Goal: Information Seeking & Learning: Find specific fact

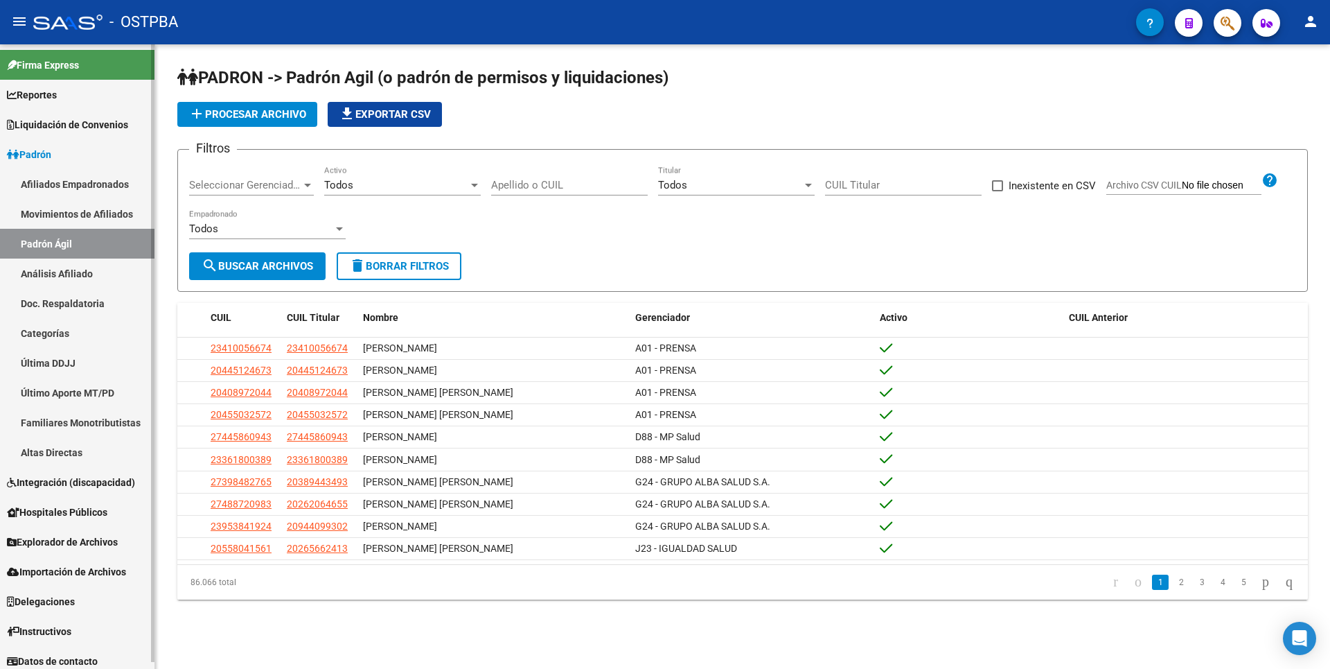
click at [72, 96] on link "Reportes" at bounding box center [77, 95] width 154 height 30
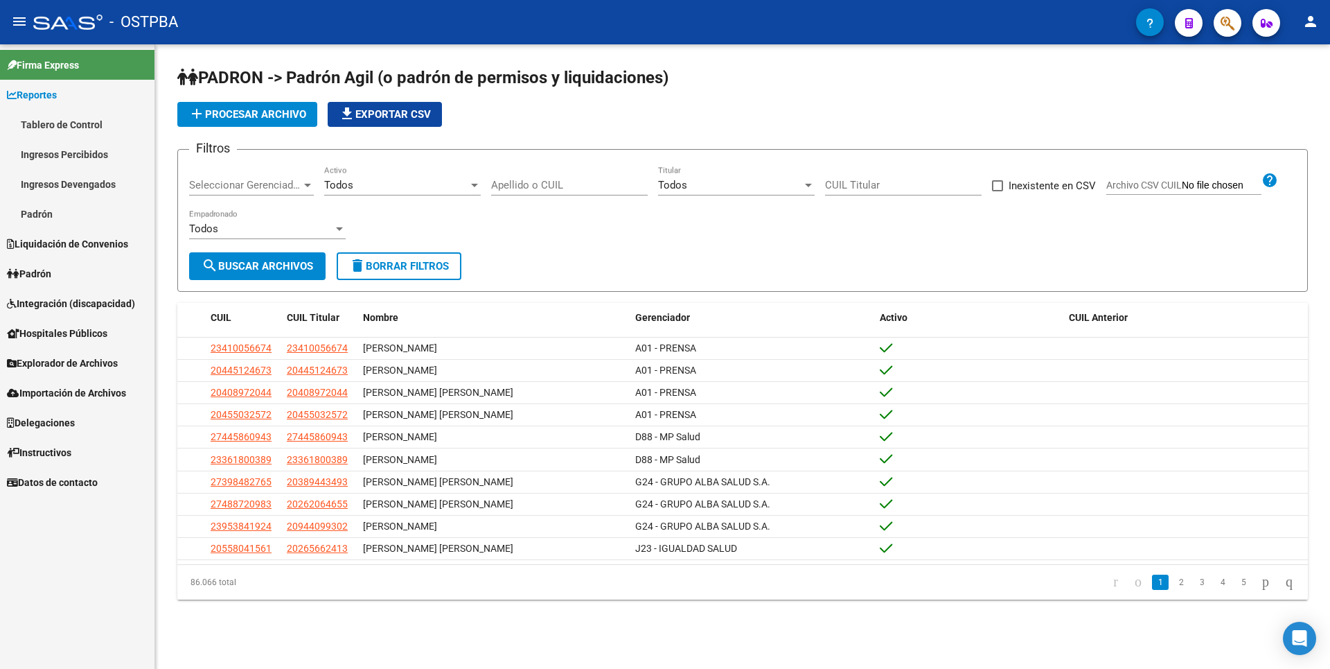
click at [80, 160] on link "Ingresos Percibidos" at bounding box center [77, 154] width 154 height 30
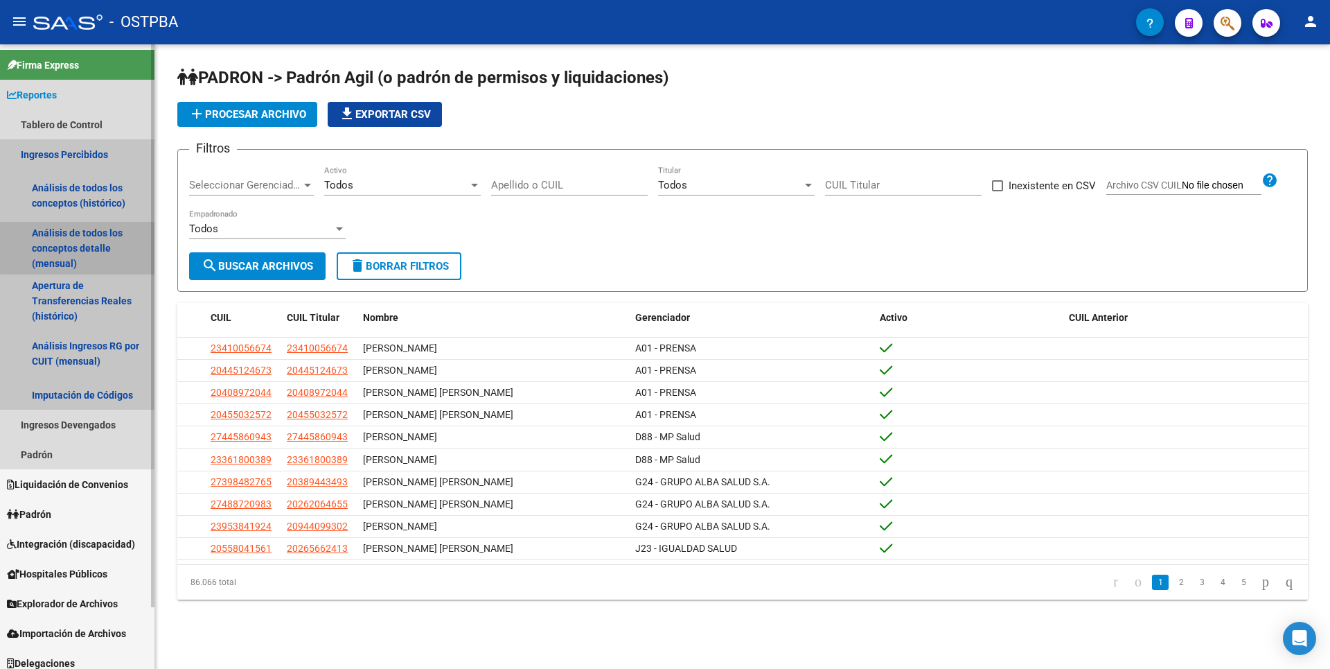
click at [78, 242] on link "Análisis de todos los conceptos detalle (mensual)" at bounding box center [77, 248] width 154 height 53
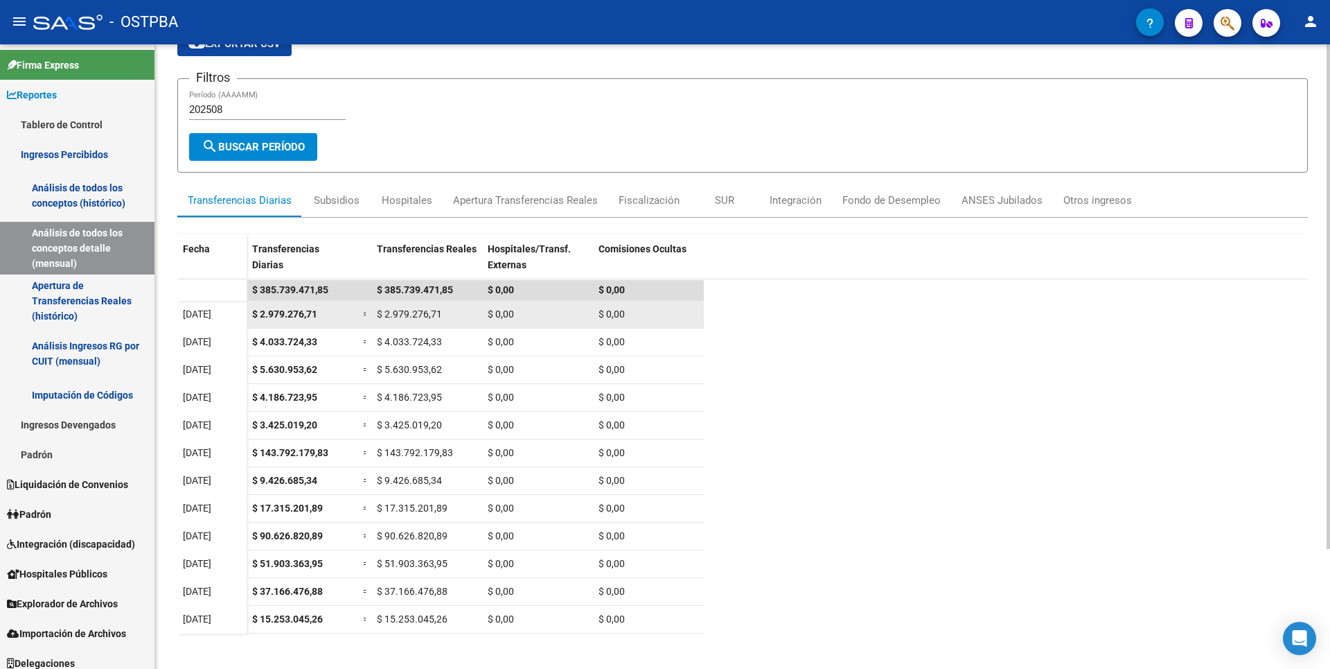
scroll to position [148, 0]
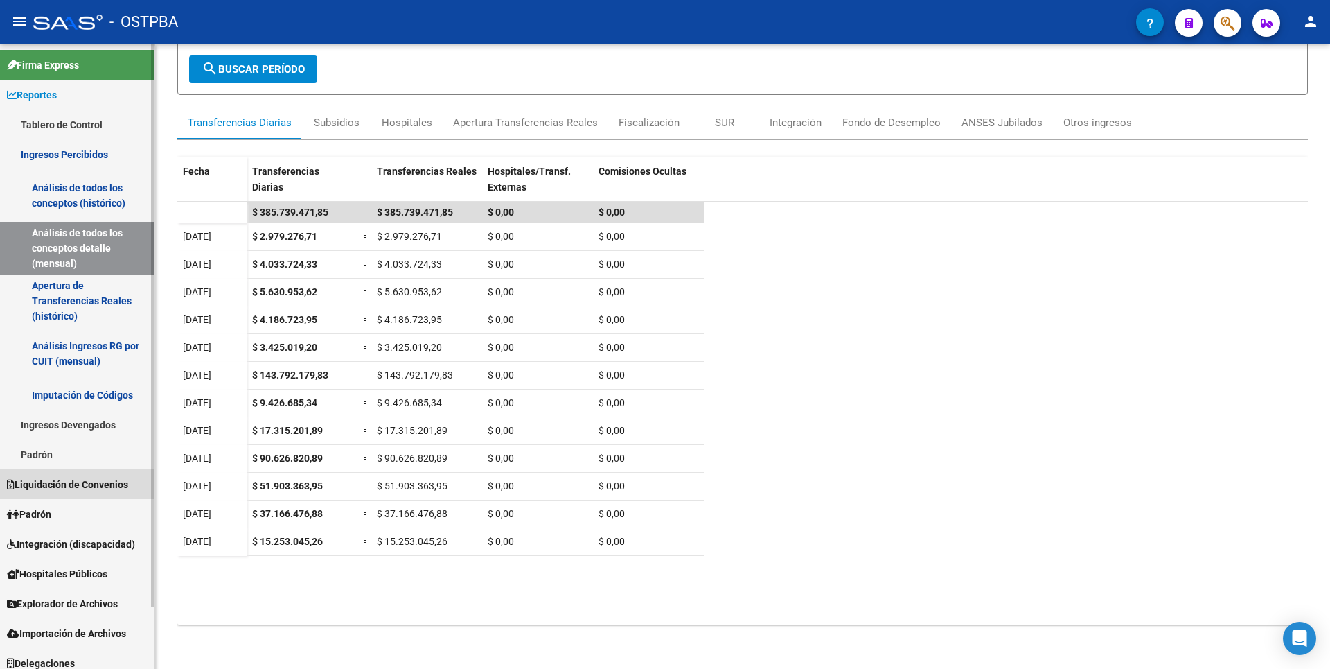
click at [66, 483] on span "Liquidación de Convenios" at bounding box center [67, 484] width 121 height 15
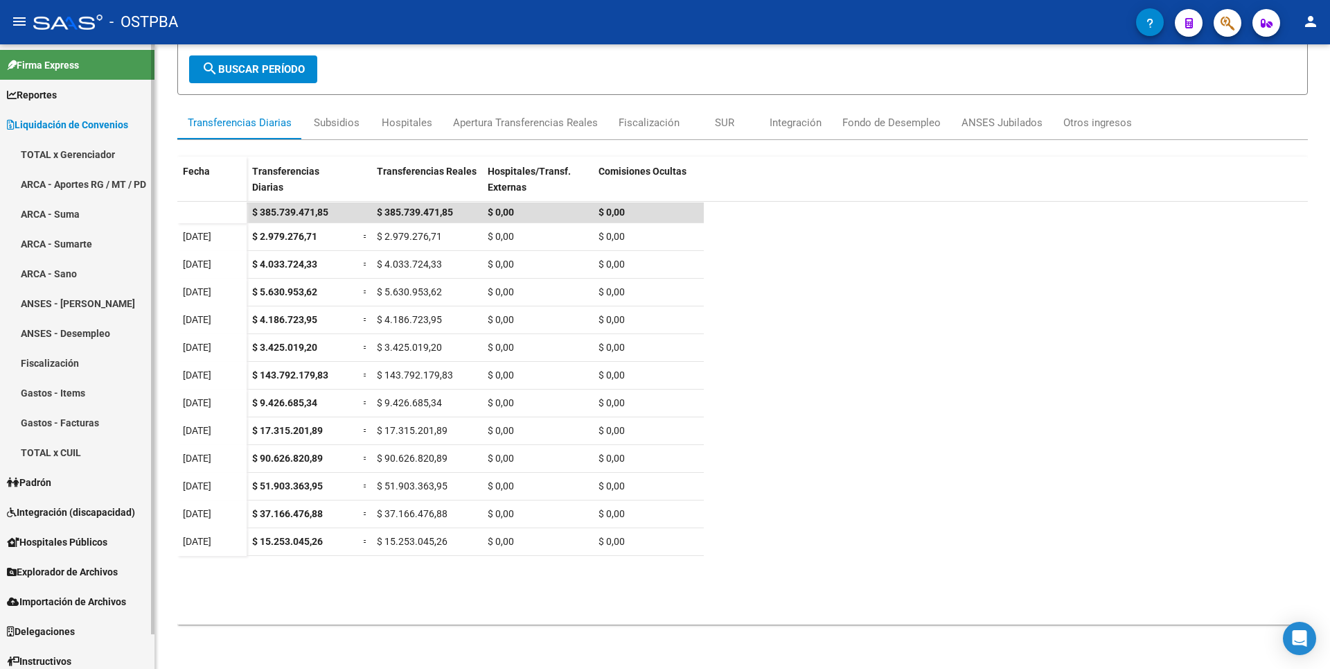
click at [76, 247] on link "ARCA - Sumarte" at bounding box center [77, 244] width 154 height 30
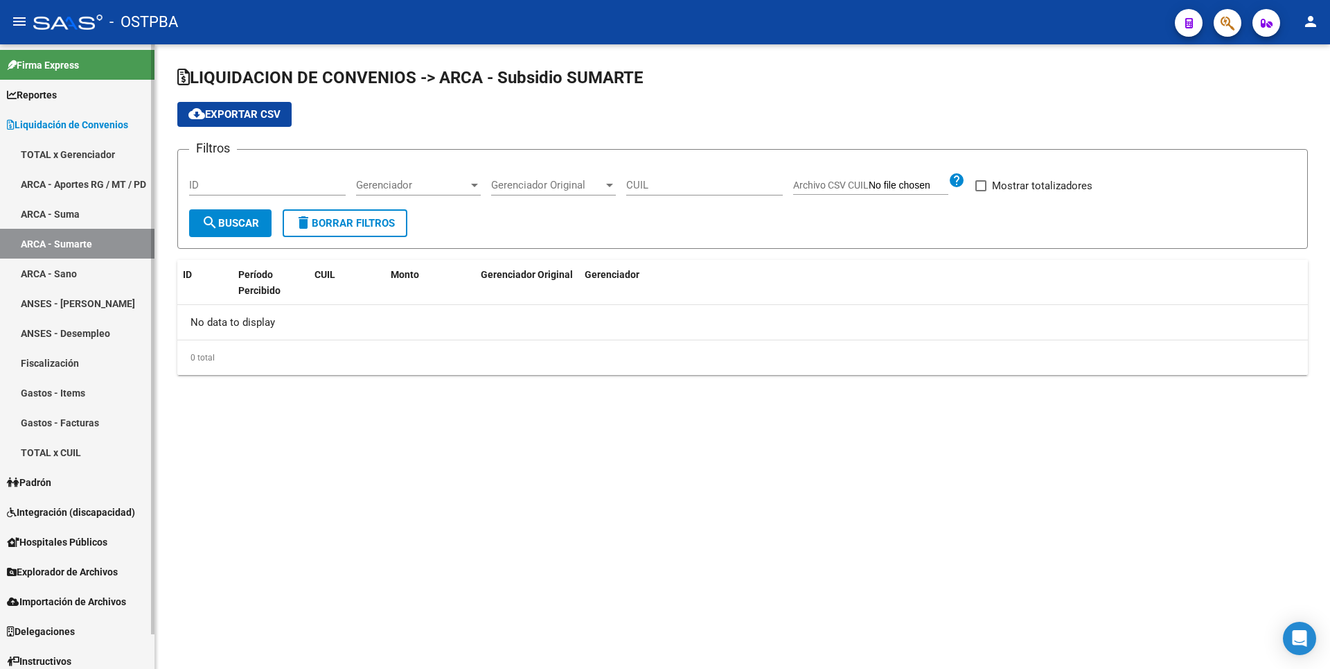
checkbox input "true"
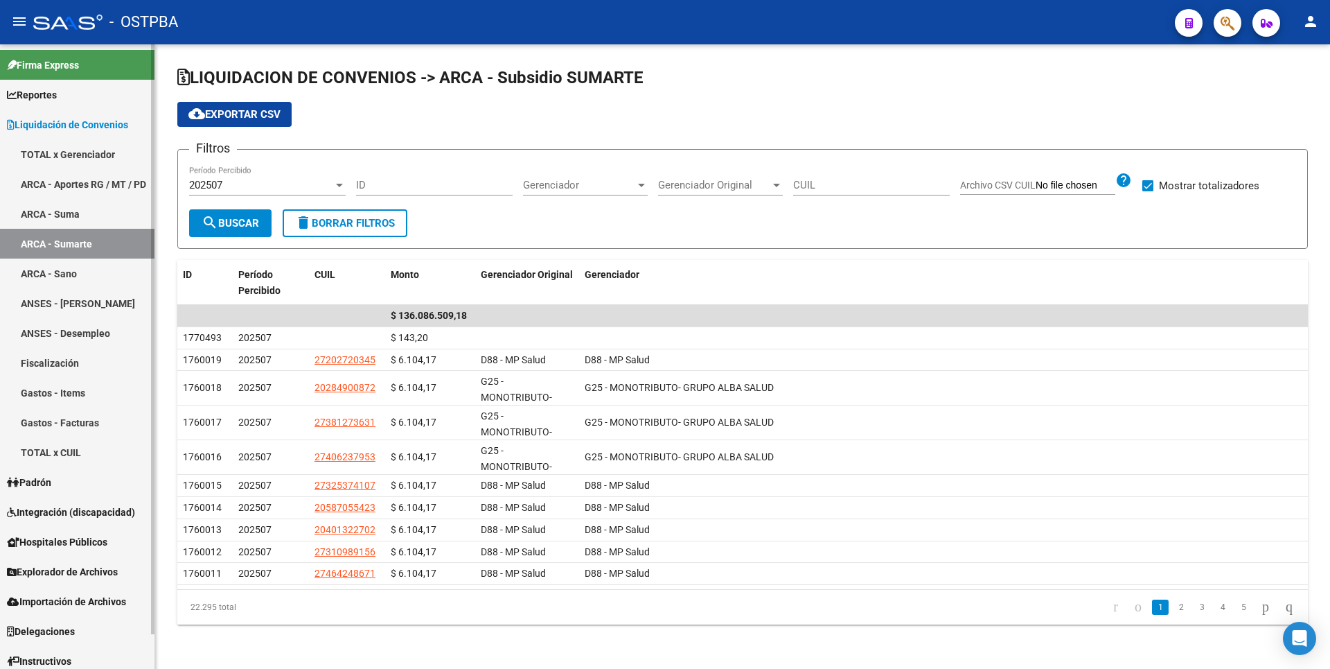
click at [50, 572] on span "Explorador de Archivos" at bounding box center [62, 571] width 111 height 15
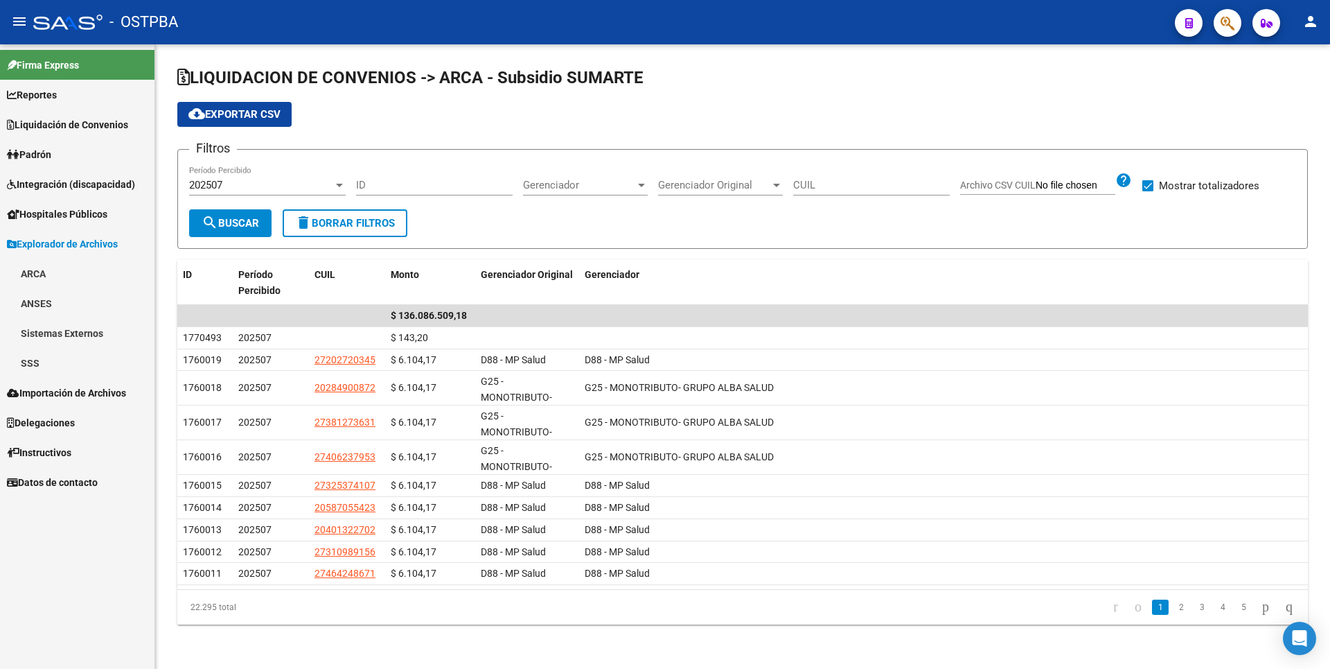
click at [48, 366] on link "SSS" at bounding box center [77, 363] width 154 height 30
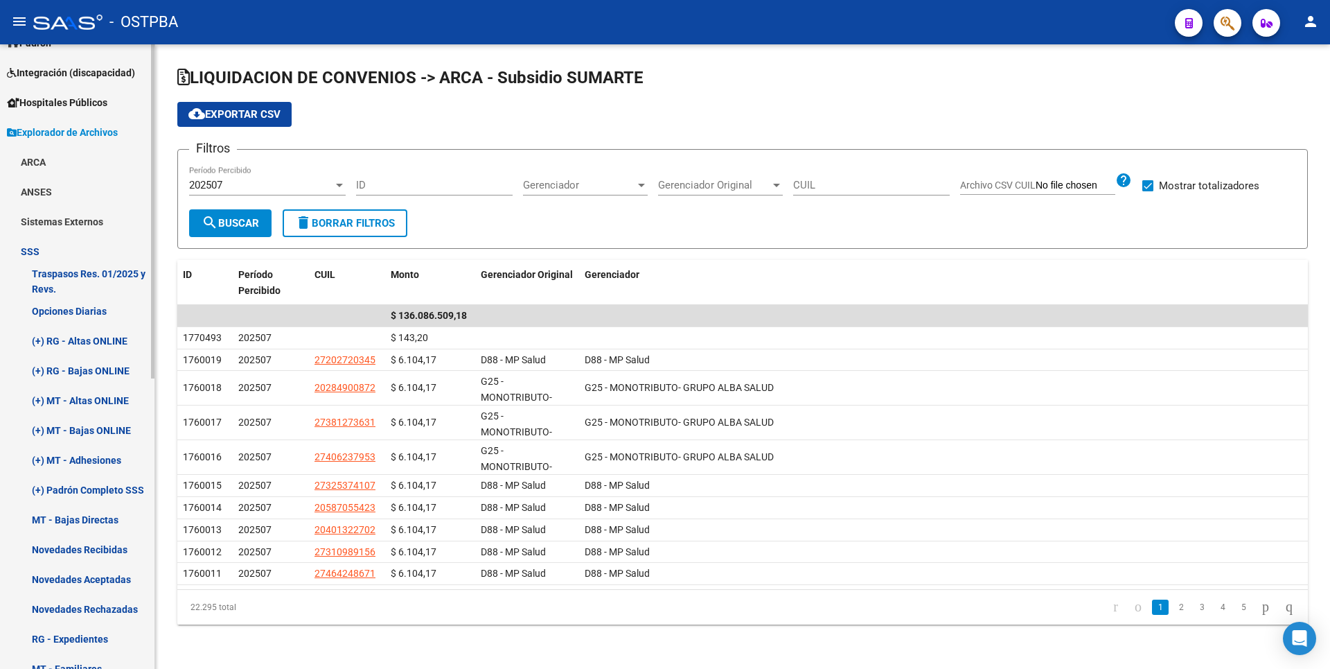
scroll to position [208, 0]
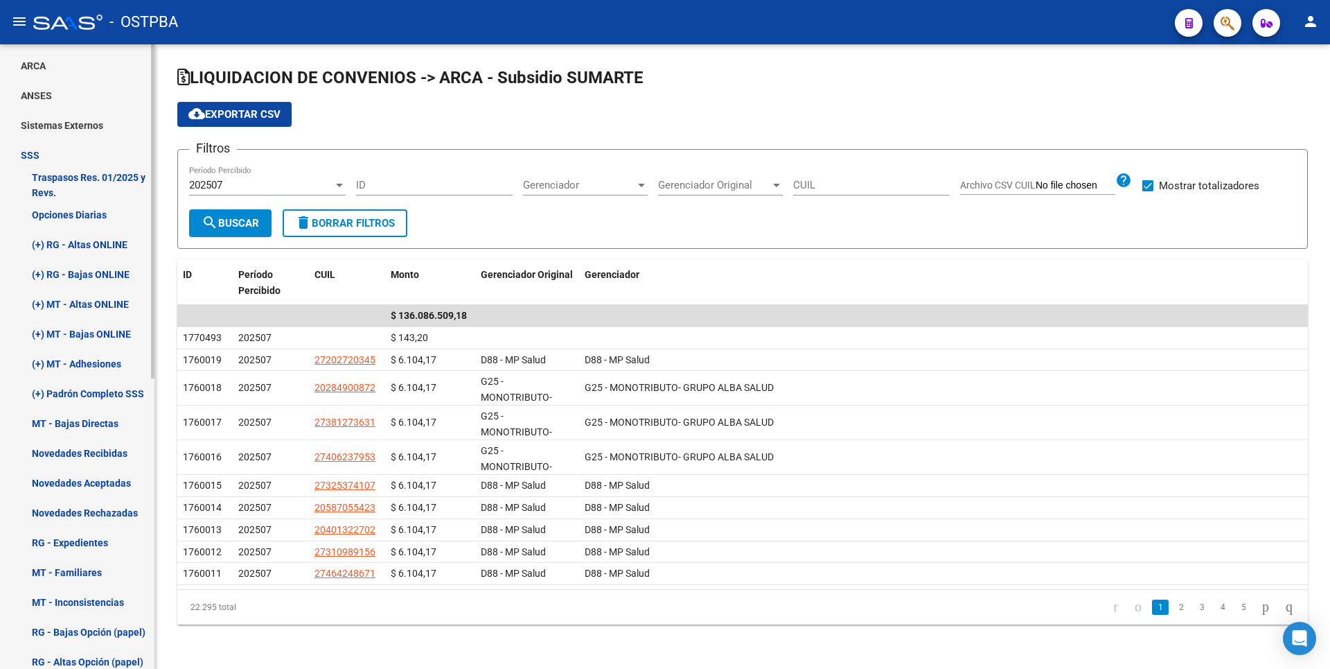
click at [96, 369] on link "(+) MT - Adhesiones" at bounding box center [77, 363] width 154 height 30
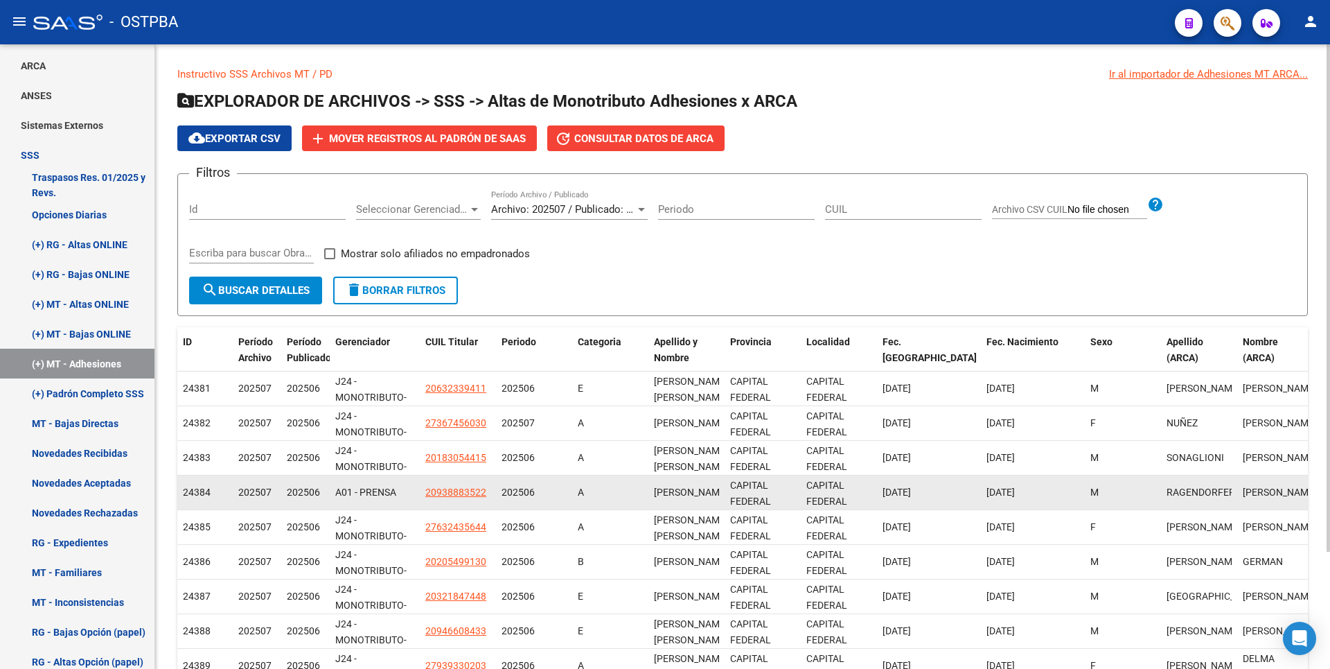
scroll to position [144, 0]
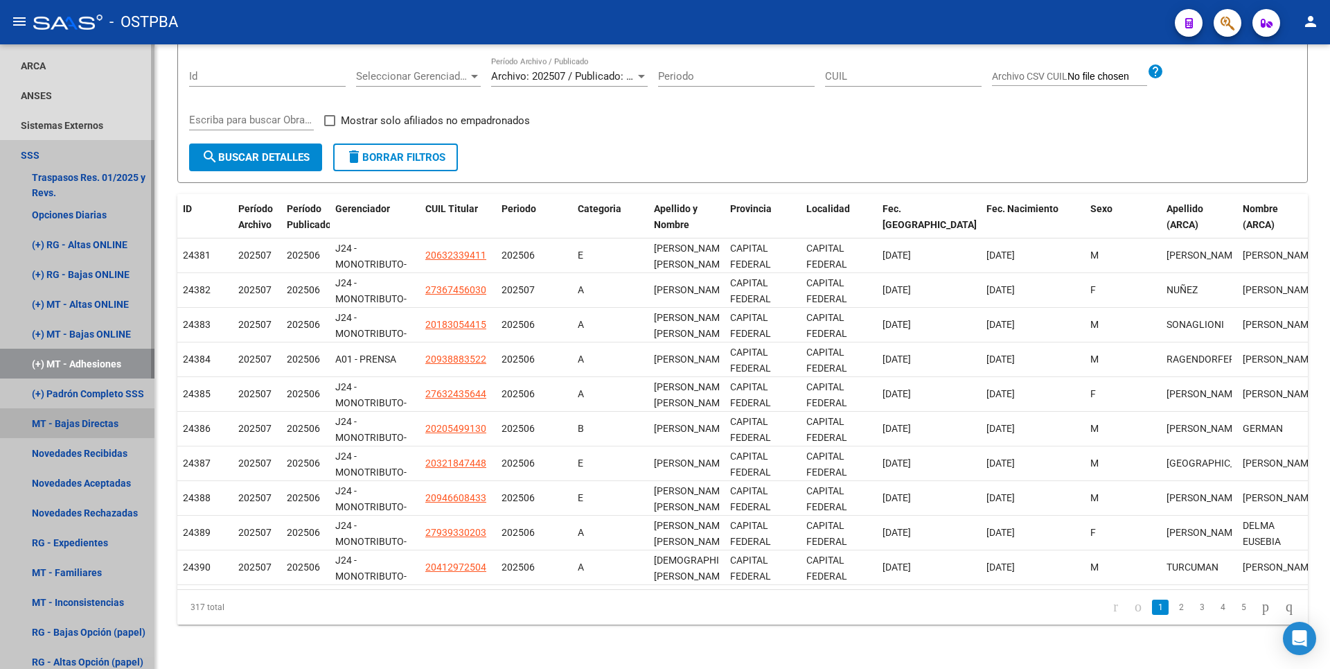
click at [69, 422] on link "MT - Bajas Directas" at bounding box center [77, 423] width 154 height 30
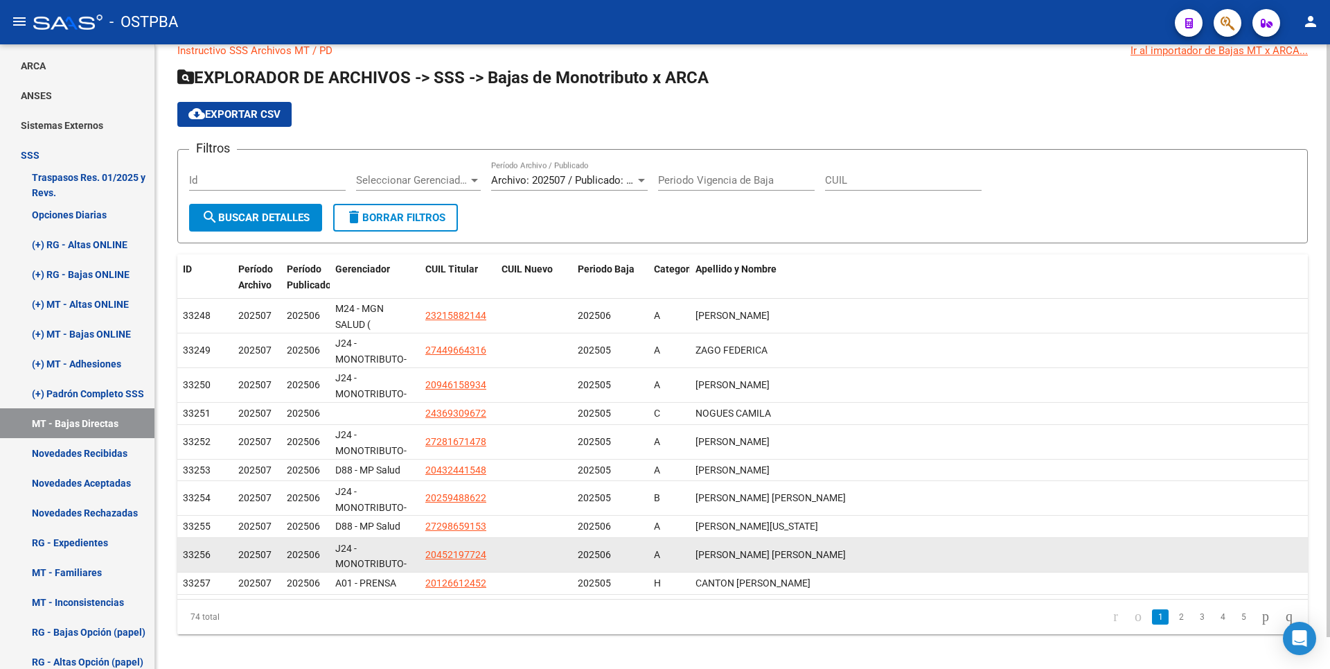
scroll to position [33, 0]
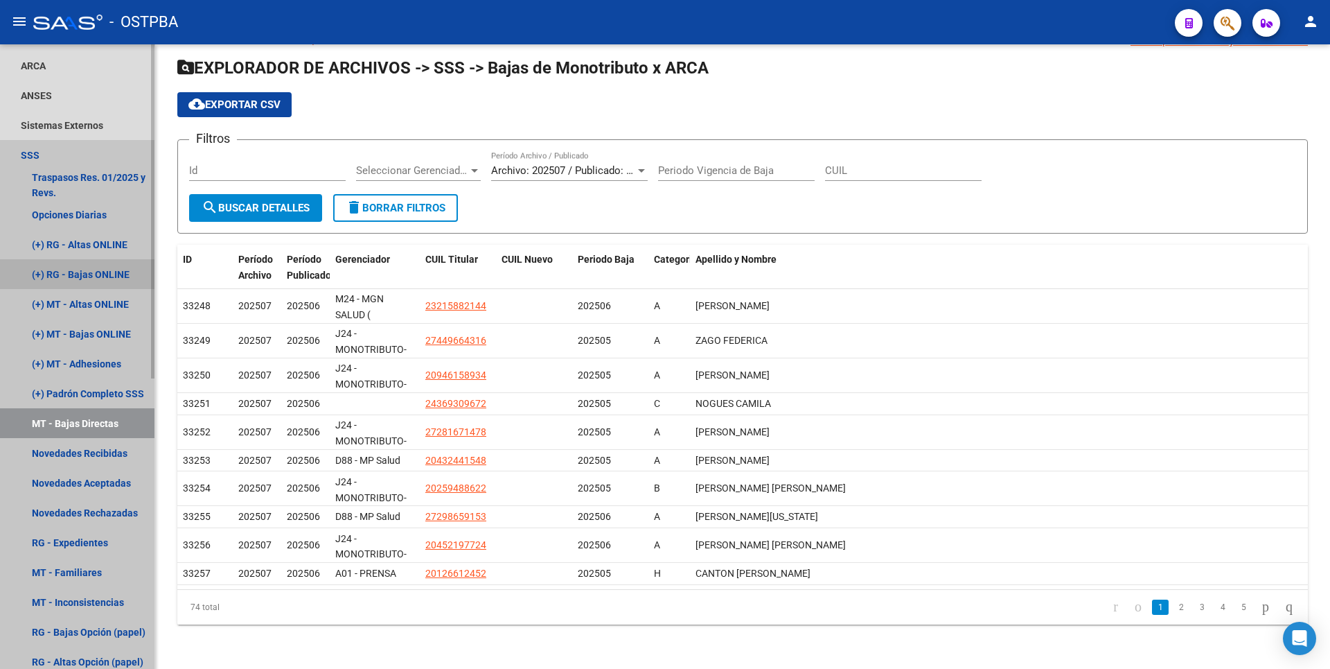
click at [72, 278] on link "(+) RG - Bajas ONLINE" at bounding box center [77, 274] width 154 height 30
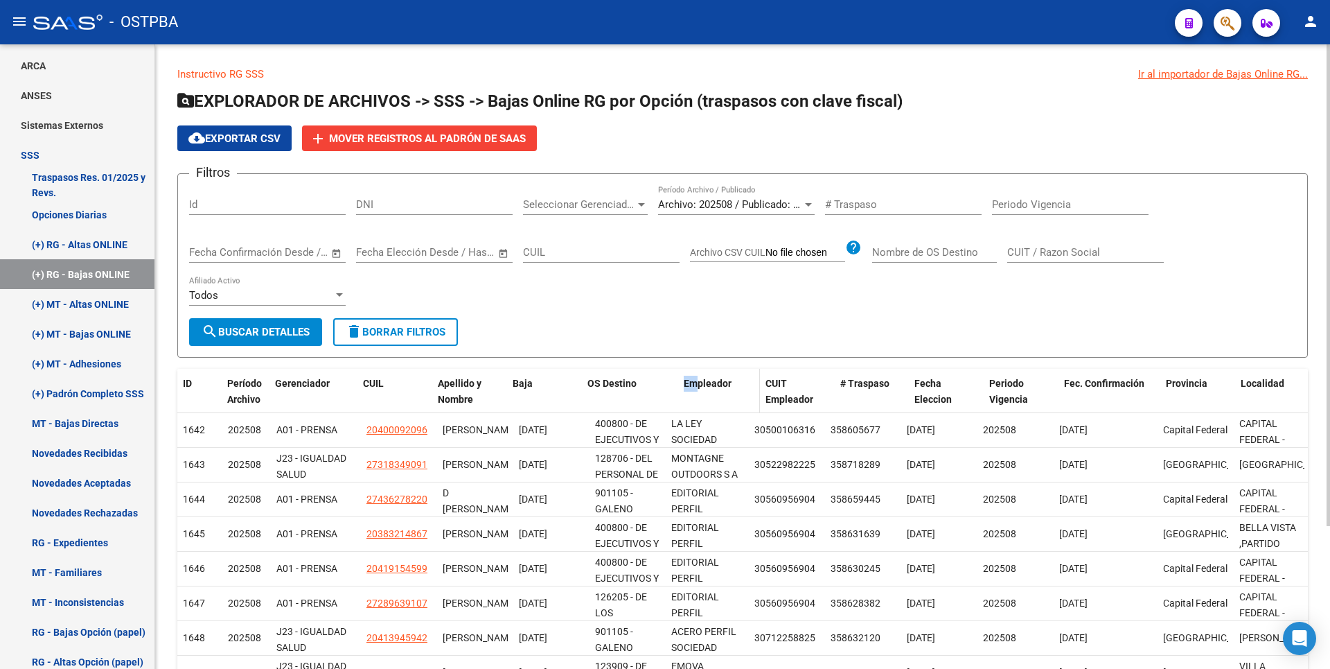
drag, startPoint x: 662, startPoint y: 387, endPoint x: 710, endPoint y: 376, distance: 49.6
click at [710, 376] on div "ID Período Archivo Gerenciador CUIL Apellido y Nombre Baja OS Destino Empleador…" at bounding box center [743, 392] width 1133 height 46
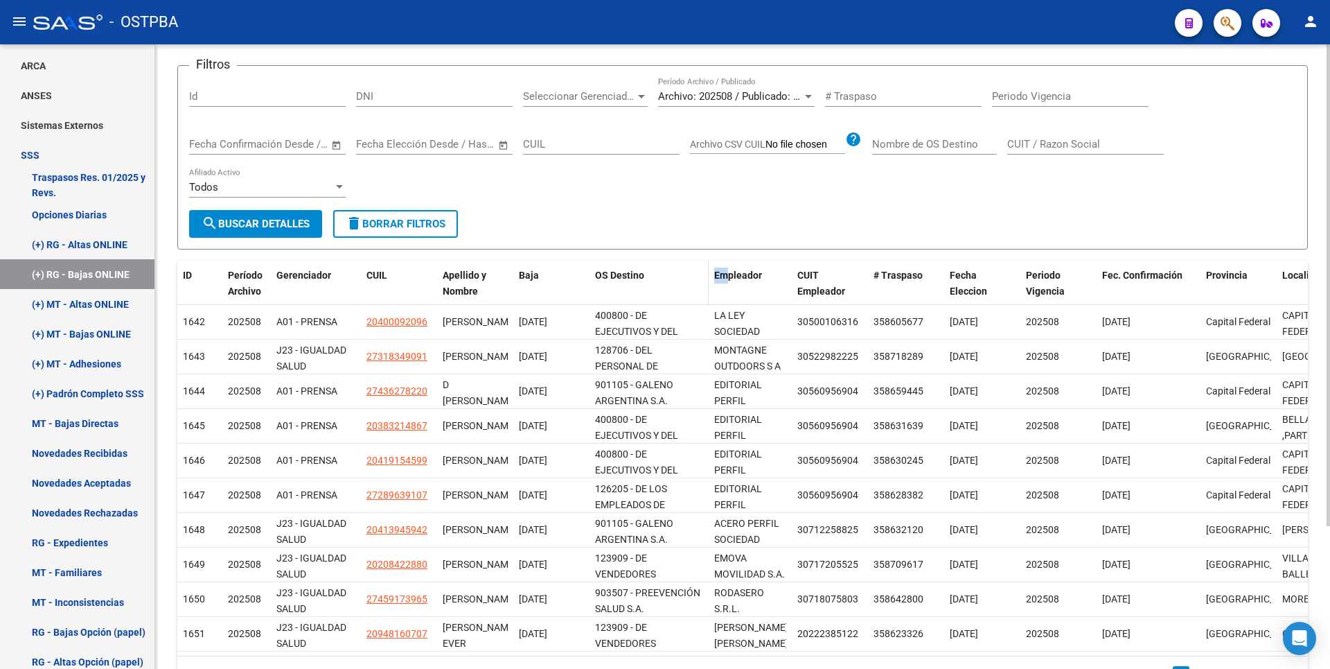
scroll to position [185, 0]
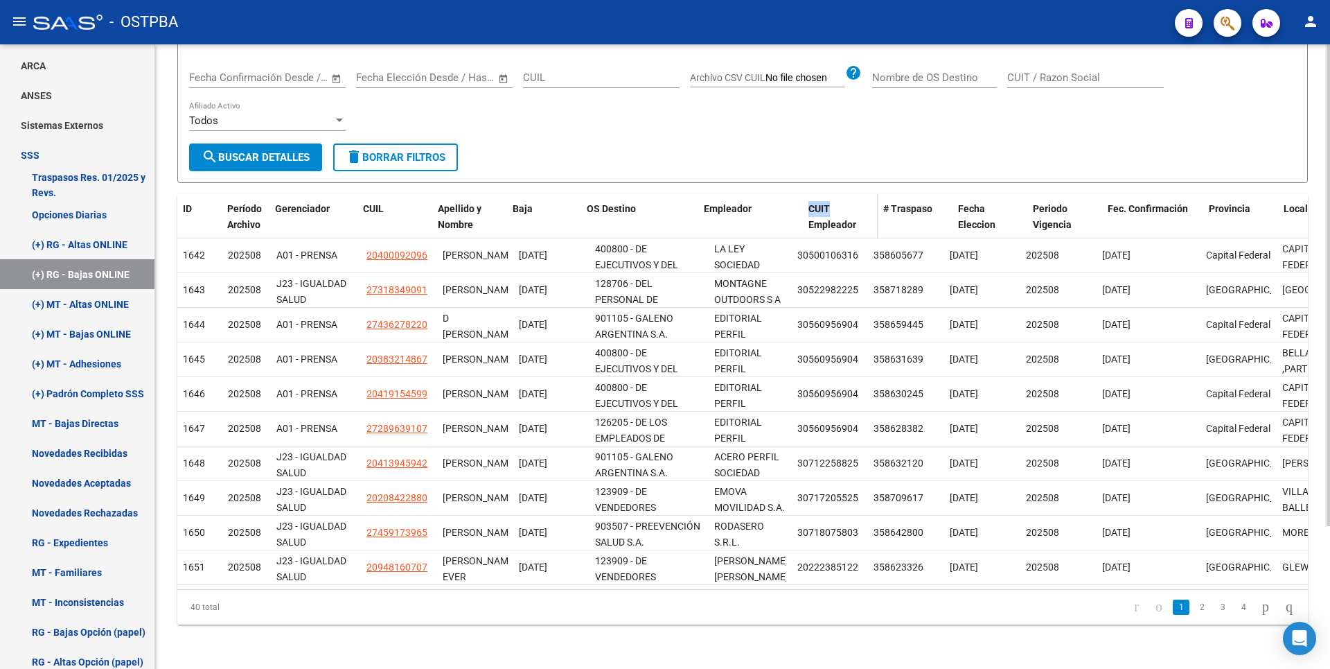
drag, startPoint x: 790, startPoint y: 203, endPoint x: 884, endPoint y: 191, distance: 95.0
click at [884, 194] on div "ID Período Archivo Gerenciador CUIL Apellido y Nombre Baja OS Destino Empleador…" at bounding box center [765, 217] width 1176 height 46
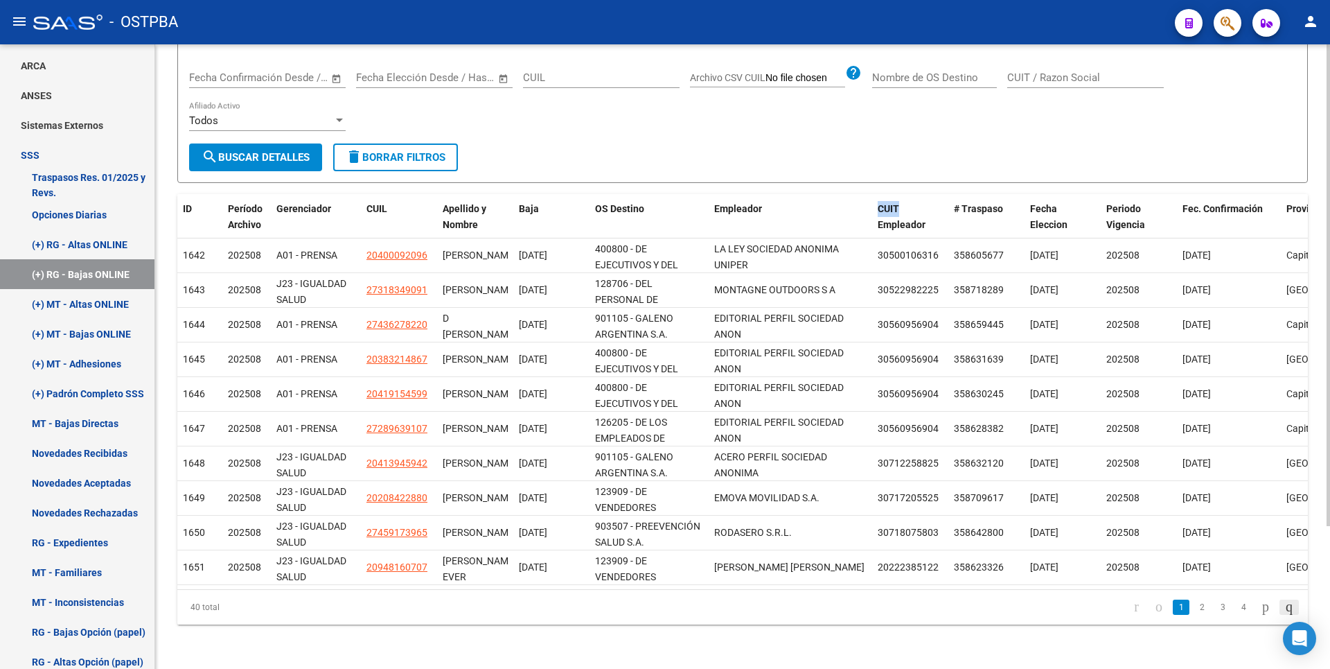
click at [1284, 611] on icon "go to last page" at bounding box center [1289, 606] width 11 height 17
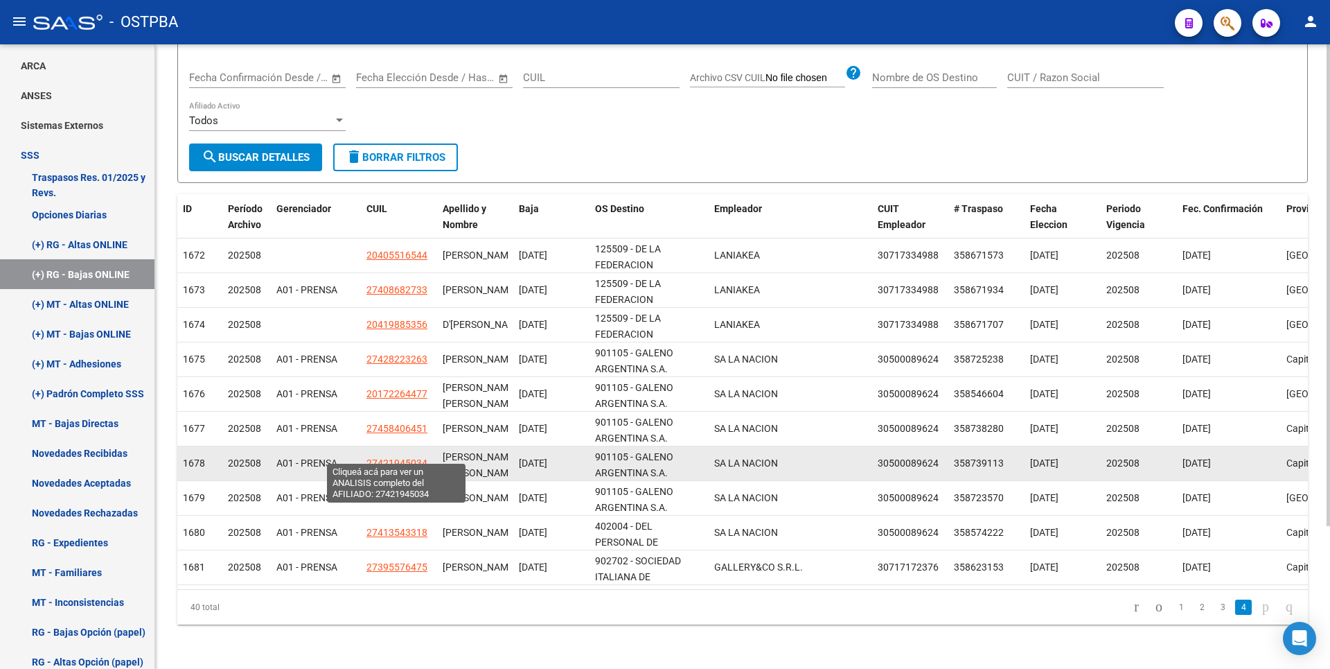
click at [408, 457] on span "27421945034" at bounding box center [396, 462] width 61 height 11
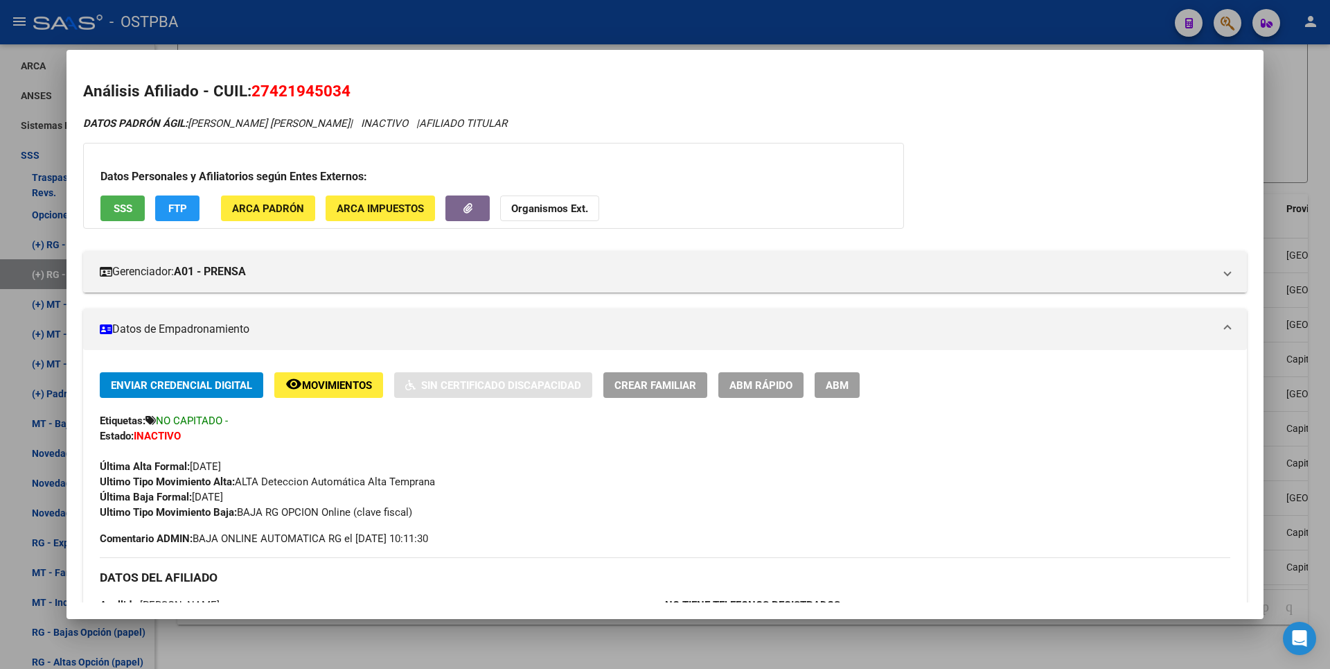
click at [542, 632] on div at bounding box center [665, 334] width 1330 height 669
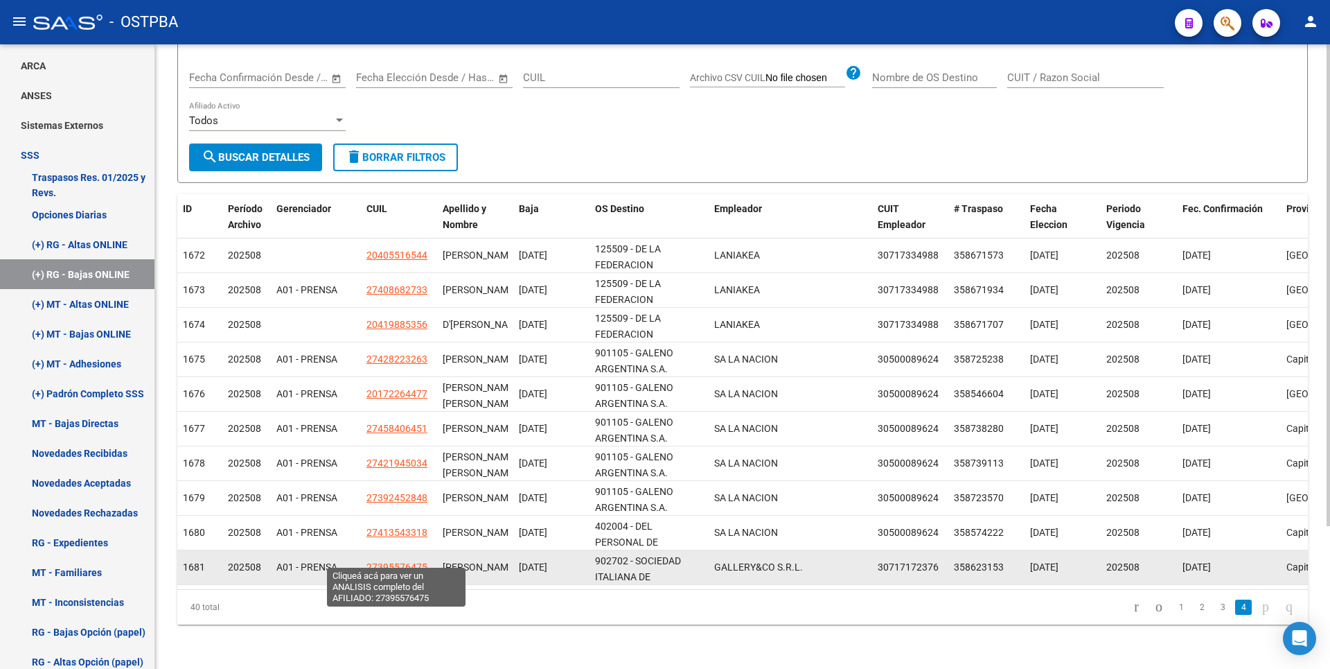
click at [414, 561] on span "27395576475" at bounding box center [396, 566] width 61 height 11
type textarea "27395576475"
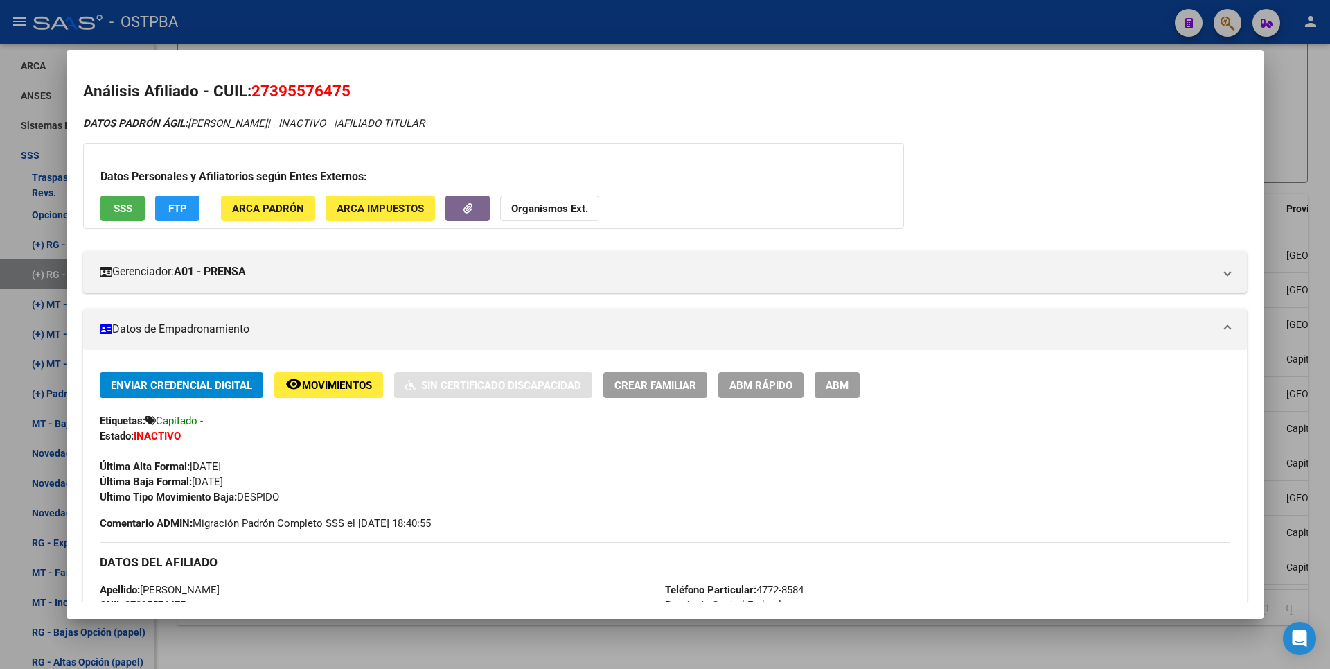
click at [509, 629] on div at bounding box center [665, 334] width 1330 height 669
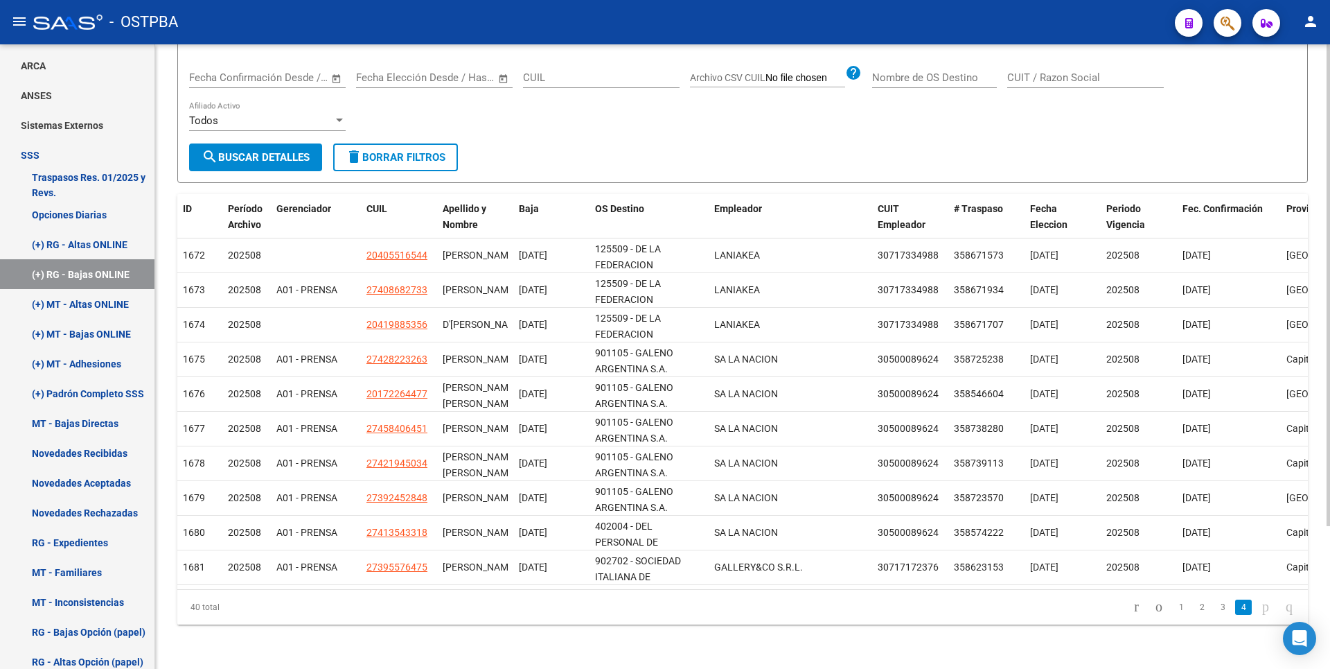
click at [1228, 84] on div "Filtros Id DNI Seleccionar Gerenciador Seleccionar Gerenciador Archivo: 202508 …" at bounding box center [742, 76] width 1107 height 133
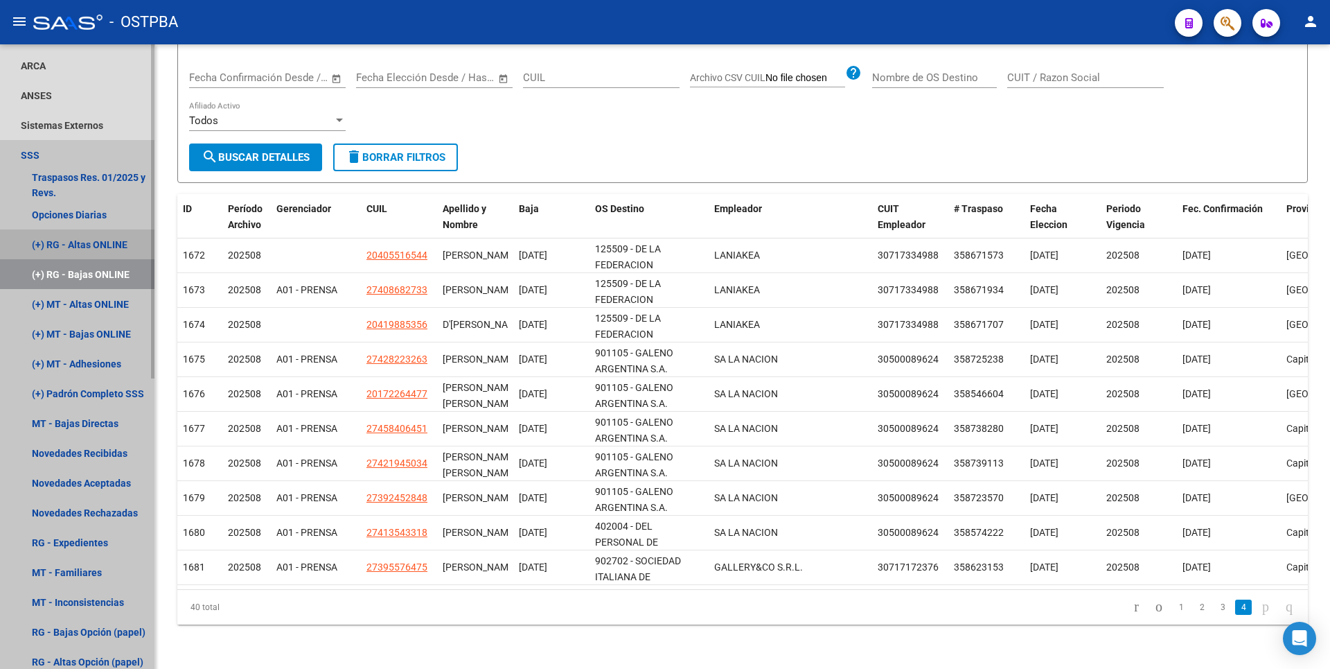
click at [89, 245] on link "(+) RG - Altas ONLINE" at bounding box center [77, 244] width 154 height 30
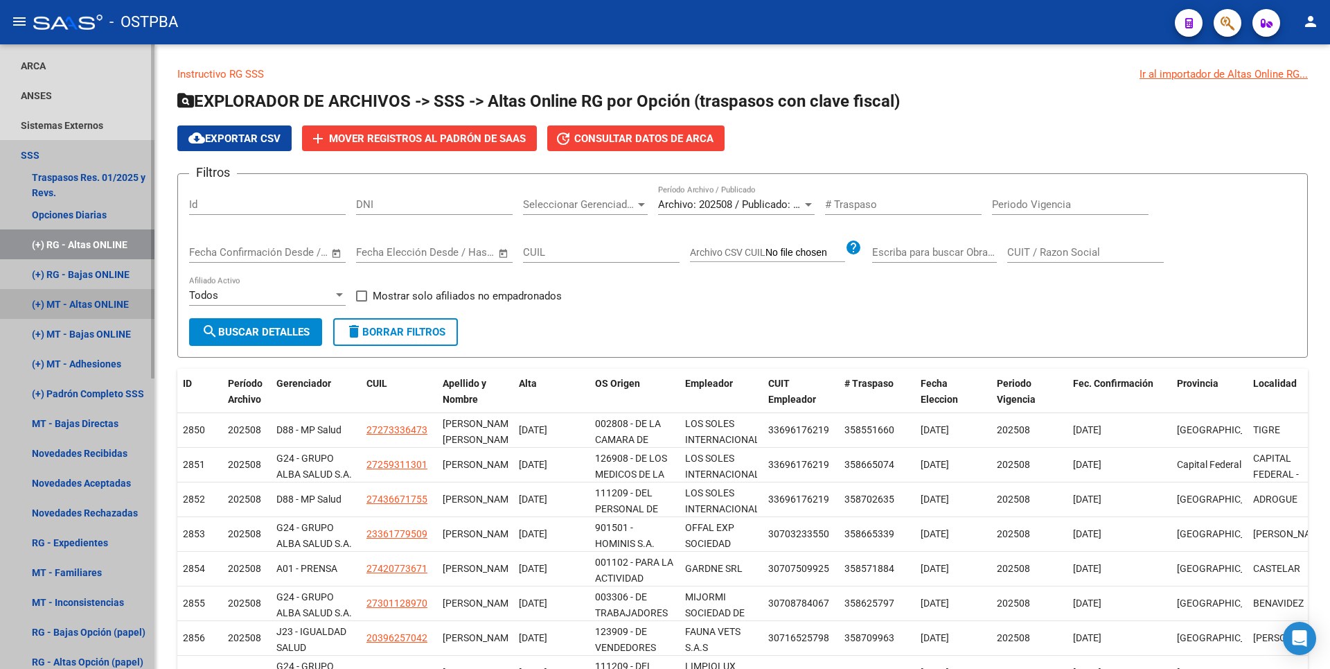
click at [95, 300] on link "(+) MT - Altas ONLINE" at bounding box center [77, 304] width 154 height 30
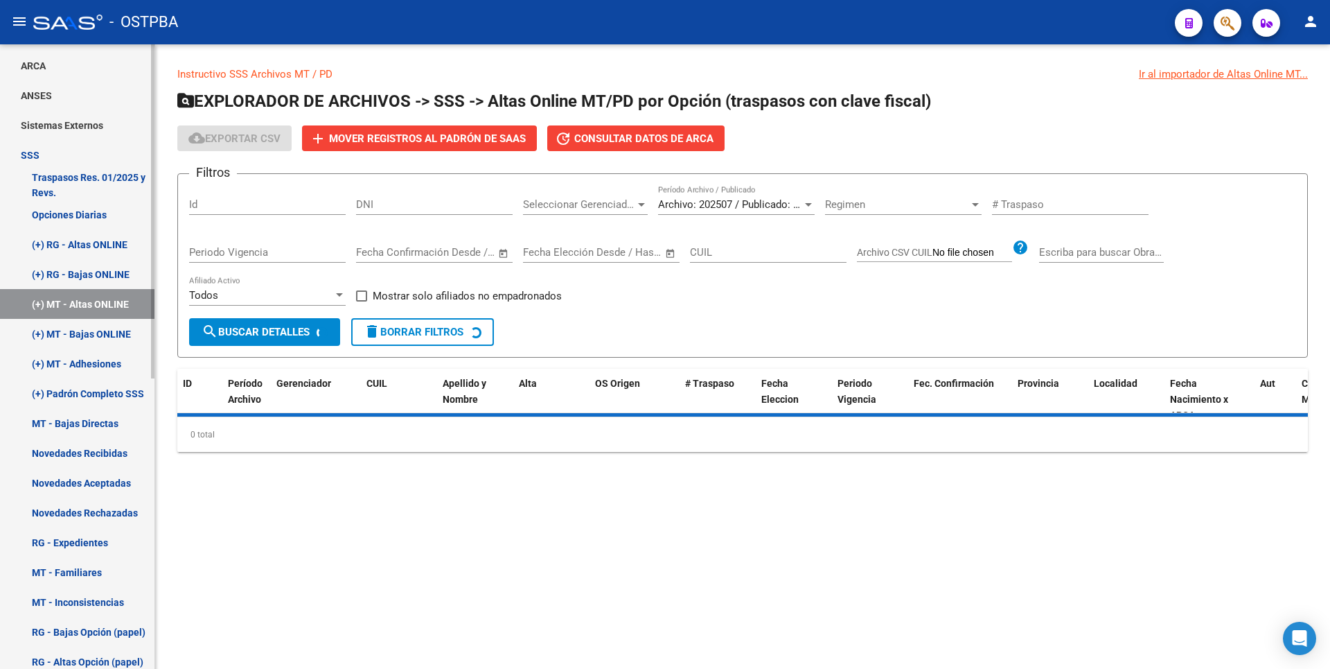
click at [98, 328] on link "(+) MT - Bajas ONLINE" at bounding box center [77, 334] width 154 height 30
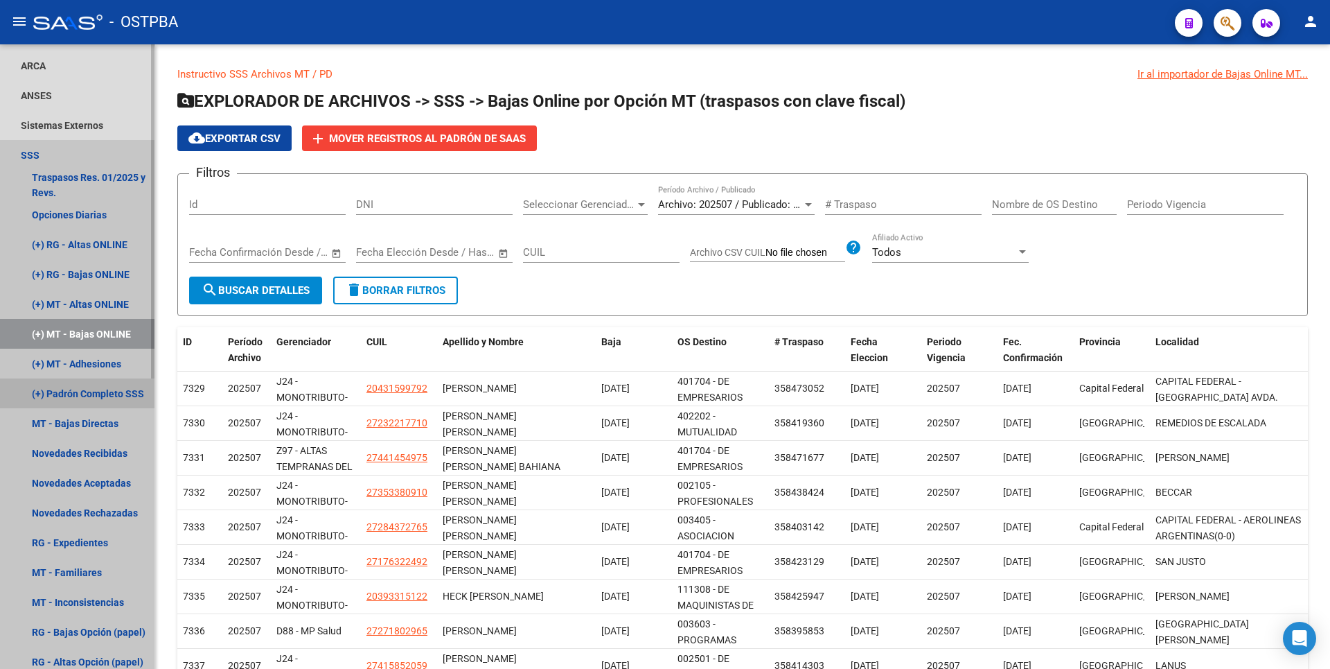
click at [78, 395] on link "(+) Padrón Completo SSS" at bounding box center [77, 393] width 154 height 30
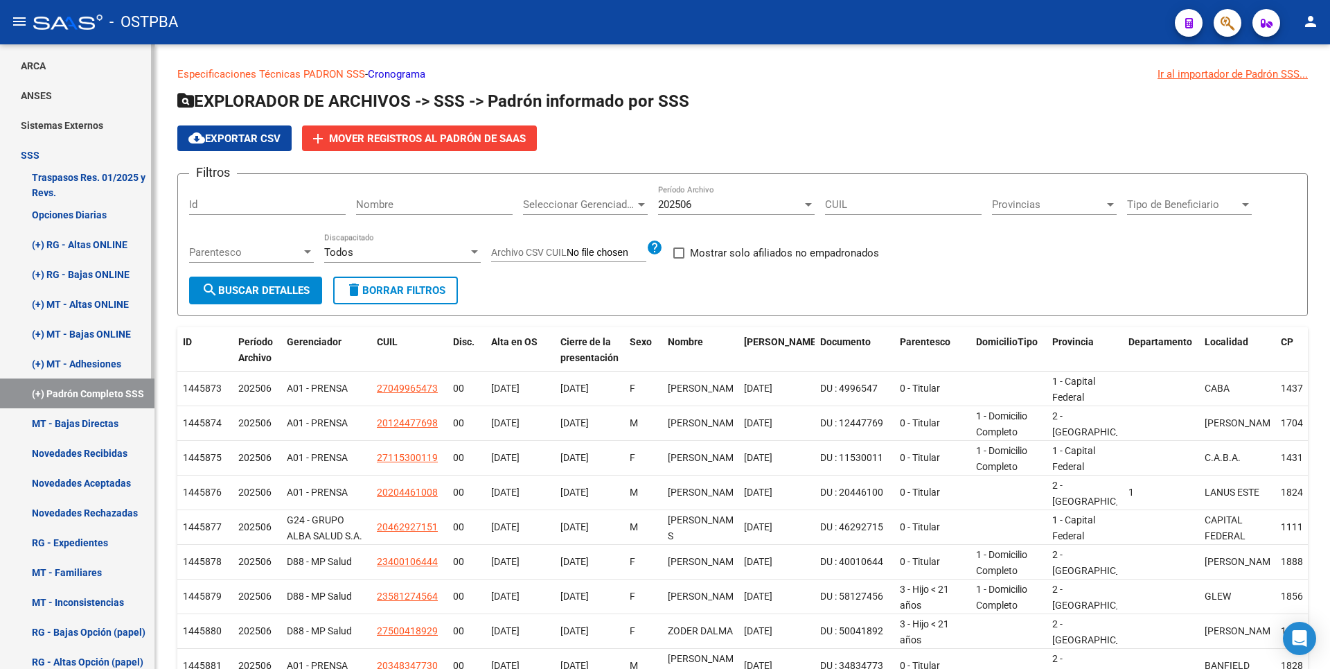
click at [94, 364] on link "(+) MT - Adhesiones" at bounding box center [77, 363] width 154 height 30
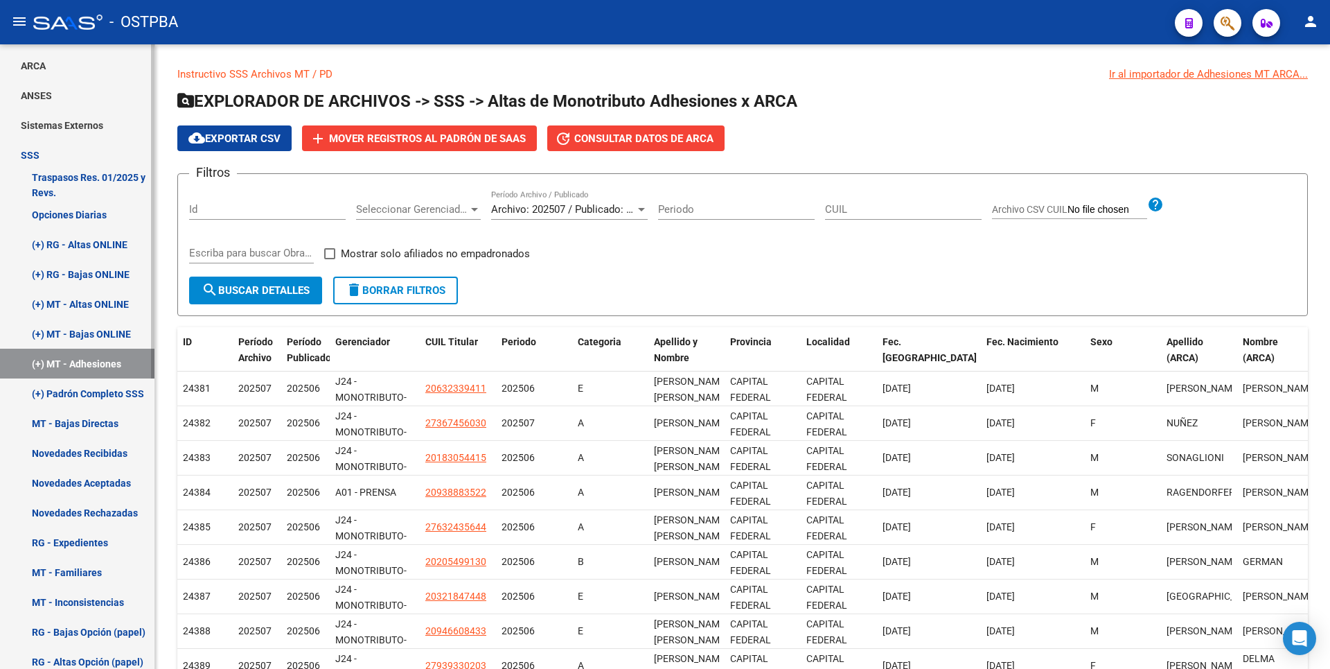
click at [90, 427] on link "MT - Bajas Directas" at bounding box center [77, 423] width 154 height 30
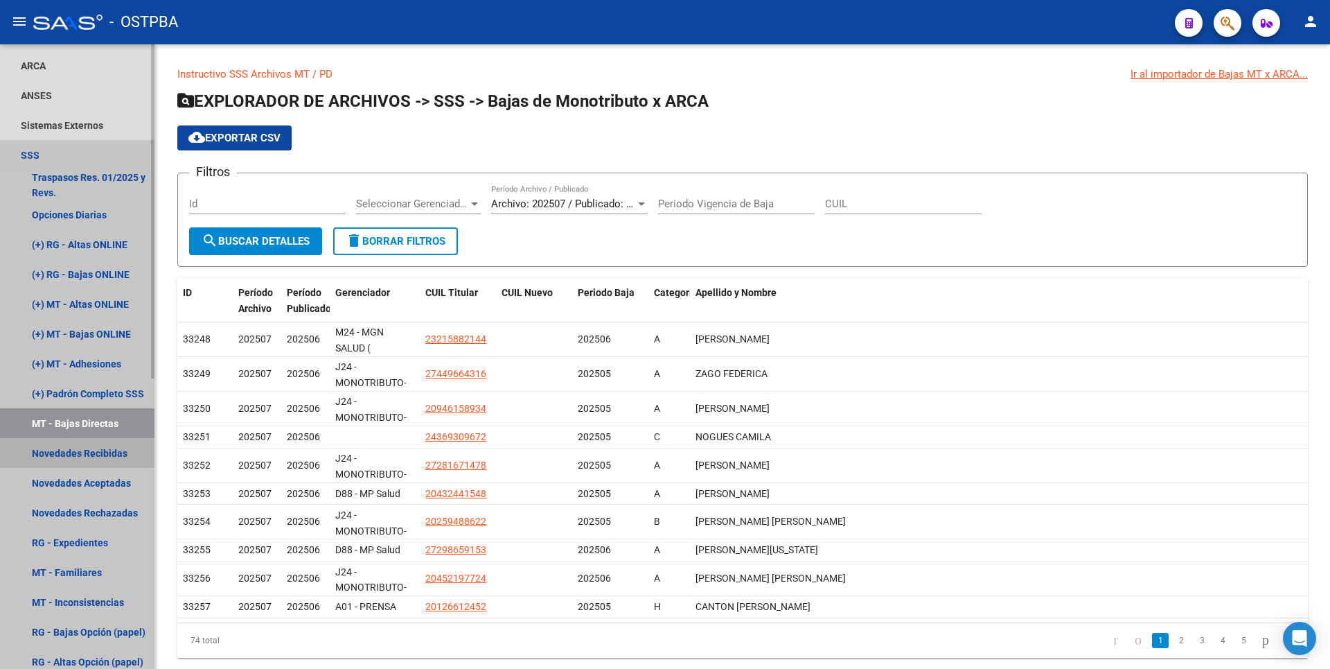
click at [103, 445] on link "Novedades Recibidas" at bounding box center [77, 453] width 154 height 30
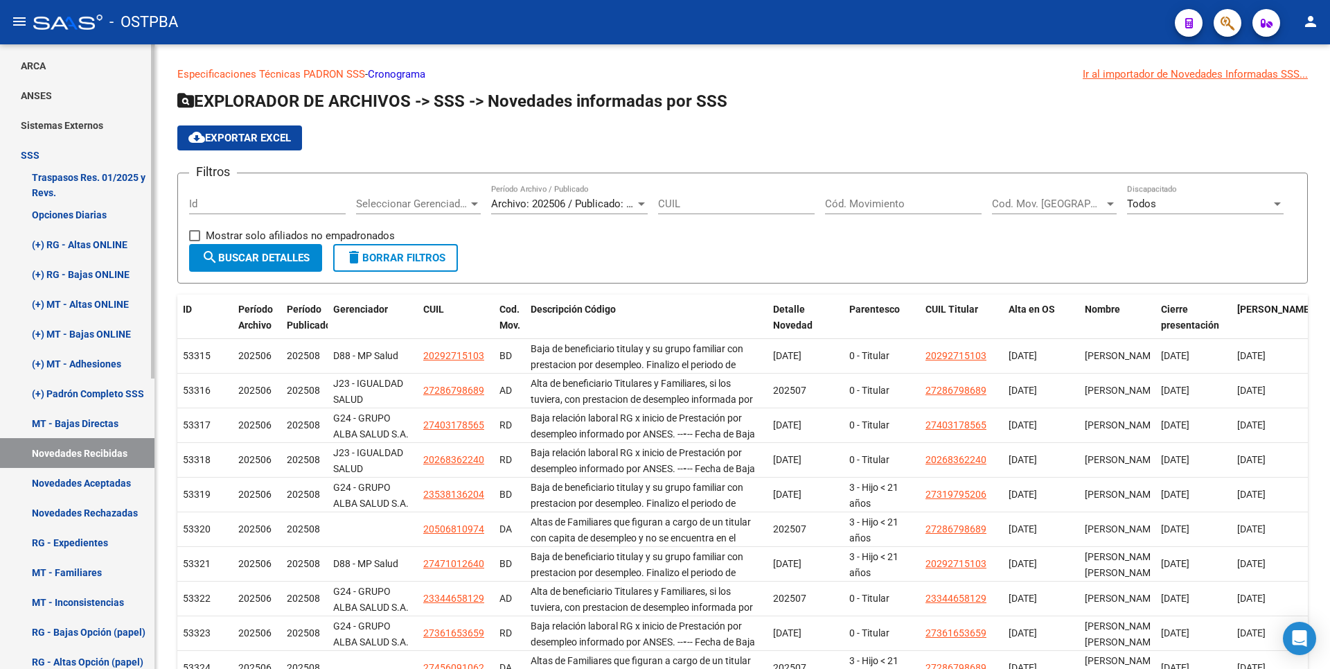
click at [107, 490] on link "Novedades Aceptadas" at bounding box center [77, 483] width 154 height 30
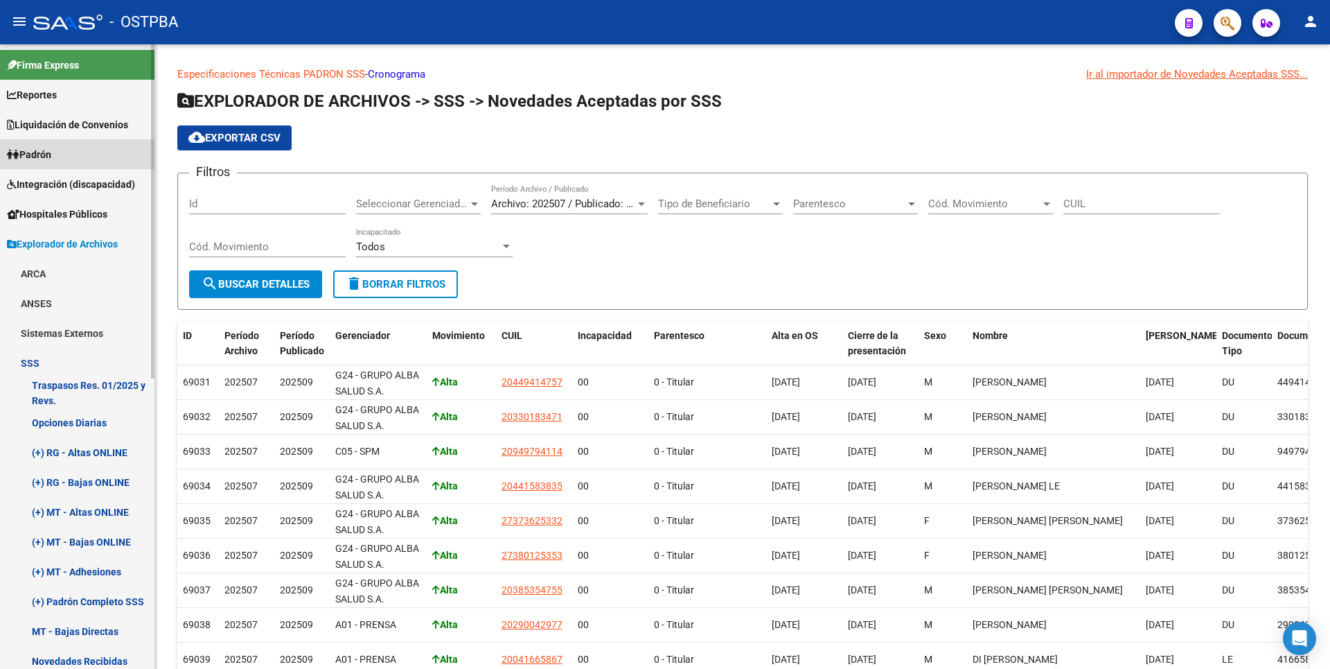
click at [51, 155] on span "Padrón" at bounding box center [29, 154] width 44 height 15
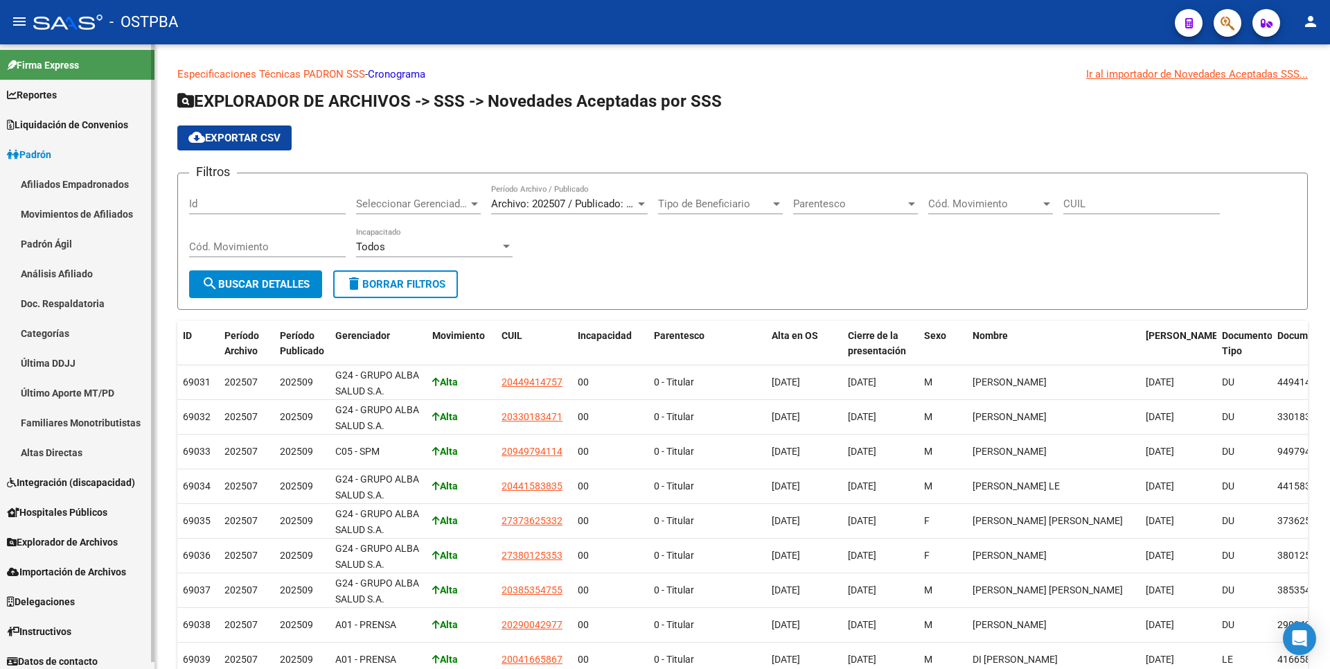
click at [88, 209] on link "Movimientos de Afiliados" at bounding box center [77, 214] width 154 height 30
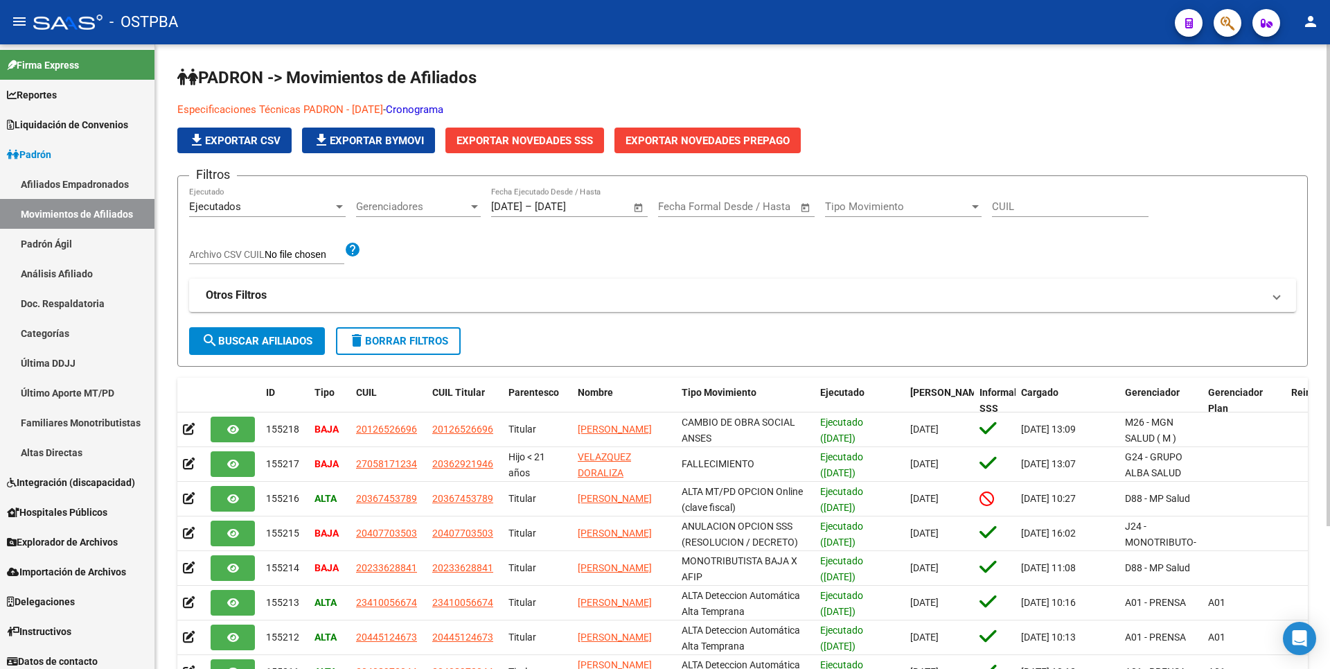
click at [443, 107] on link "Cronograma" at bounding box center [415, 109] width 58 height 12
click at [81, 539] on span "Explorador de Archivos" at bounding box center [62, 541] width 111 height 15
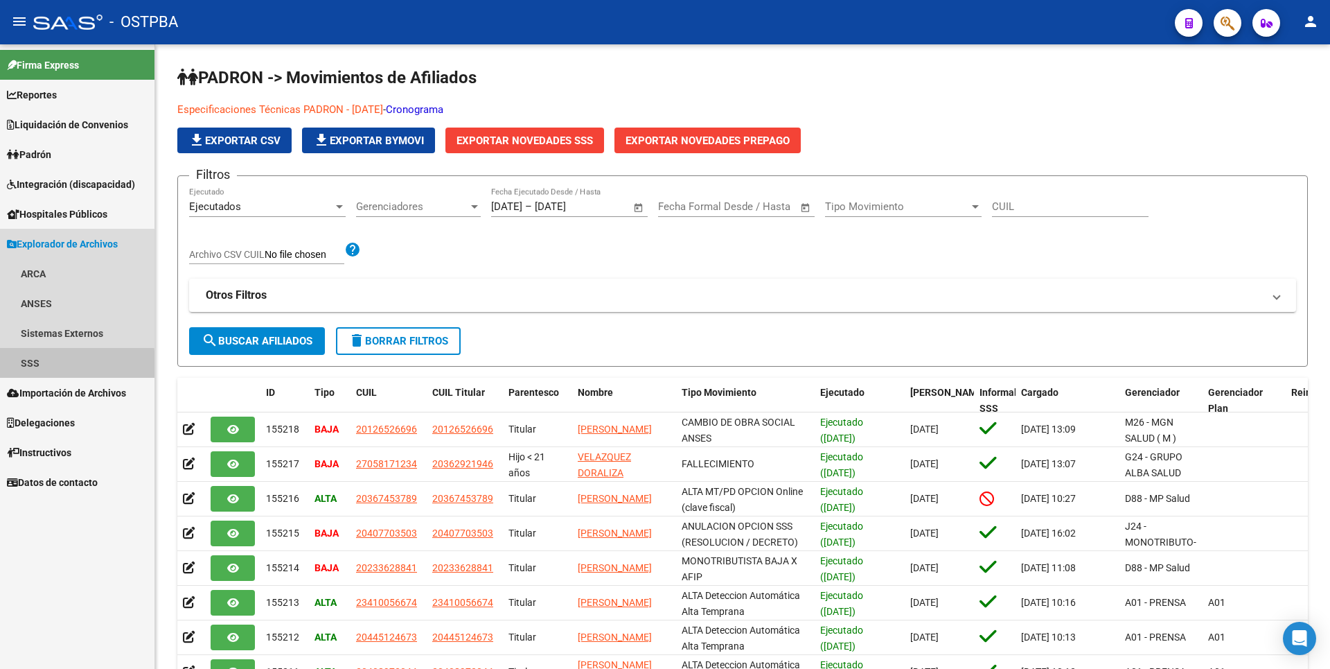
click at [21, 364] on link "SSS" at bounding box center [77, 363] width 154 height 30
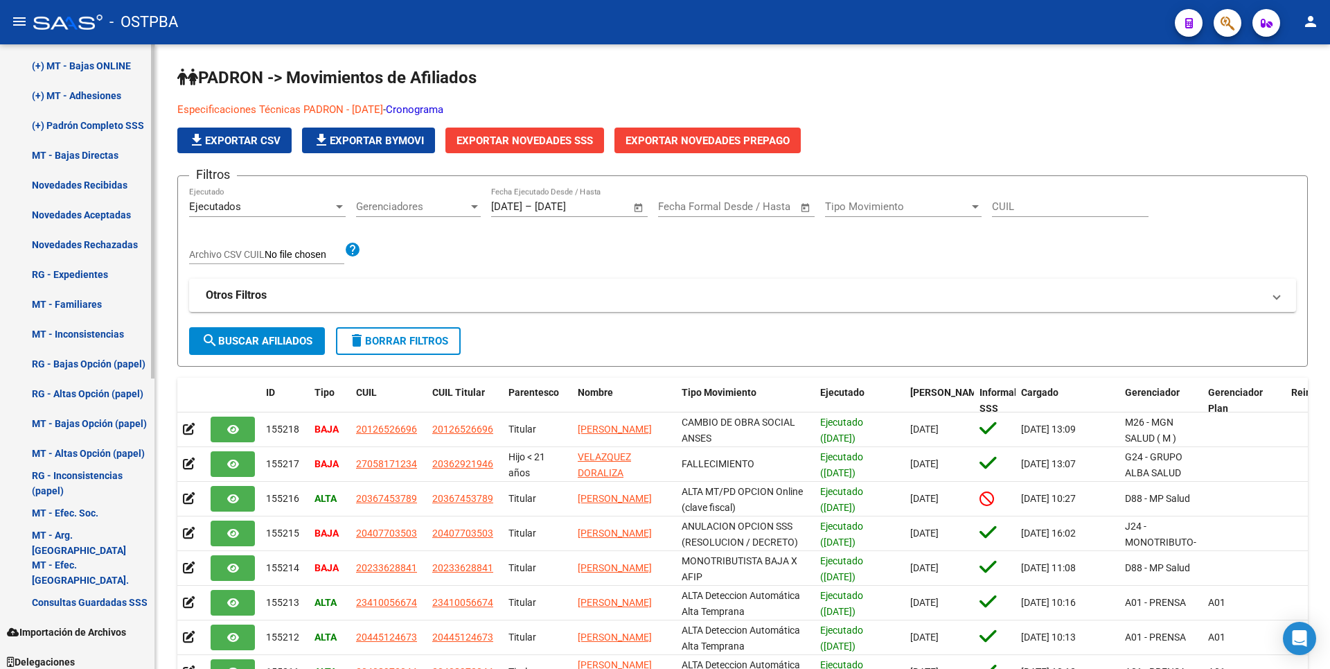
scroll to position [485, 0]
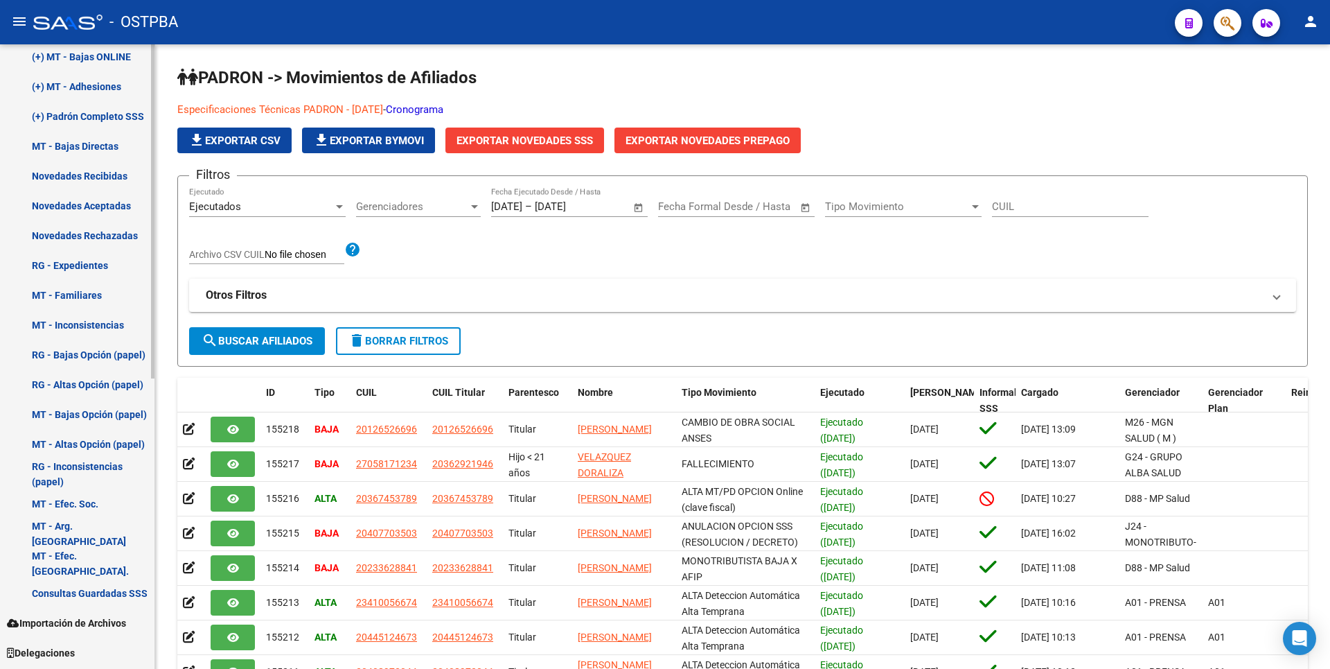
click at [100, 202] on link "Novedades Aceptadas" at bounding box center [77, 206] width 154 height 30
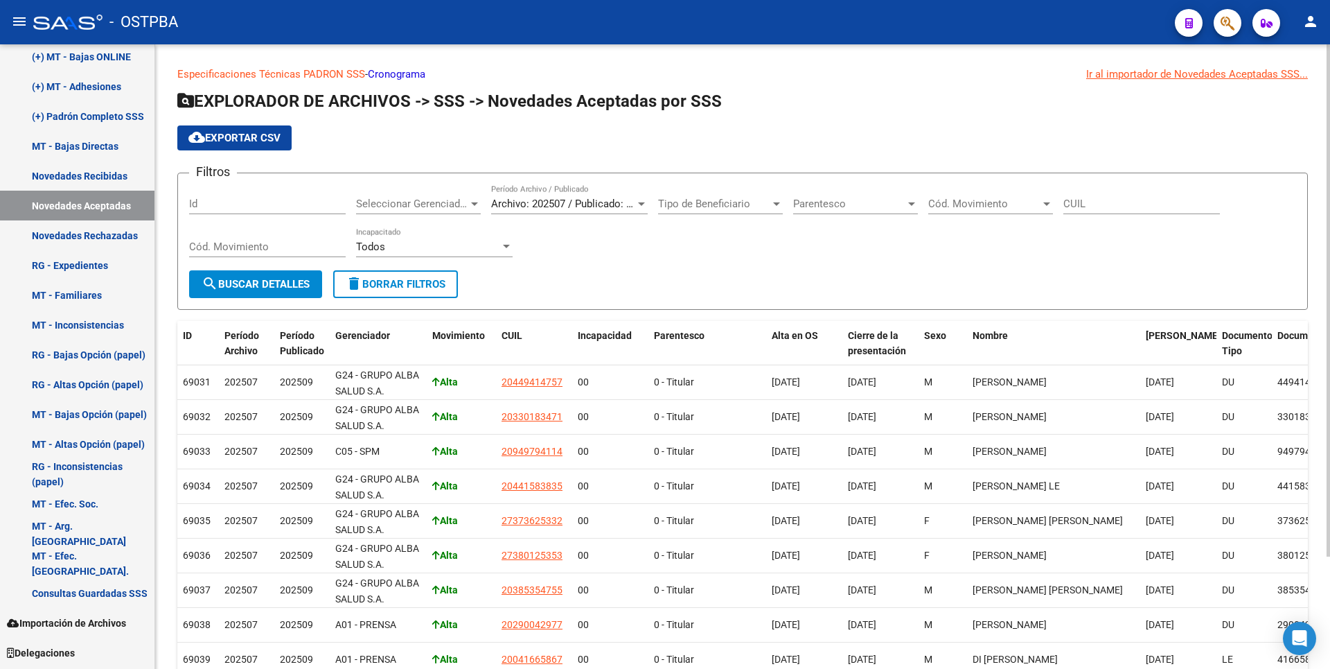
click at [475, 207] on div at bounding box center [474, 203] width 12 height 11
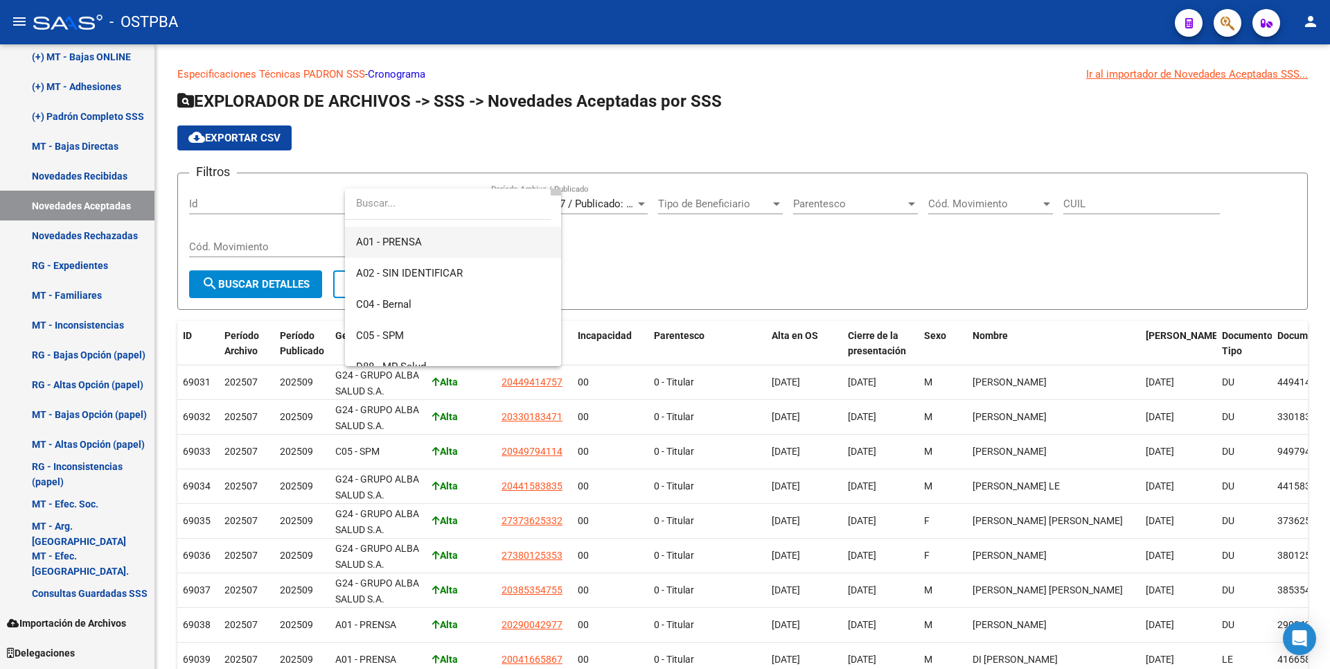
scroll to position [139, 0]
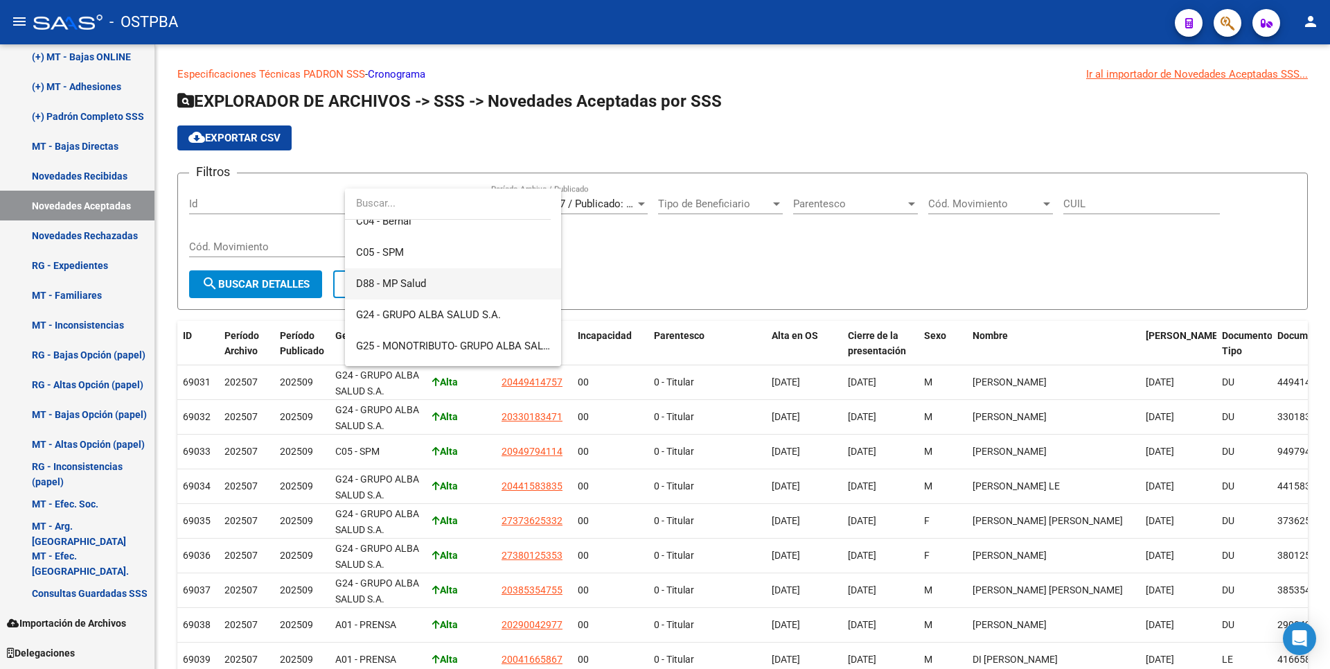
click at [426, 293] on span "D88 - MP Salud" at bounding box center [453, 283] width 194 height 31
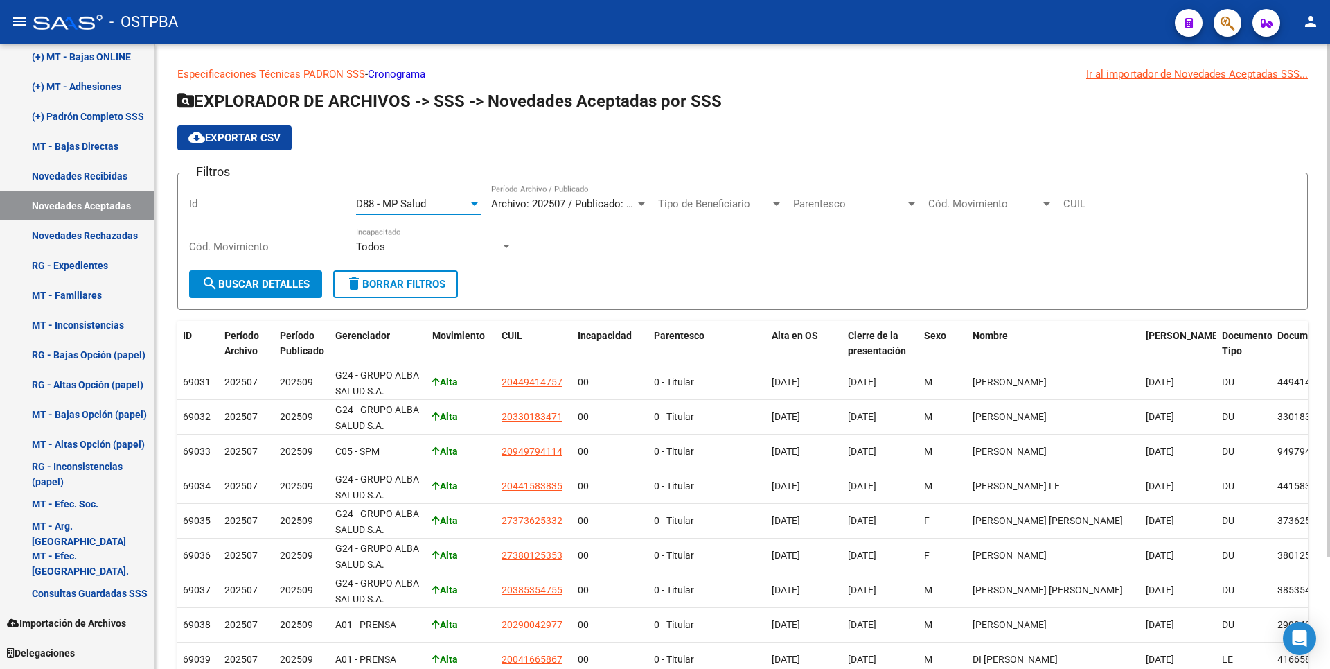
click at [283, 292] on button "search Buscar Detalles" at bounding box center [255, 284] width 133 height 28
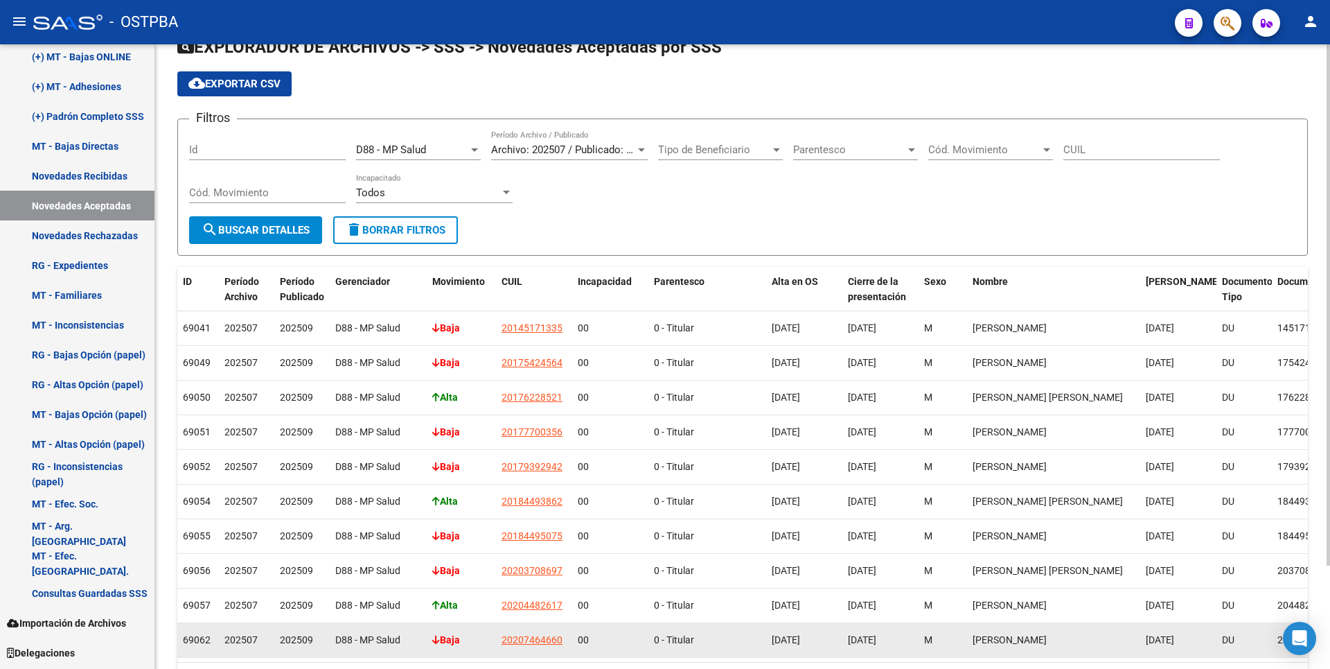
scroll to position [124, 0]
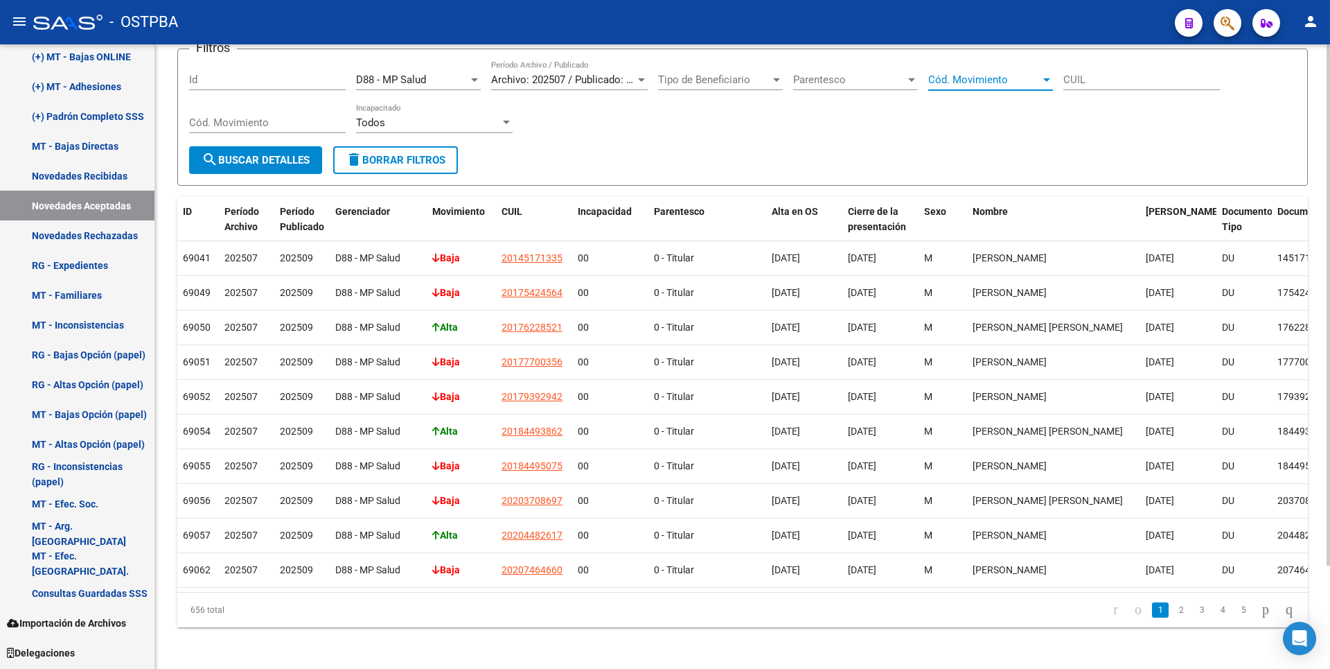
click at [1044, 78] on div at bounding box center [1046, 79] width 7 height 3
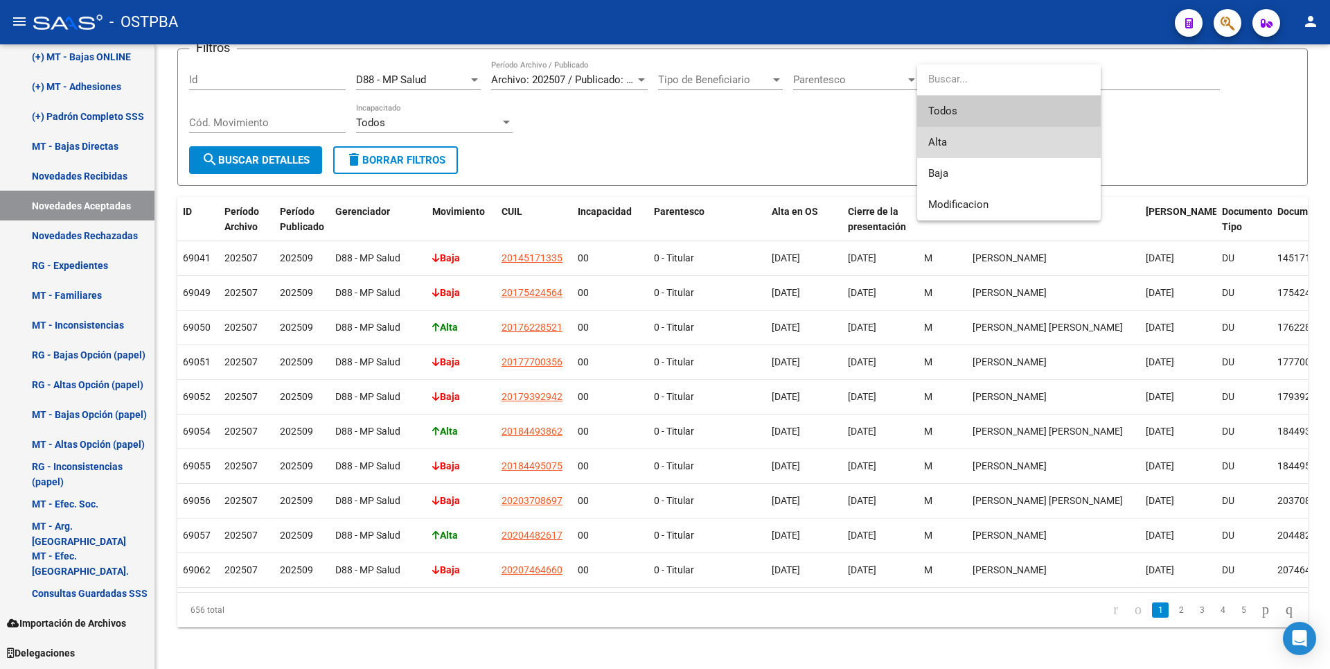
click at [974, 139] on span "Alta" at bounding box center [1008, 142] width 161 height 31
type input "A"
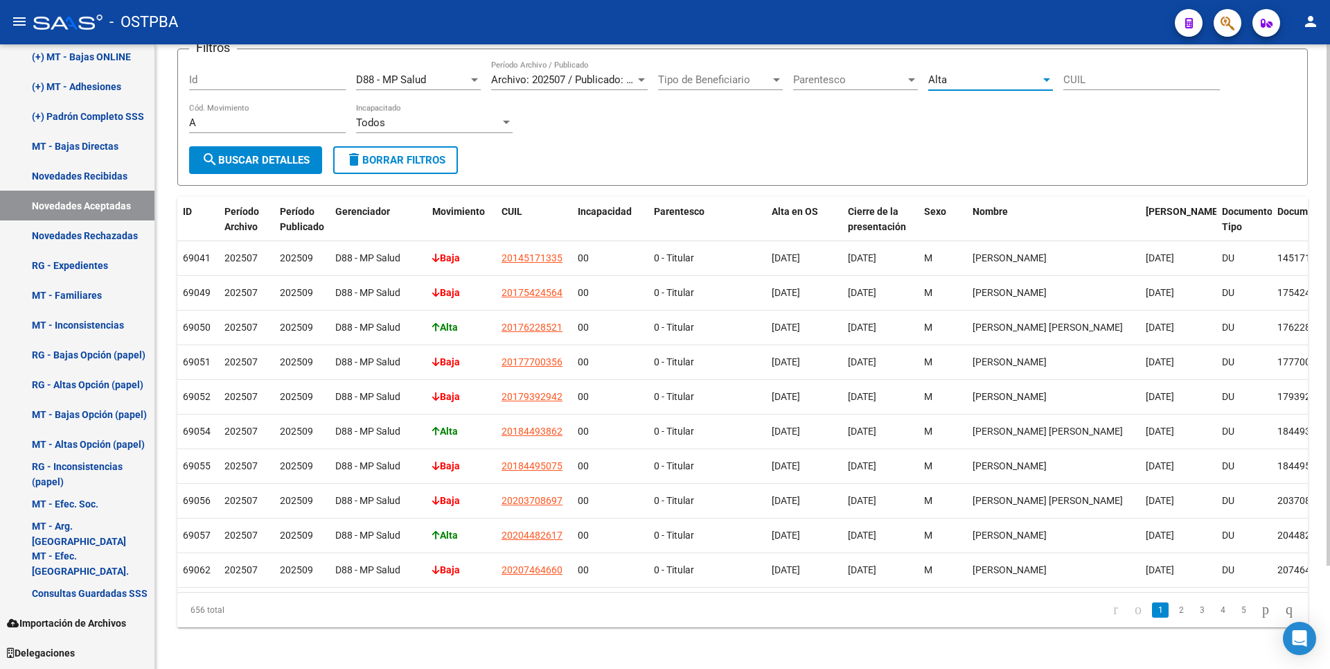
click at [240, 163] on span "search Buscar Detalles" at bounding box center [256, 160] width 108 height 12
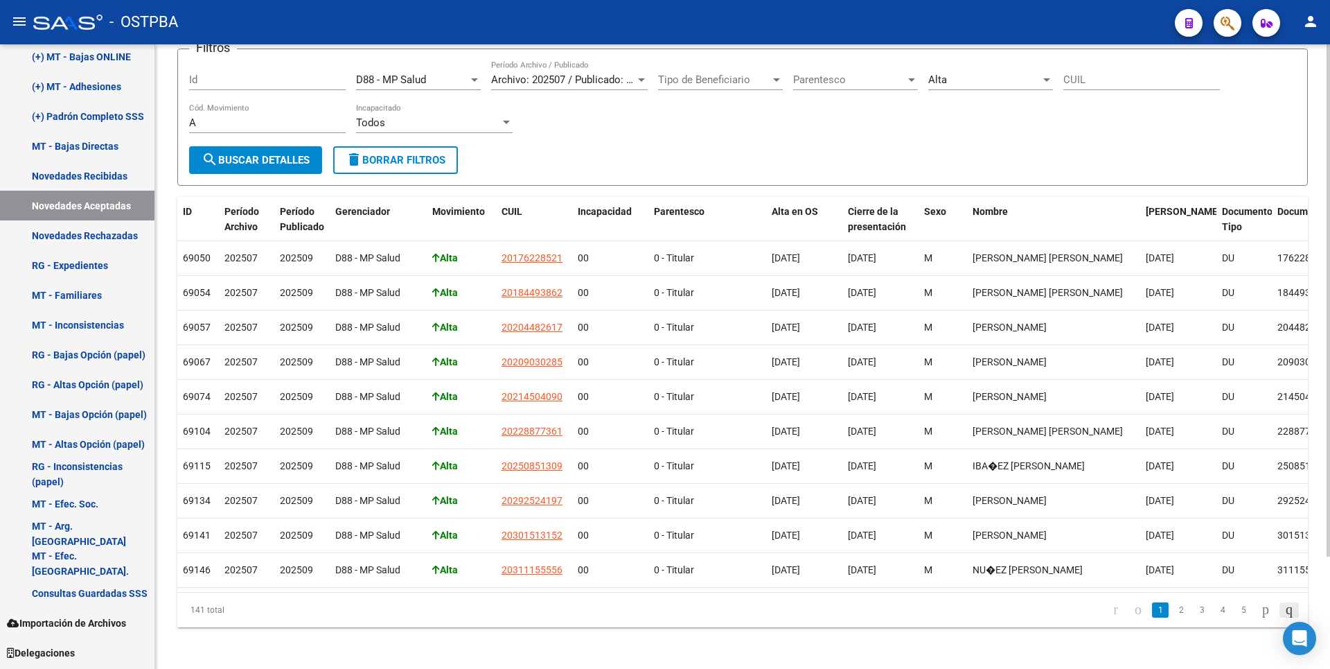
click at [1284, 617] on icon "go to last page" at bounding box center [1289, 609] width 11 height 17
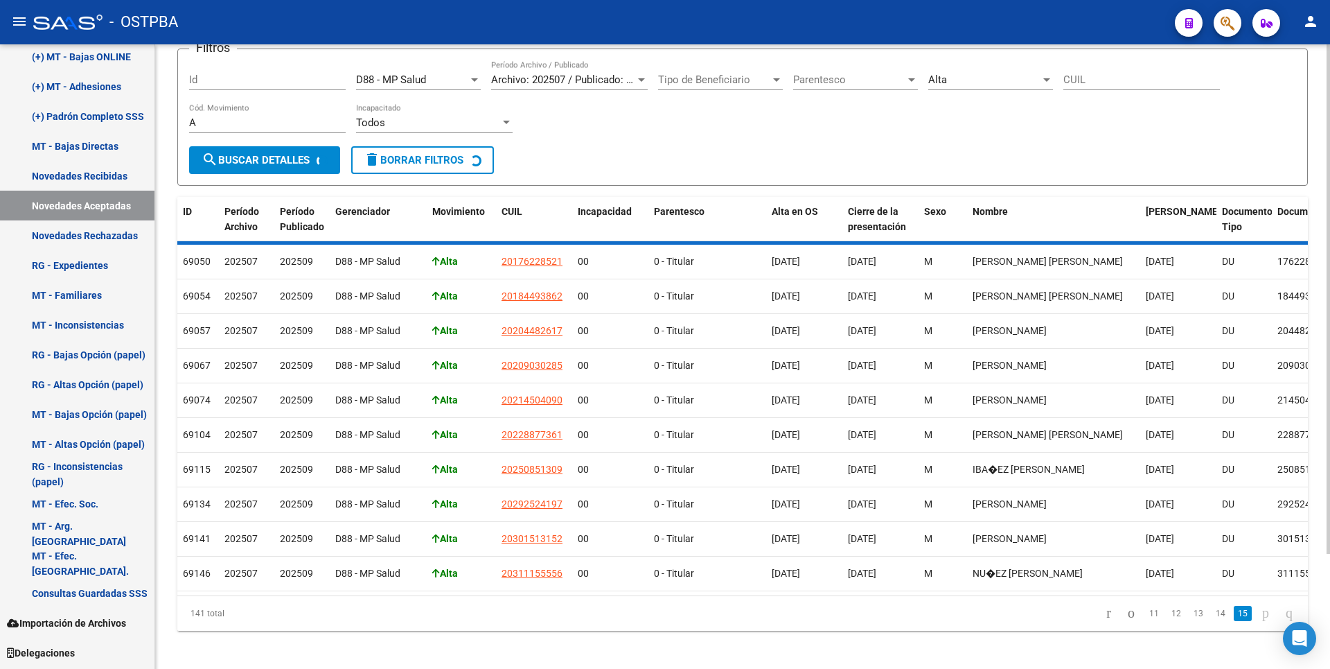
scroll to position [0, 0]
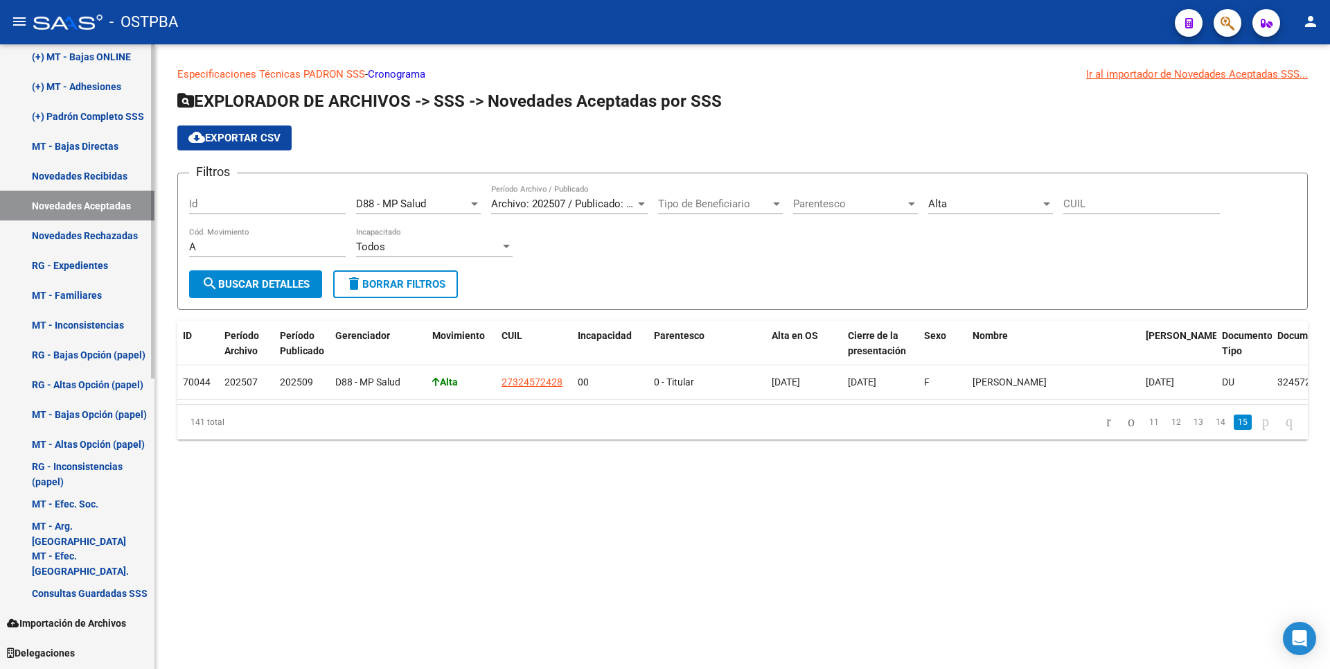
click at [62, 227] on link "Novedades Rechazadas" at bounding box center [77, 235] width 154 height 30
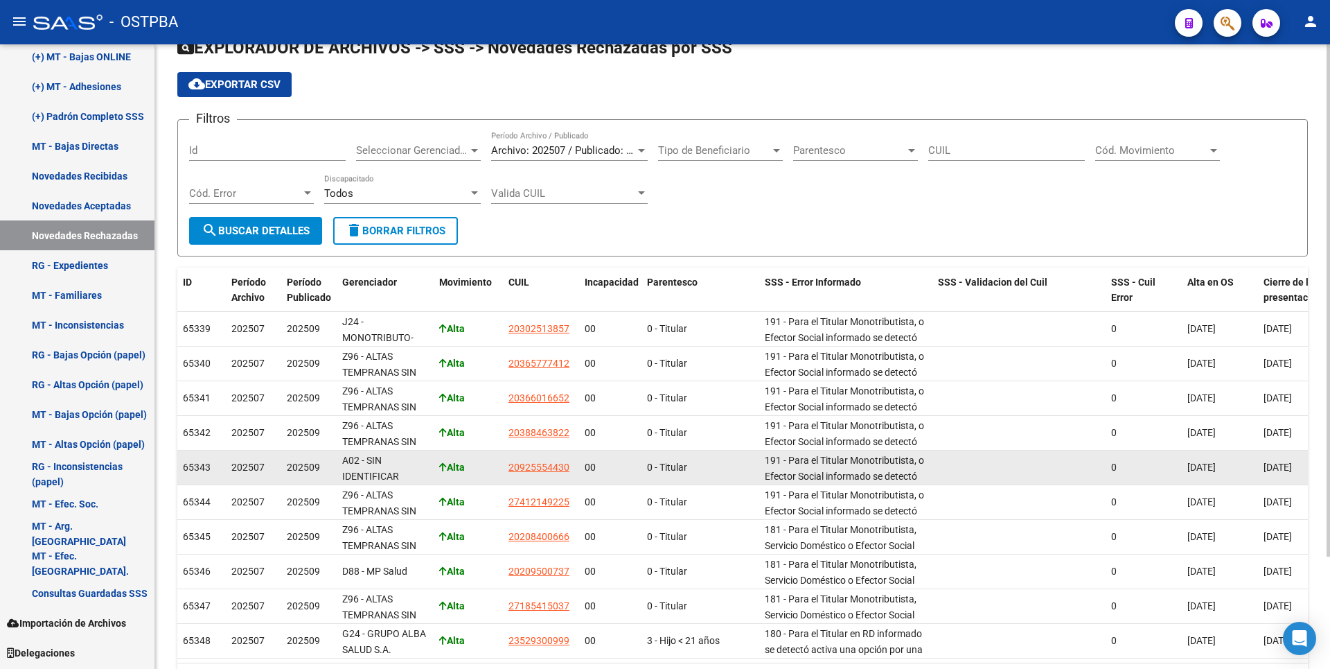
scroll to position [137, 0]
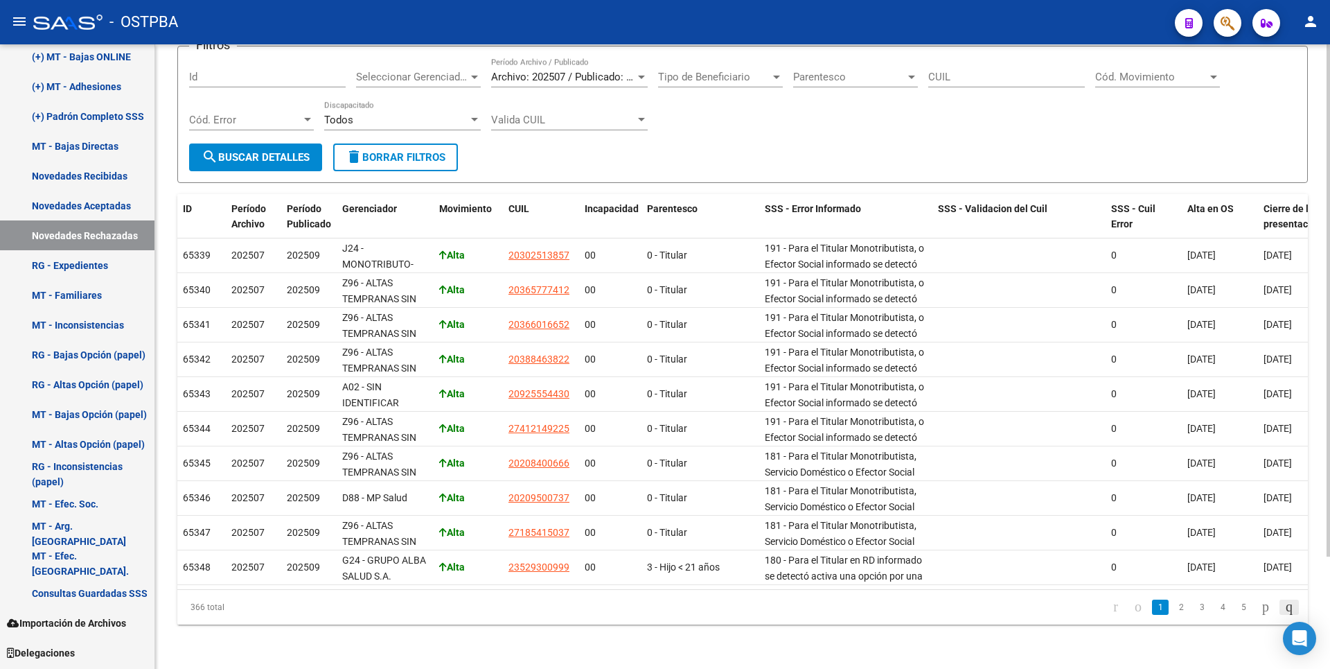
click at [1284, 603] on icon "go to last page" at bounding box center [1289, 606] width 11 height 17
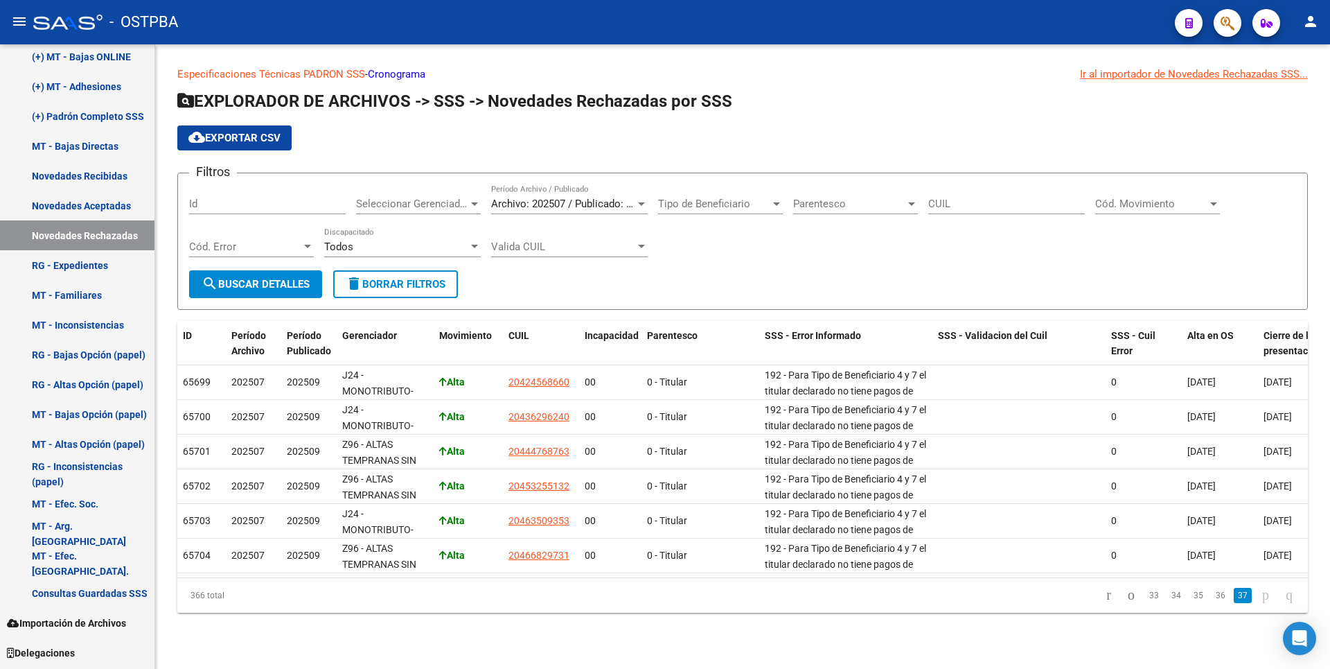
scroll to position [0, 0]
click at [472, 204] on div at bounding box center [474, 203] width 7 height 3
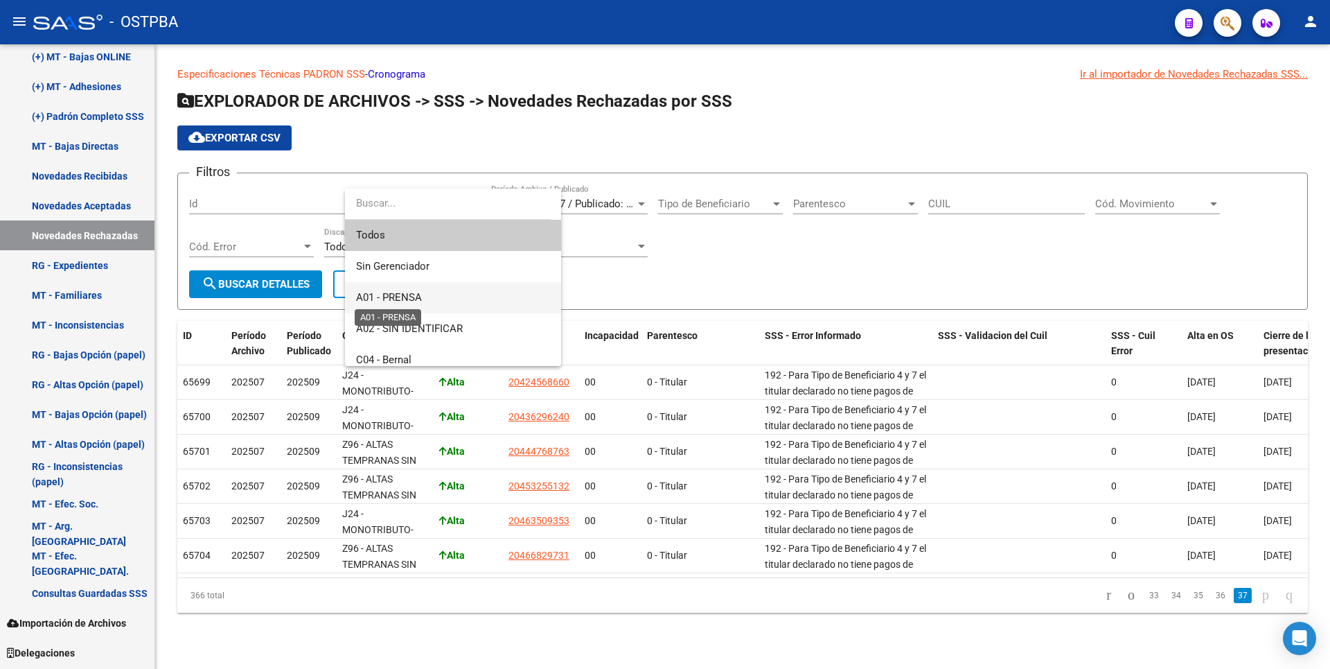
click at [399, 294] on span "A01 - PRENSA" at bounding box center [389, 297] width 66 height 12
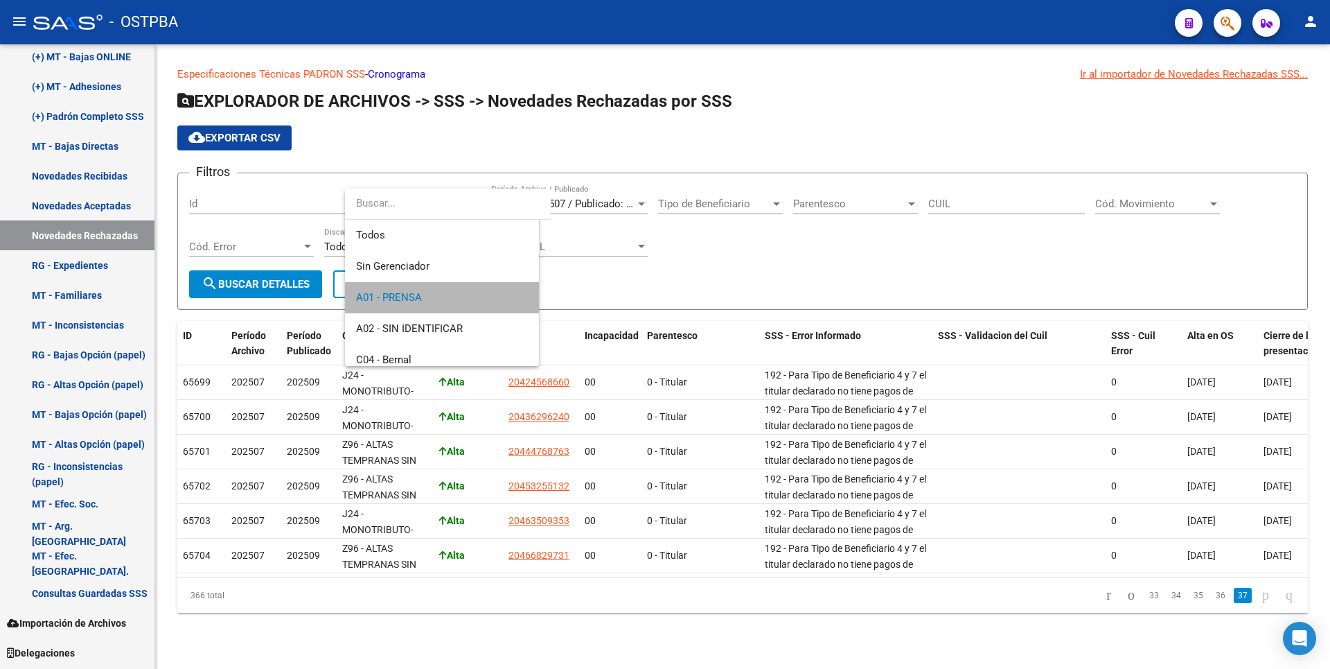
click at [300, 276] on button "search Buscar Detalles" at bounding box center [255, 284] width 133 height 28
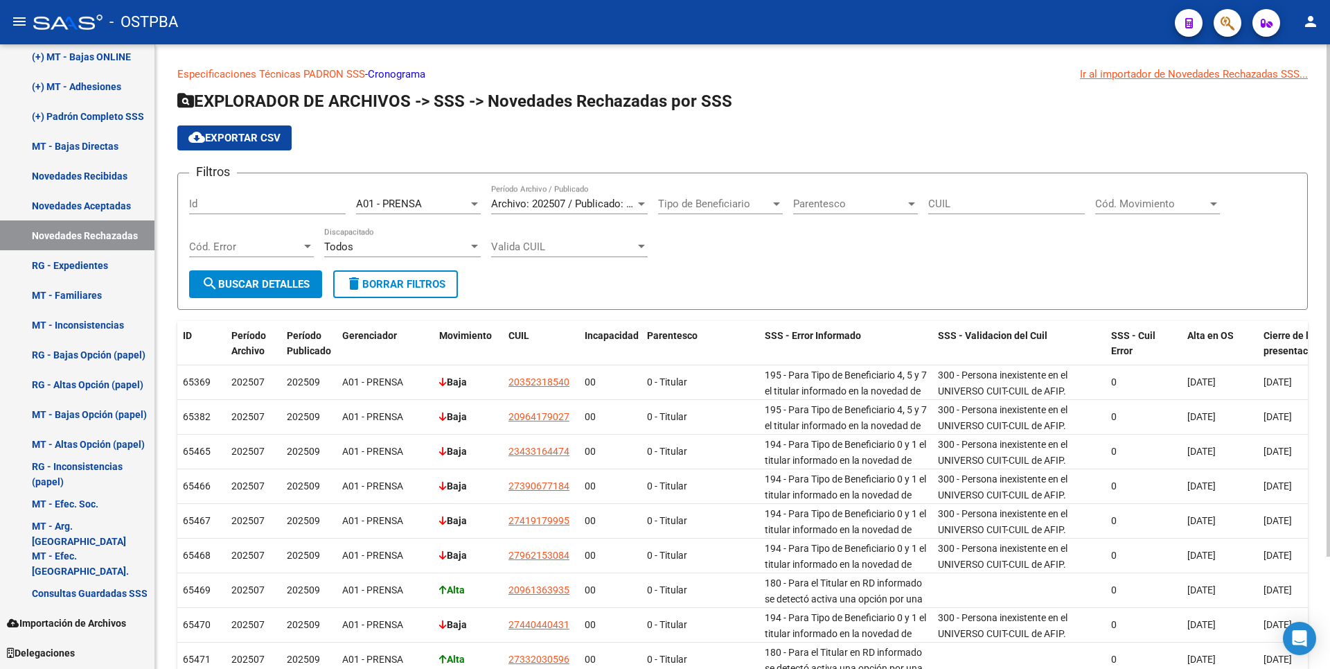
scroll to position [137, 0]
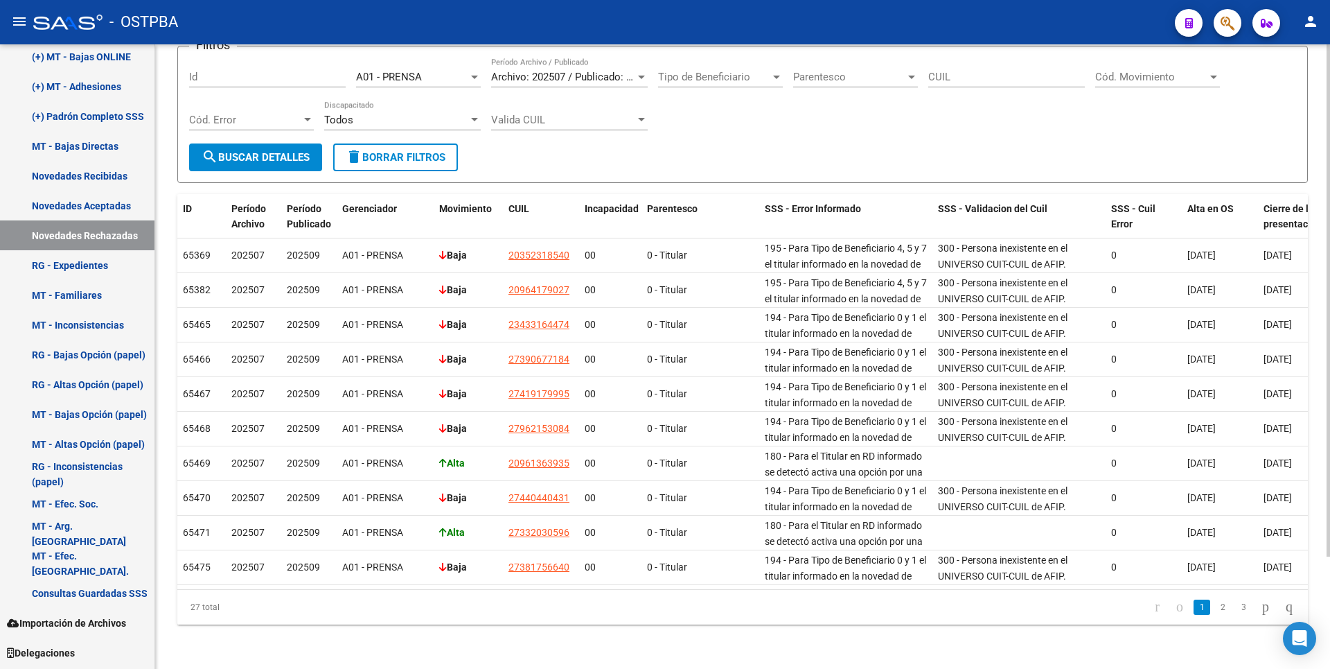
click at [474, 71] on div at bounding box center [474, 76] width 12 height 11
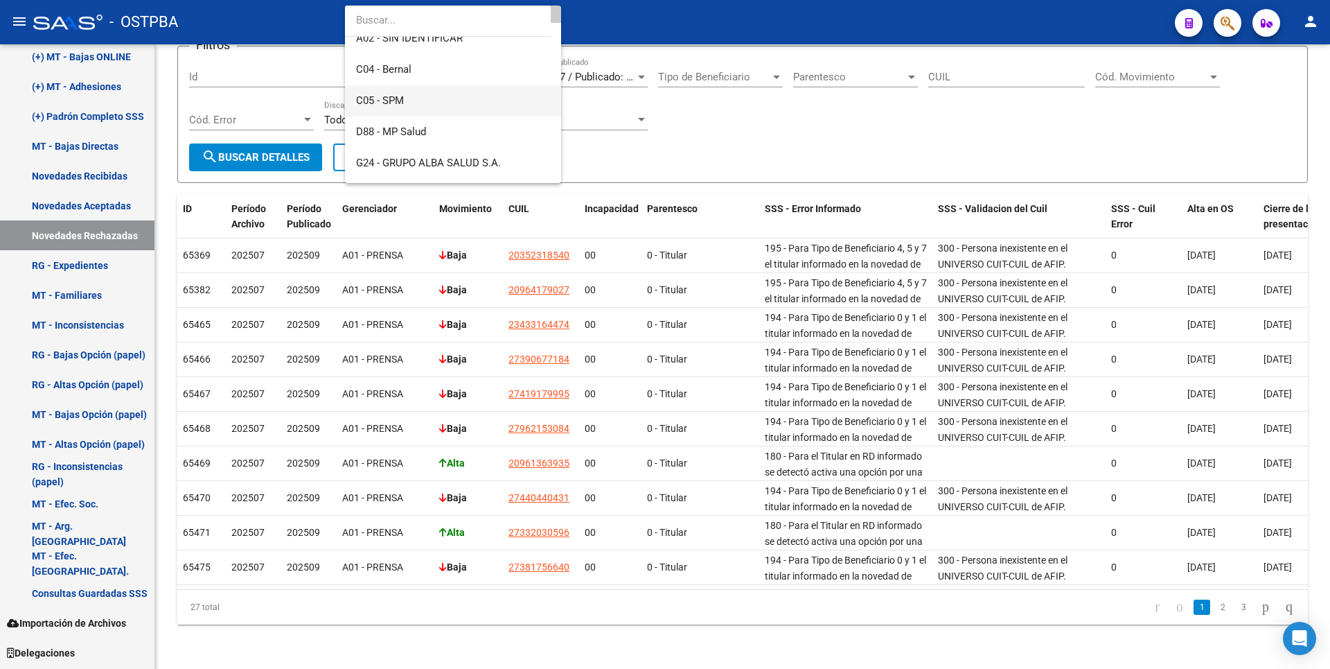
scroll to position [187, 0]
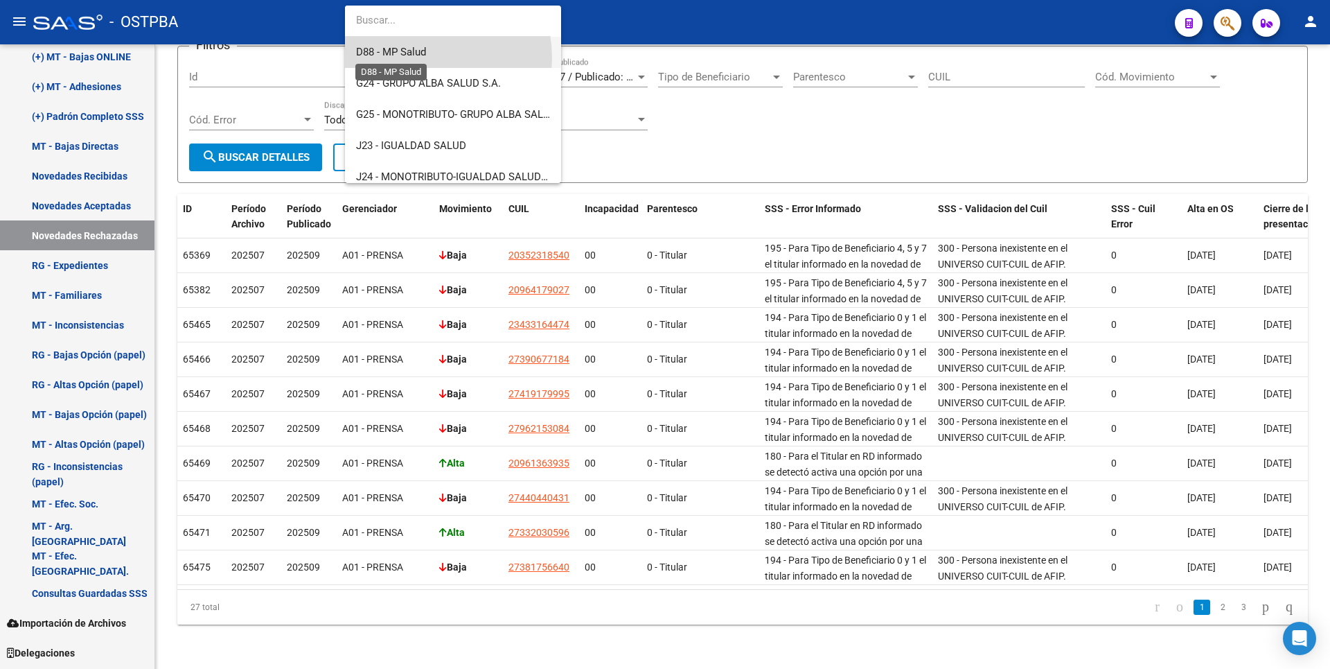
click at [425, 58] on span "D88 - MP Salud" at bounding box center [391, 52] width 70 height 12
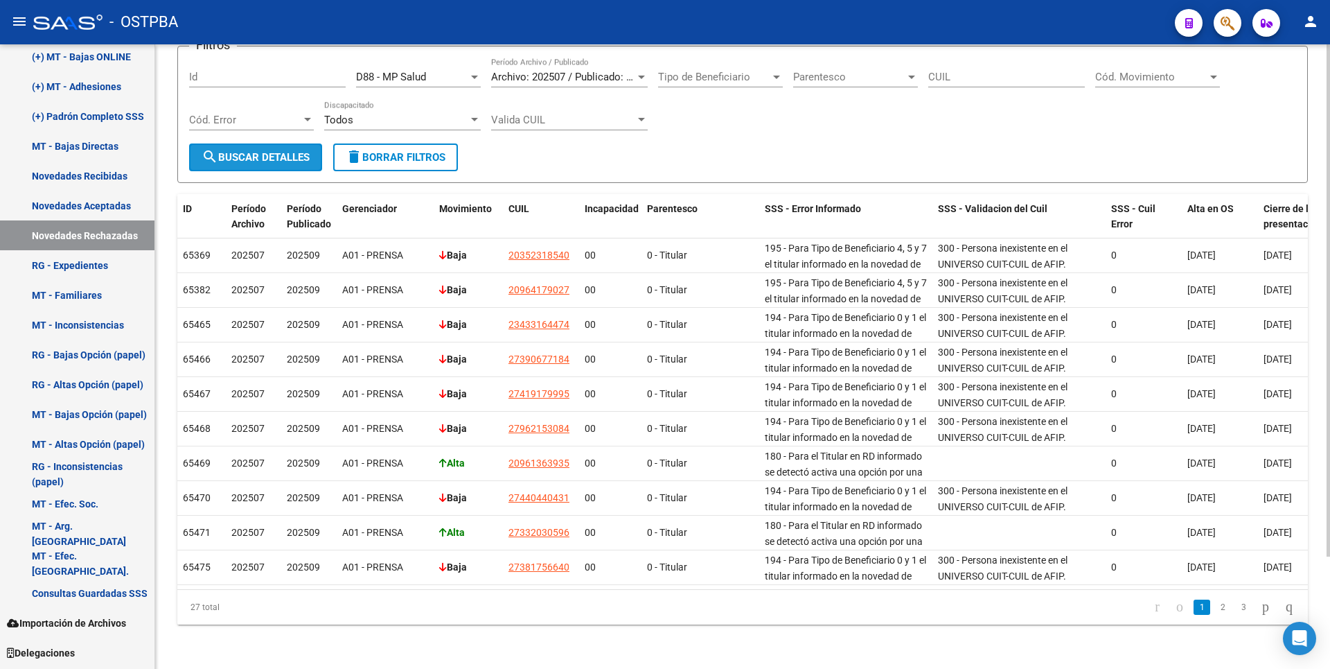
click at [263, 151] on span "search Buscar Detalles" at bounding box center [256, 157] width 108 height 12
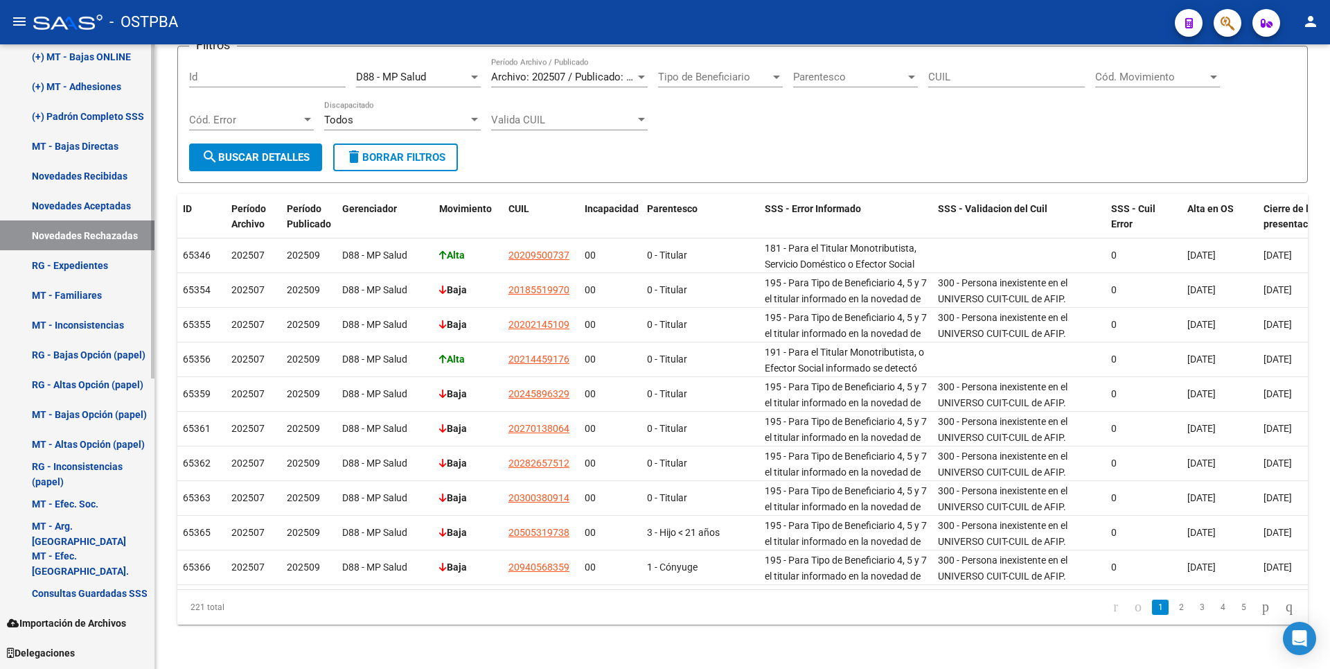
click at [125, 206] on link "Novedades Aceptadas" at bounding box center [77, 206] width 154 height 30
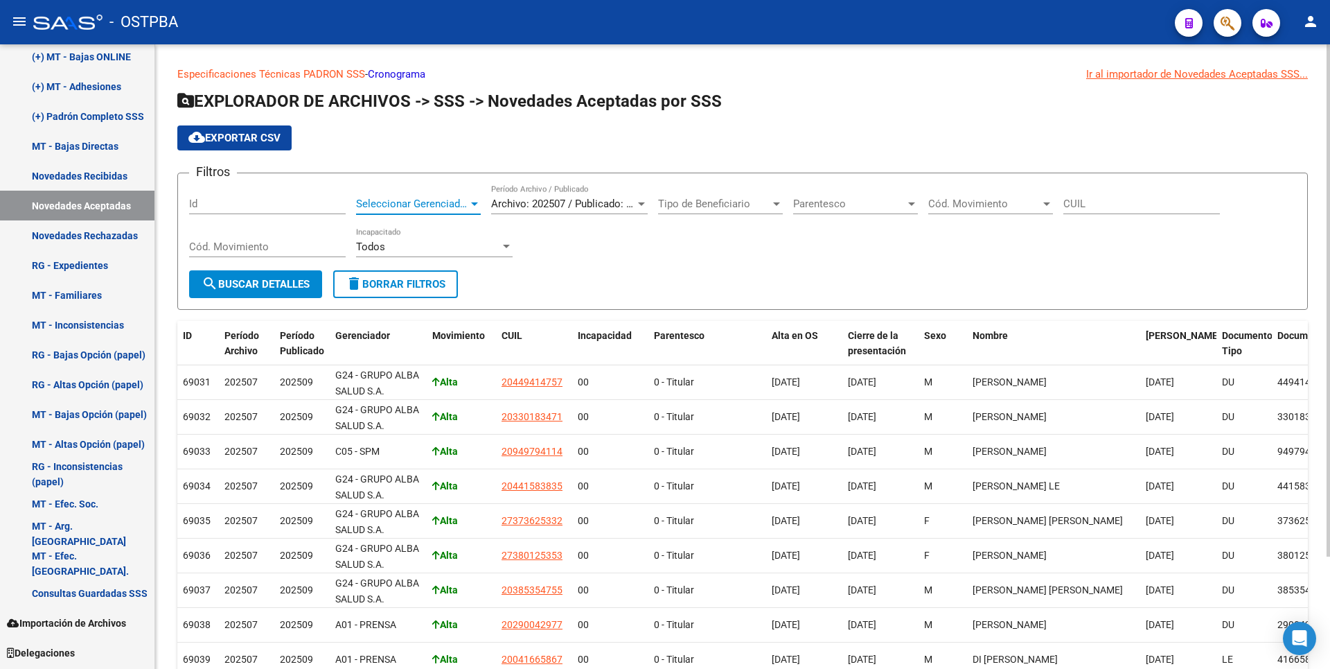
click at [475, 197] on div "Seleccionar Gerenciador" at bounding box center [418, 203] width 125 height 12
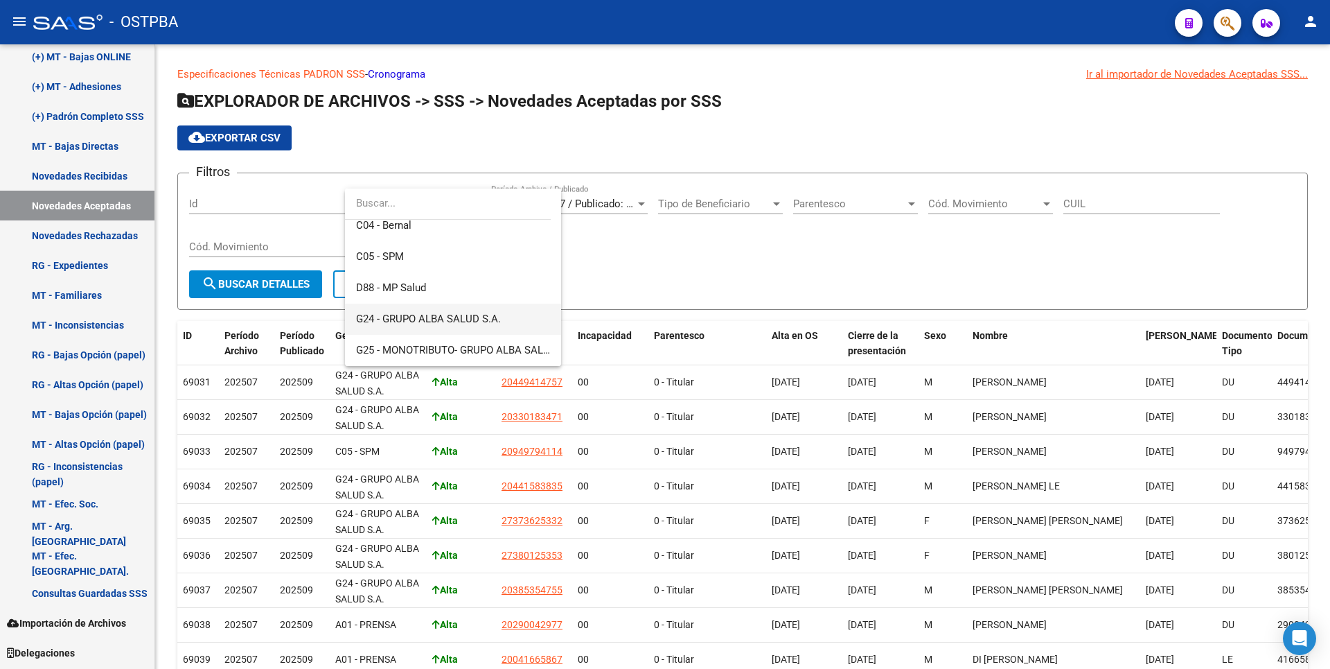
scroll to position [139, 0]
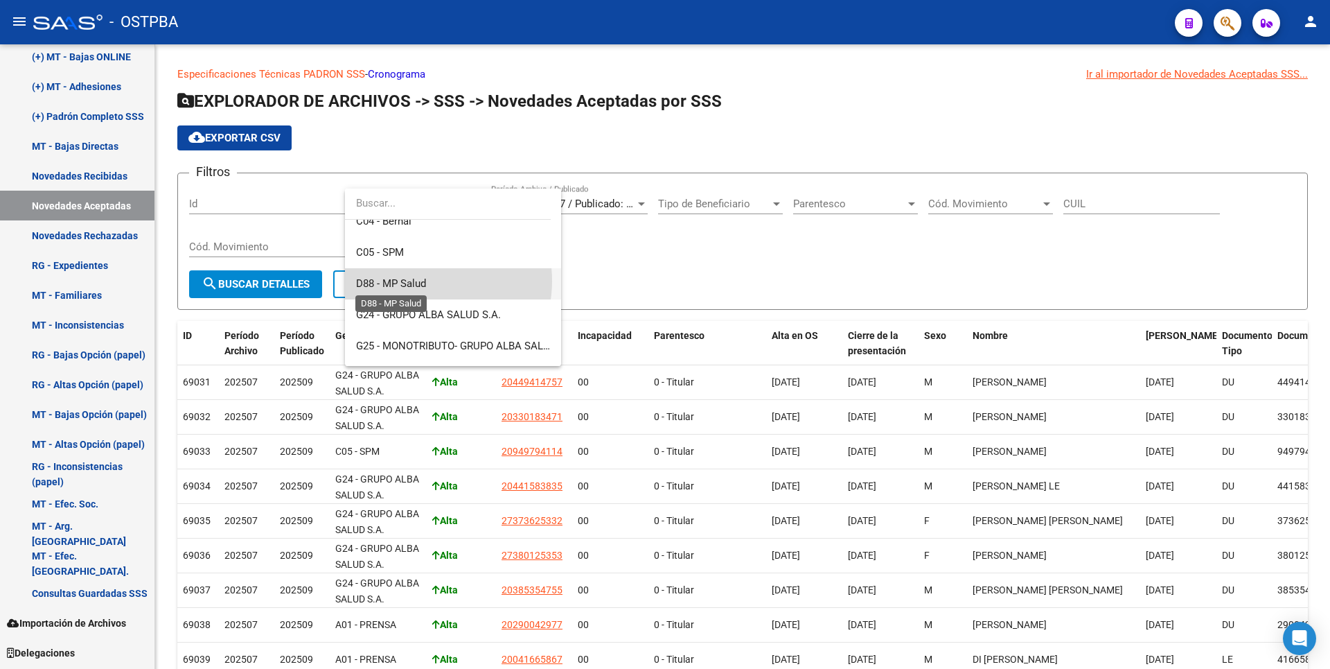
click at [420, 281] on span "D88 - MP Salud" at bounding box center [391, 283] width 70 height 12
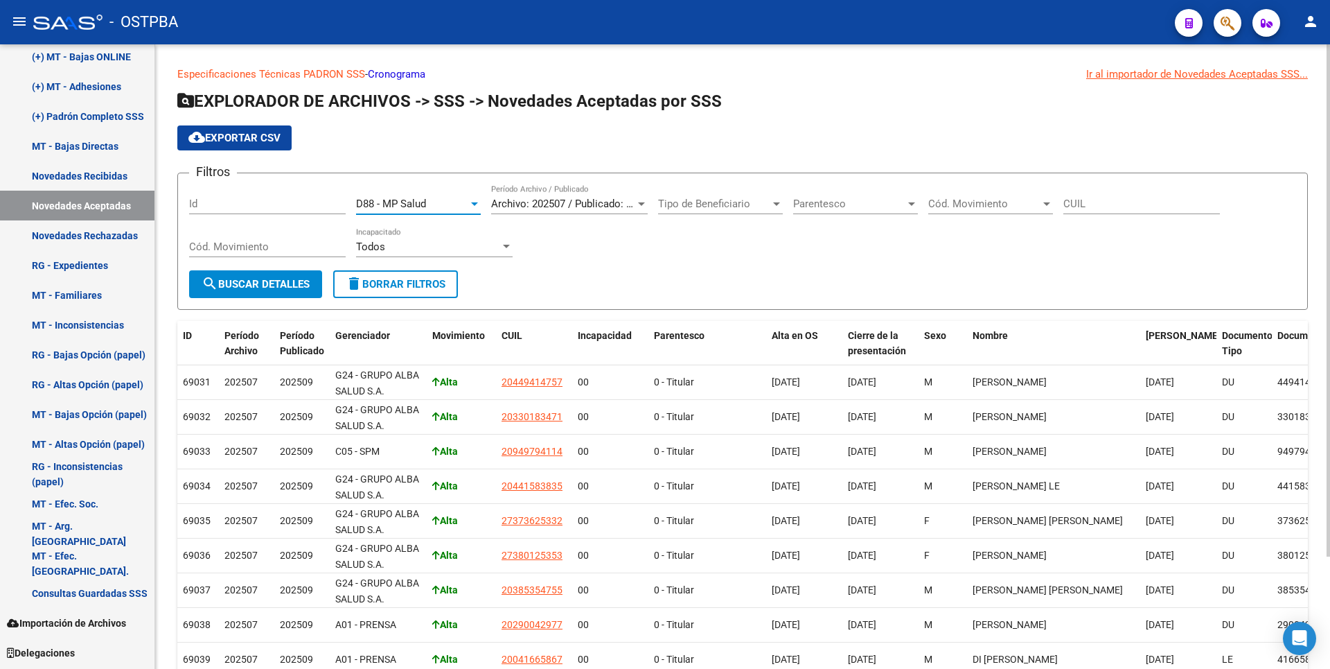
click at [1034, 201] on span "Cód. Movimiento" at bounding box center [984, 203] width 112 height 12
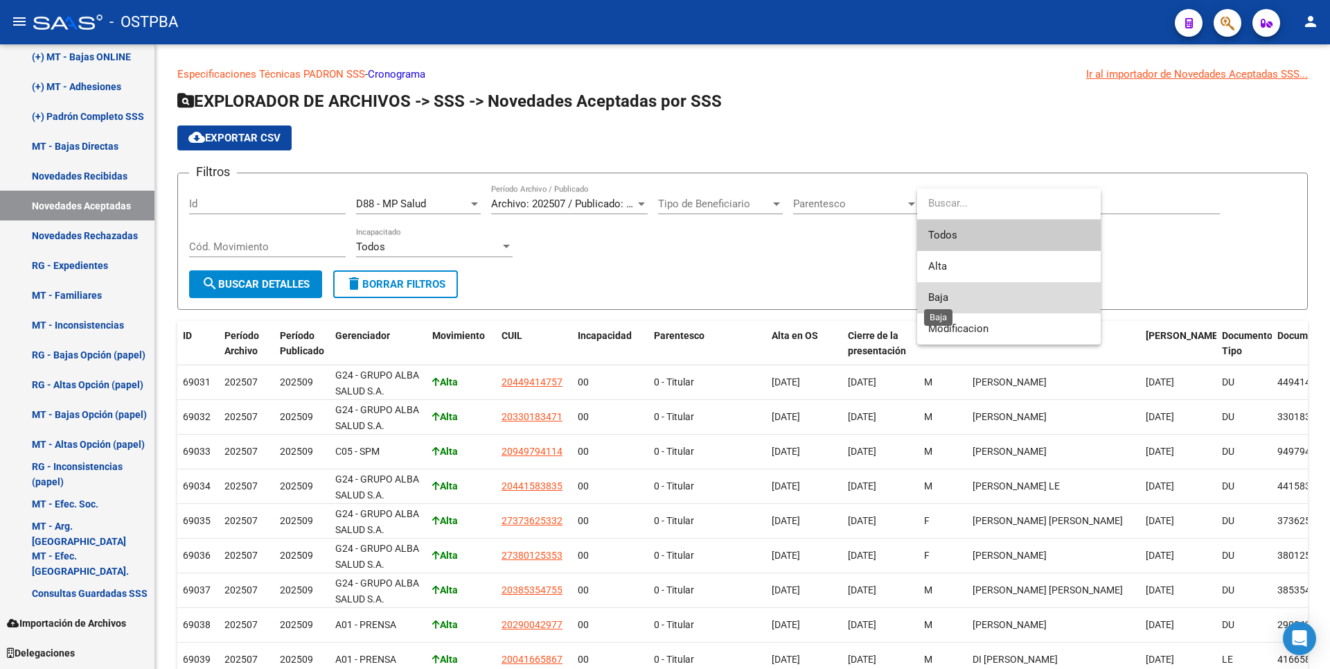
click at [933, 301] on span "Baja" at bounding box center [938, 297] width 20 height 12
type input "B"
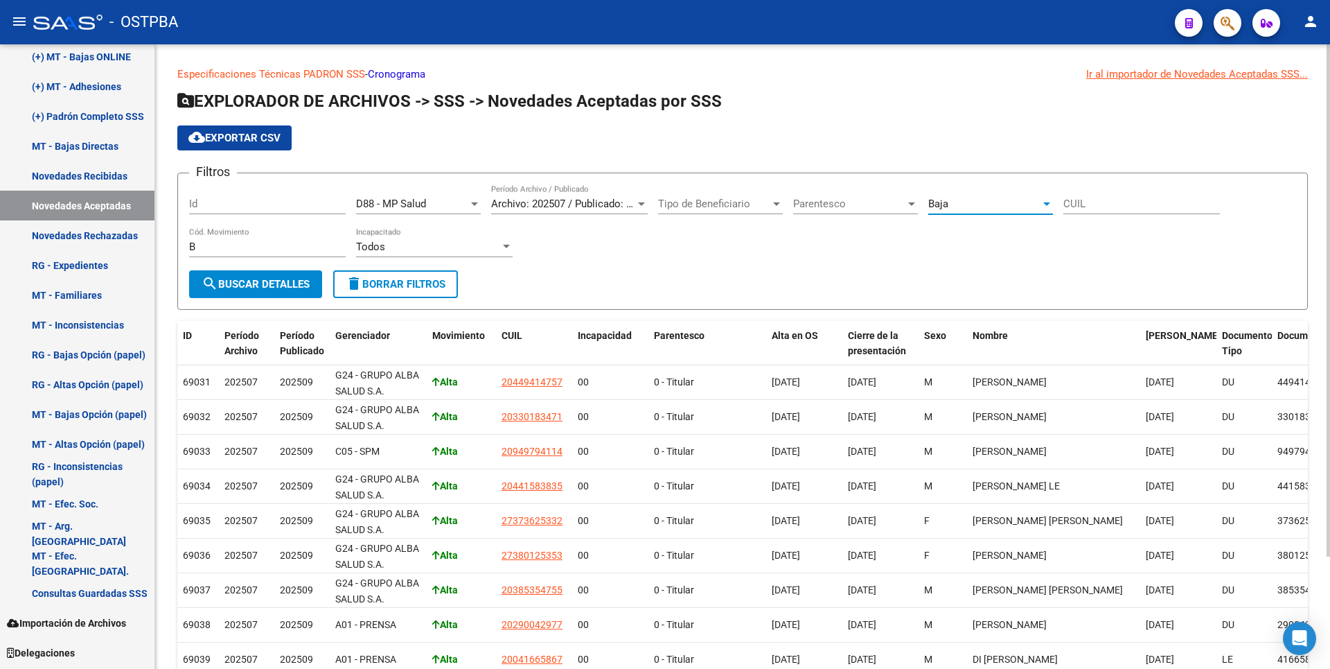
click at [272, 283] on span "search Buscar Detalles" at bounding box center [256, 284] width 108 height 12
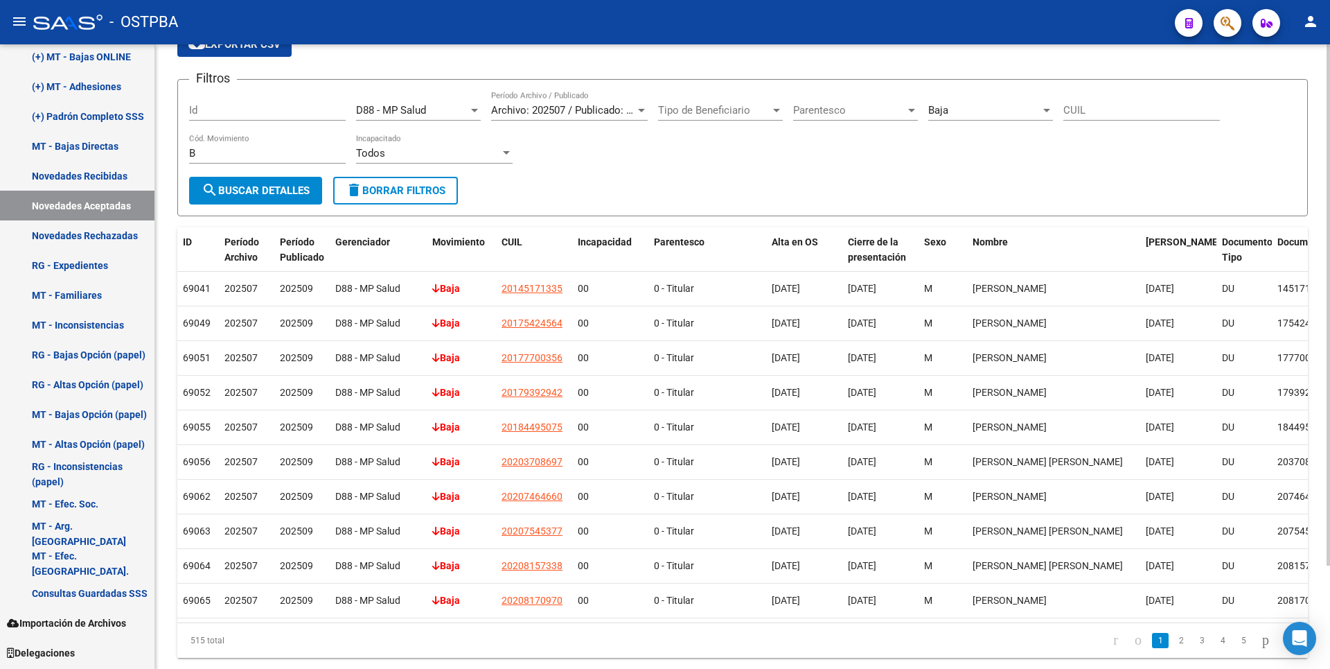
scroll to position [124, 0]
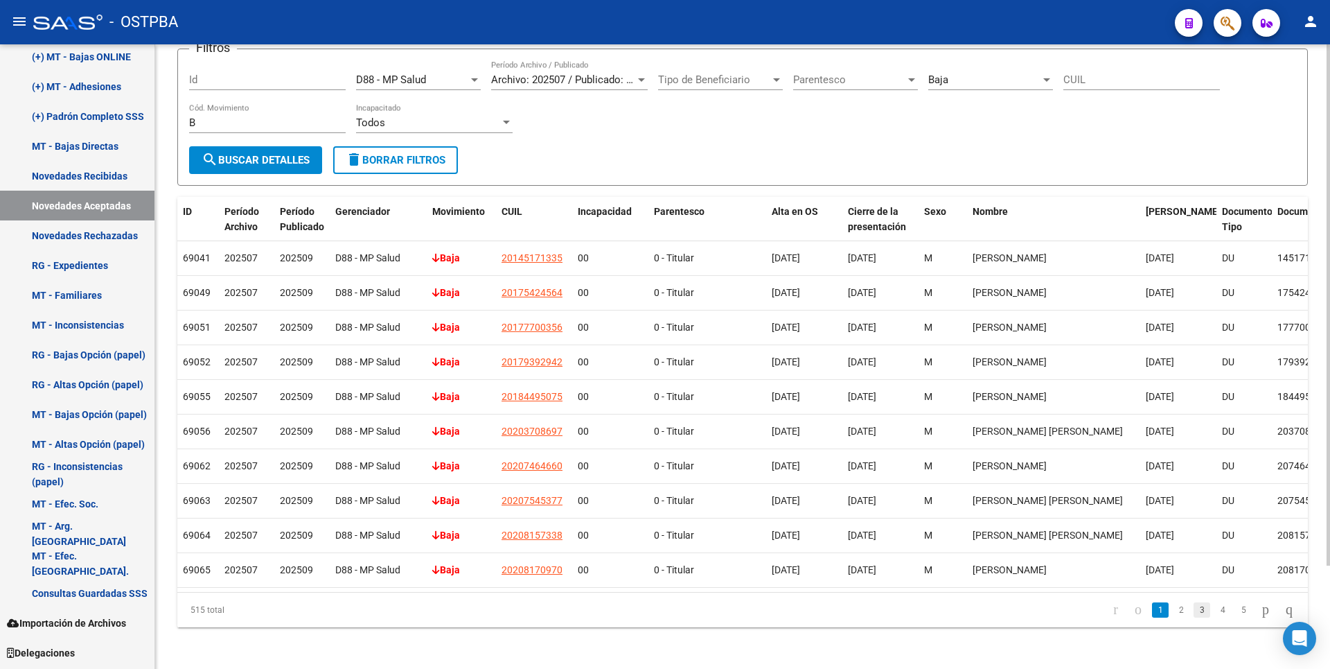
click at [1194, 608] on link "3" at bounding box center [1202, 609] width 17 height 15
click at [1282, 620] on body "menu - OSTPBA person Firma Express Reportes Tablero de Control Ingresos Percibi…" at bounding box center [665, 334] width 1330 height 669
click at [1284, 617] on icon "go to last page" at bounding box center [1289, 609] width 11 height 17
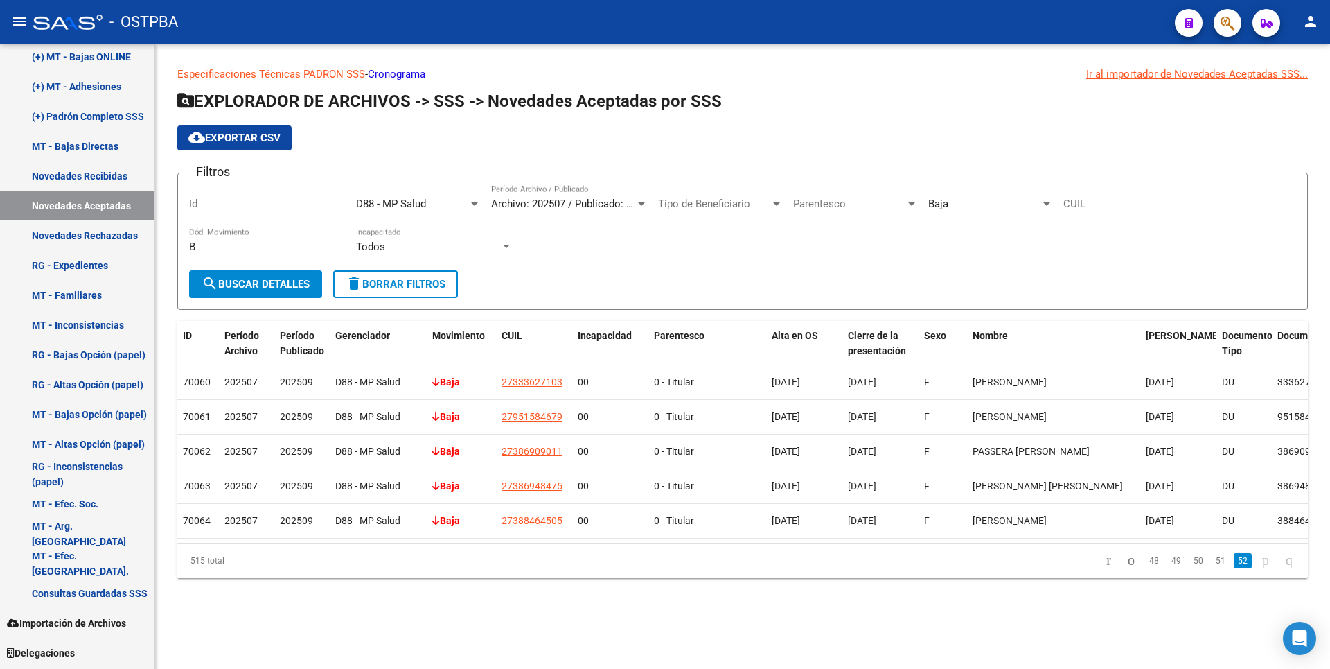
scroll to position [0, 0]
click at [87, 177] on link "Novedades Recibidas" at bounding box center [77, 176] width 154 height 30
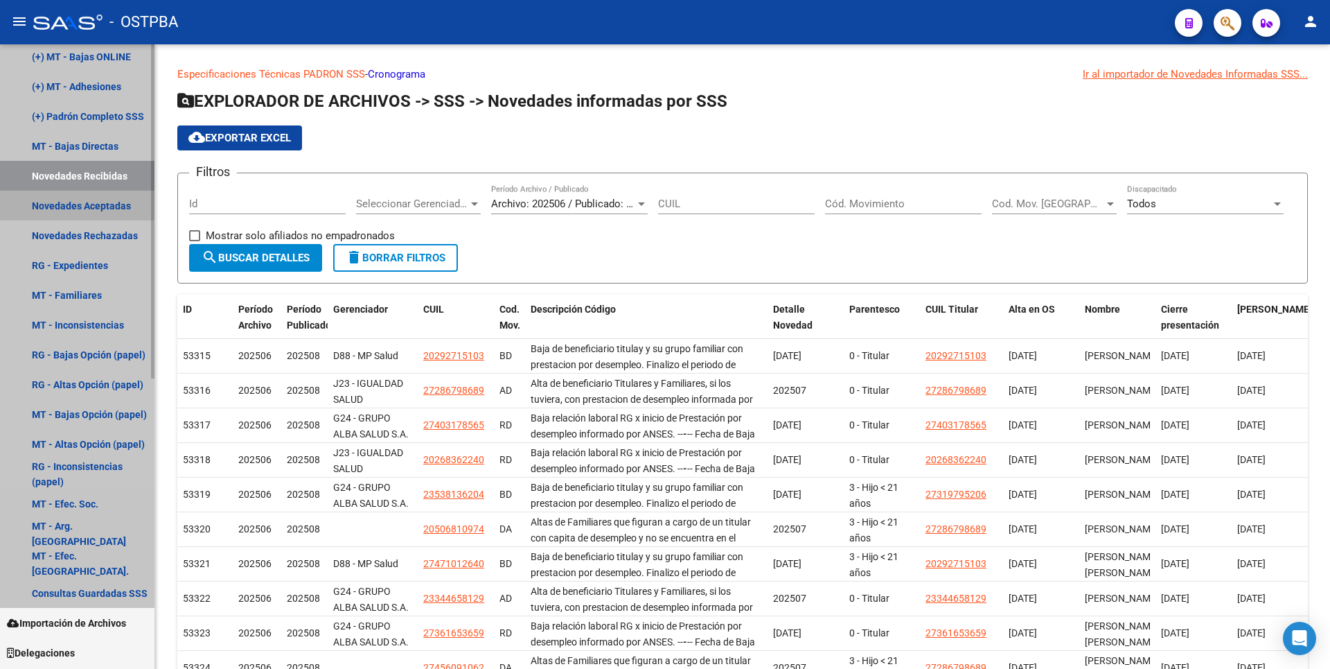
click at [72, 200] on link "Novedades Aceptadas" at bounding box center [77, 206] width 154 height 30
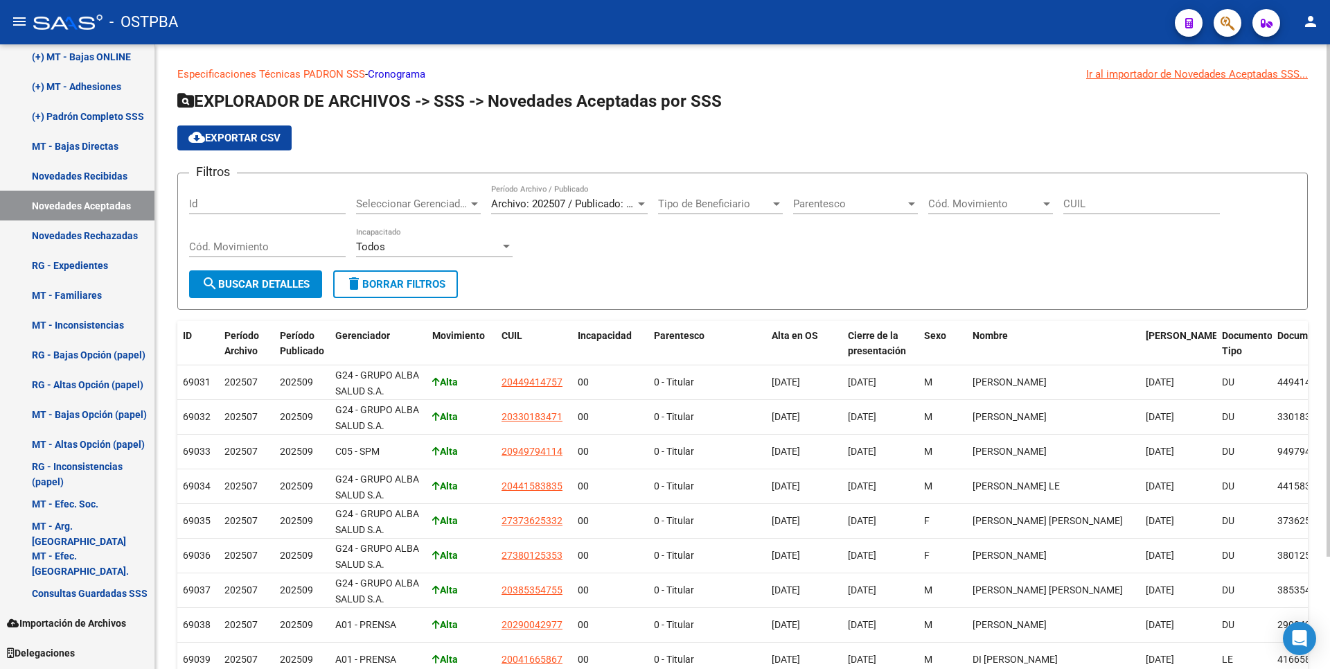
click at [501, 245] on div at bounding box center [506, 246] width 12 height 11
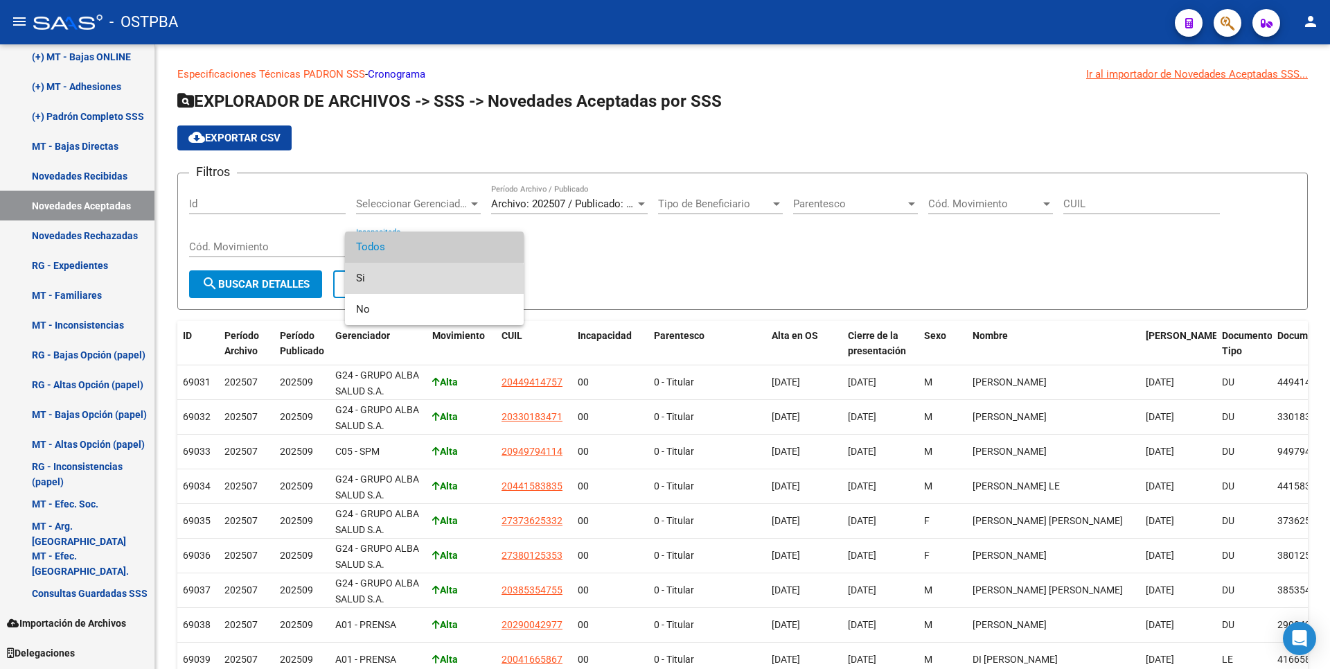
click at [374, 280] on span "Si" at bounding box center [434, 278] width 157 height 31
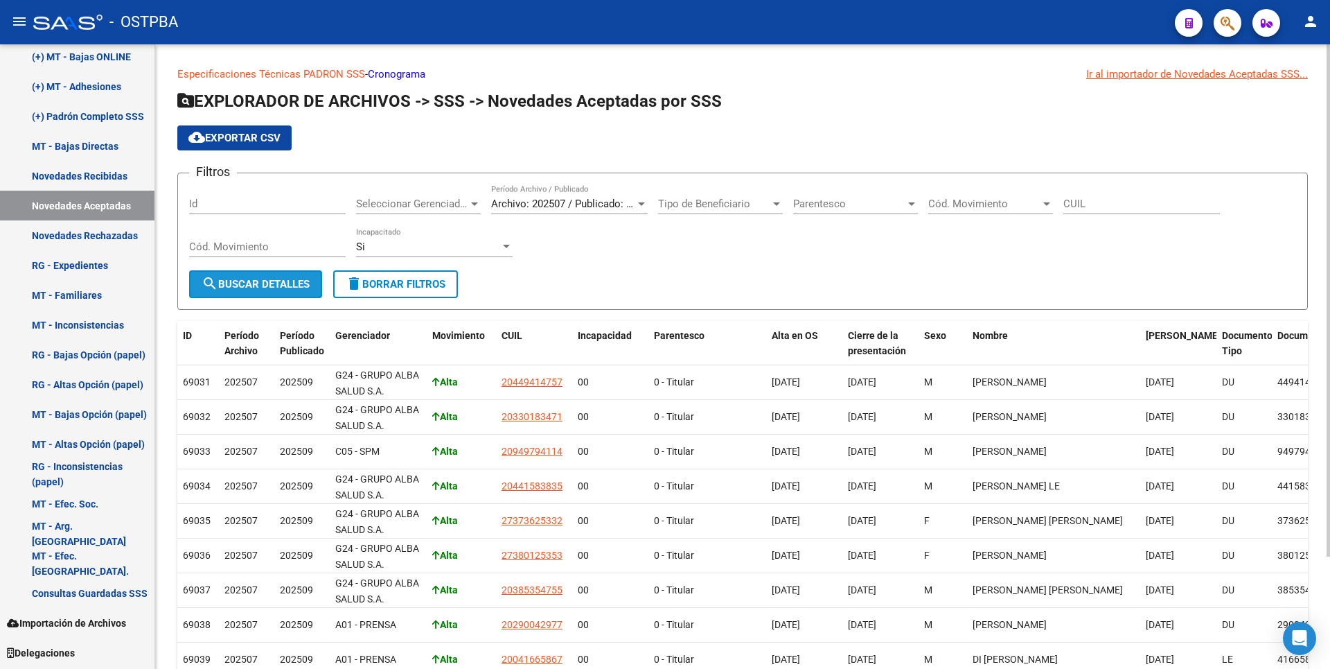
click at [296, 285] on span "search Buscar Detalles" at bounding box center [256, 284] width 108 height 12
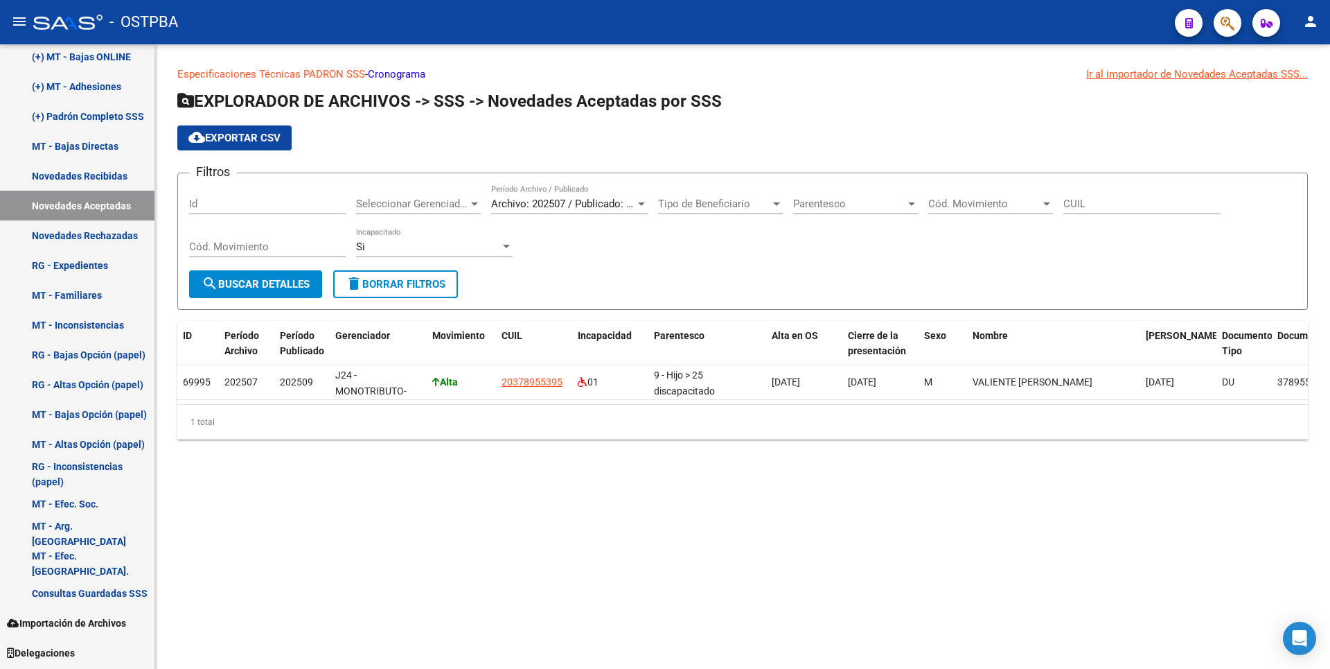
click at [504, 245] on div at bounding box center [506, 246] width 7 height 3
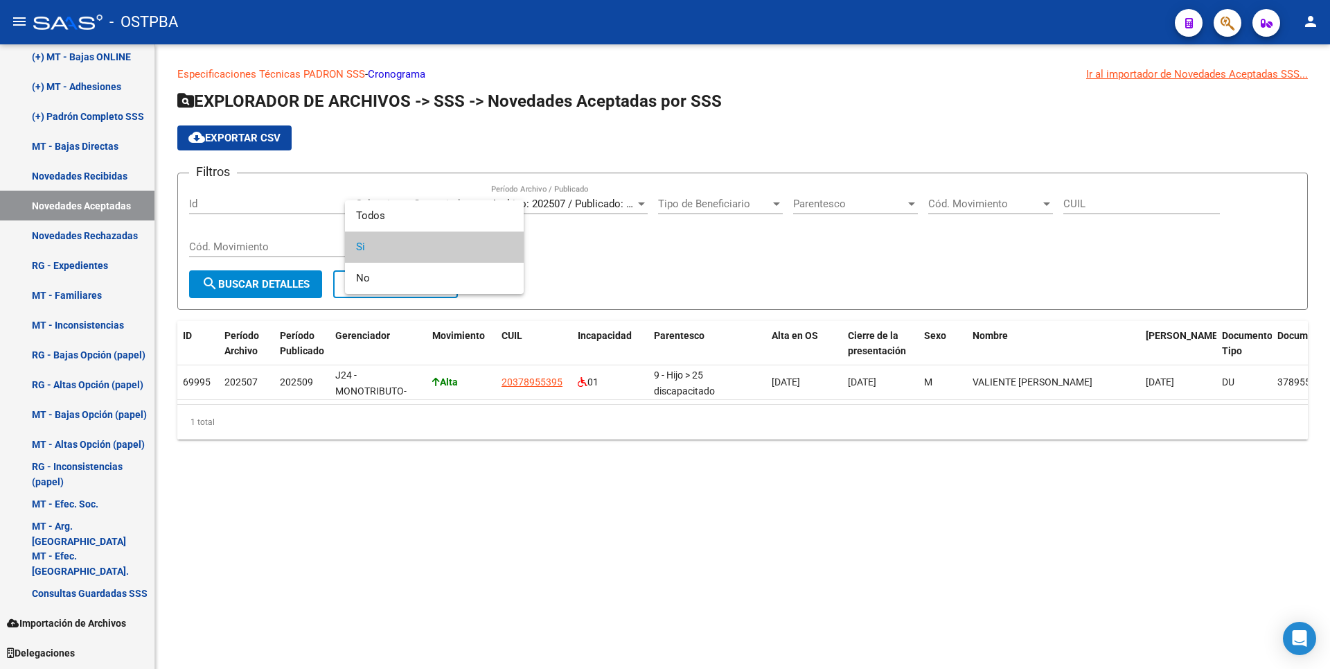
click at [698, 243] on div at bounding box center [665, 334] width 1330 height 669
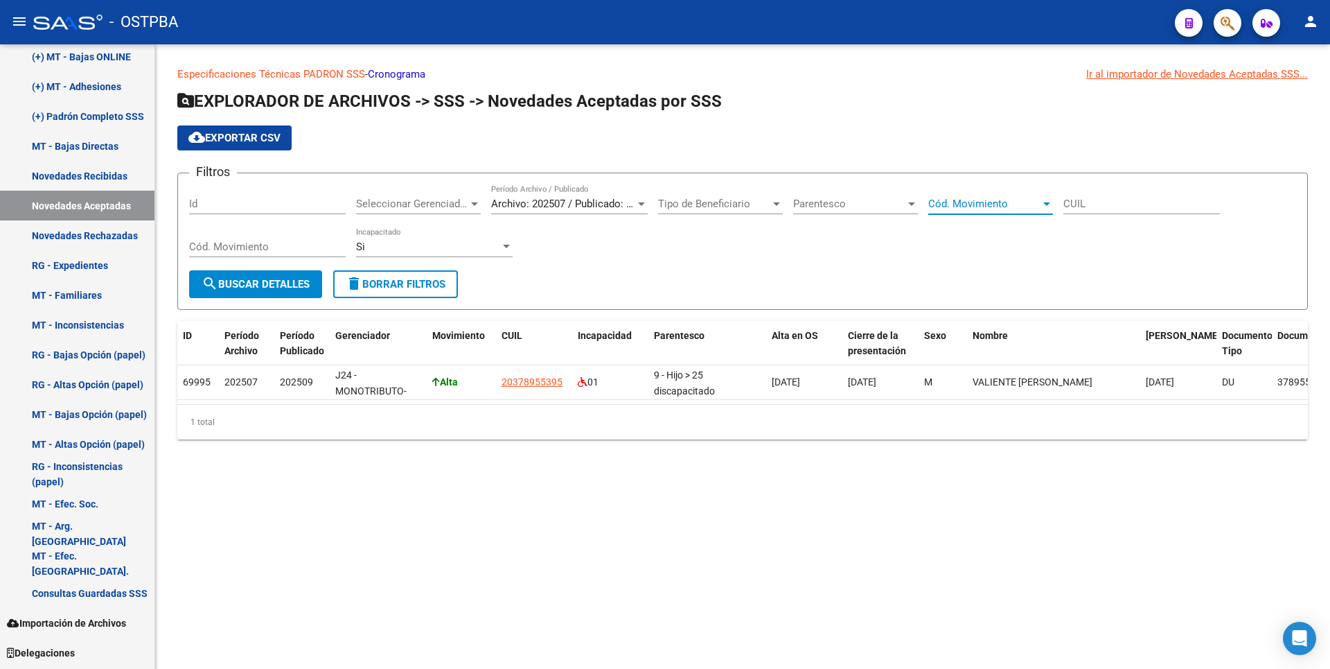
click at [1048, 201] on div at bounding box center [1047, 203] width 12 height 11
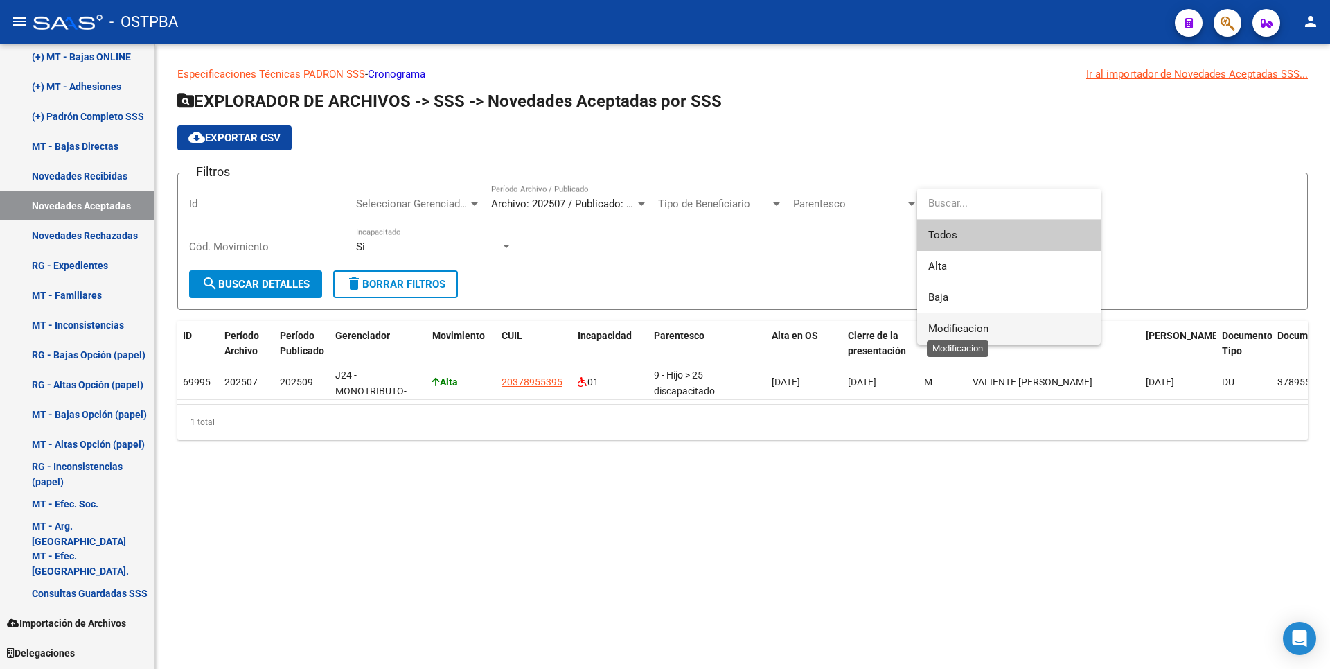
click at [952, 327] on span "Modificacion" at bounding box center [958, 328] width 60 height 12
type input "M"
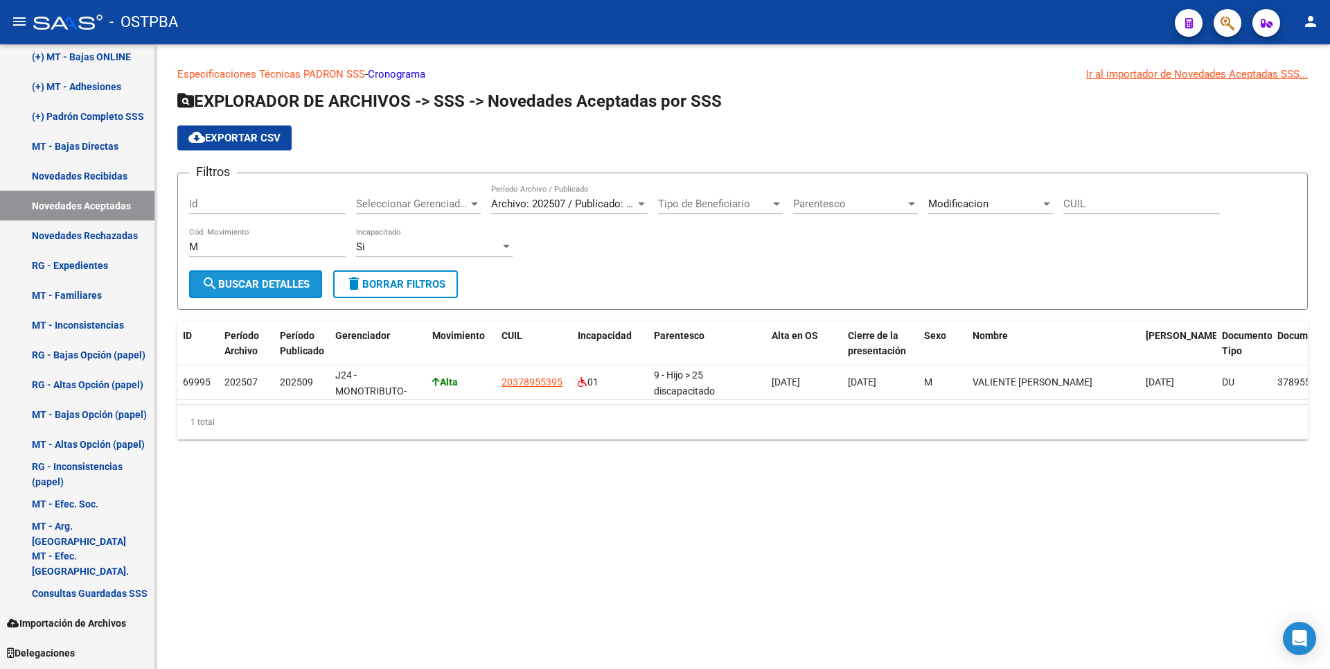
click at [305, 280] on span "search Buscar Detalles" at bounding box center [256, 284] width 108 height 12
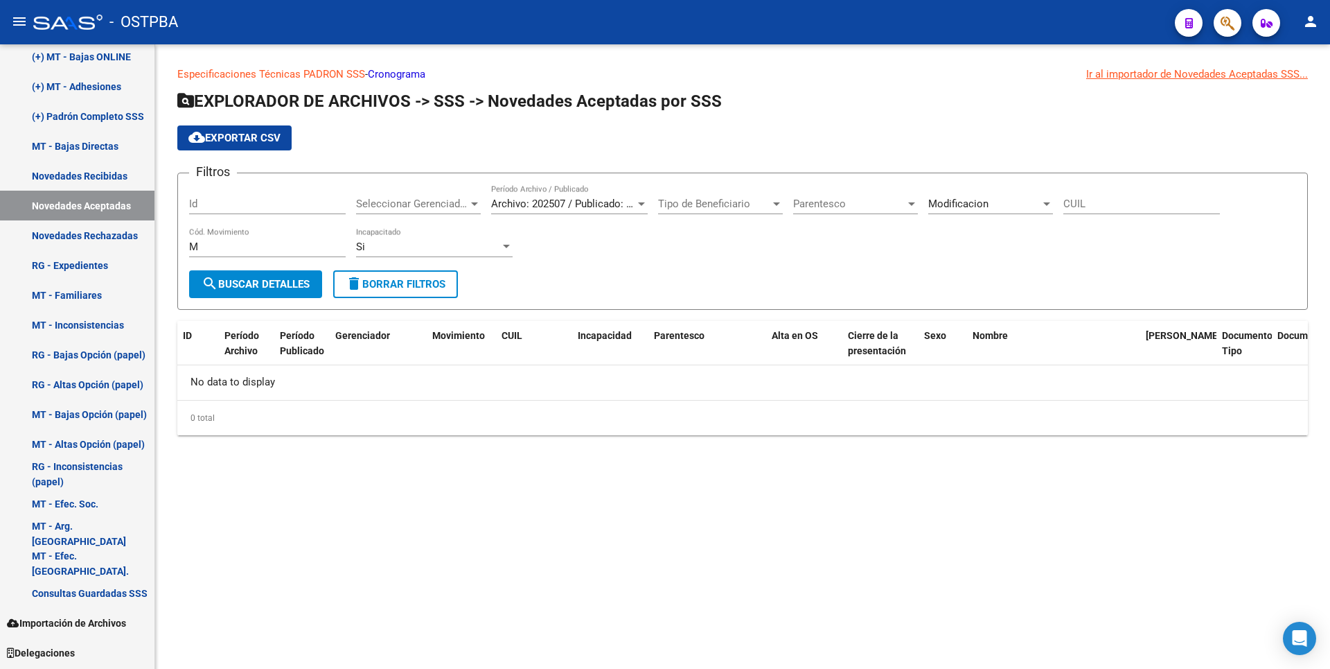
click at [1136, 159] on app-list-header "EXPLORADOR DE ARCHIVOS -> SSS -> Novedades Aceptadas por SSS cloud_download Exp…" at bounding box center [742, 200] width 1131 height 220
click at [645, 251] on div "Filtros Id Seleccionar Gerenciador Seleccionar Gerenciador Archivo: 202507 / Pu…" at bounding box center [742, 227] width 1107 height 86
click at [105, 230] on link "Novedades Rechazadas" at bounding box center [77, 235] width 154 height 30
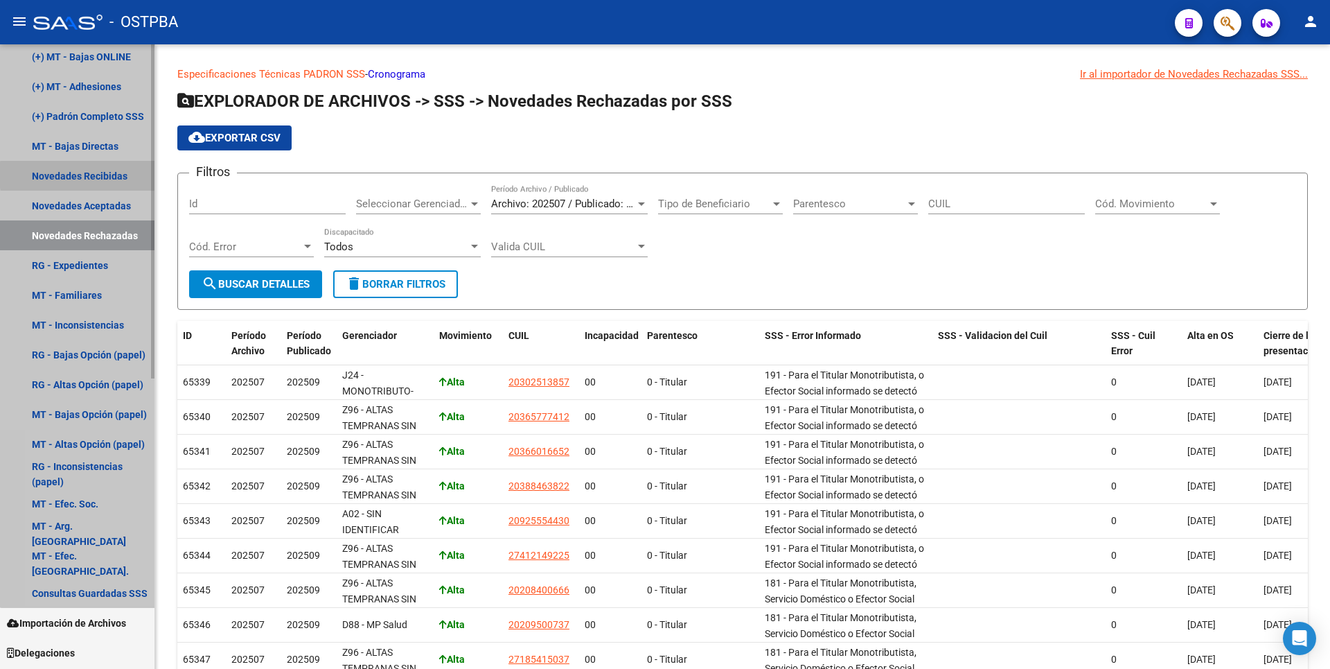
click at [122, 175] on link "Novedades Recibidas" at bounding box center [77, 176] width 154 height 30
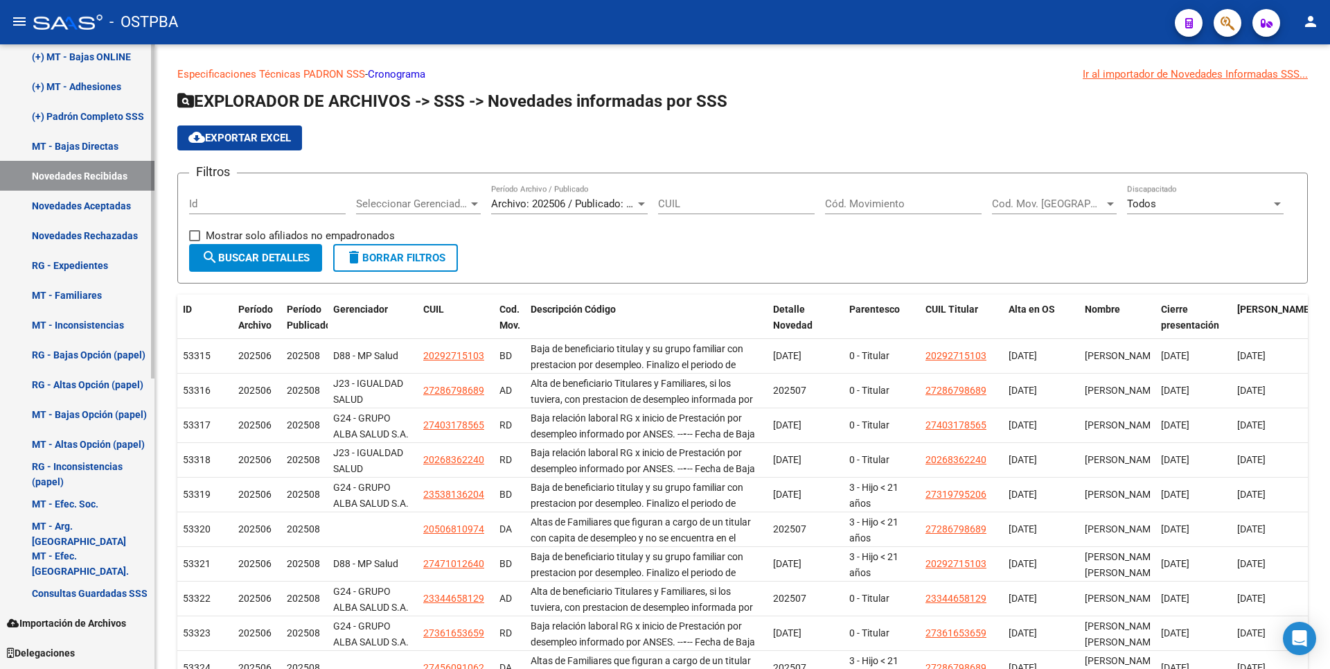
click at [55, 267] on link "RG - Expedientes" at bounding box center [77, 265] width 154 height 30
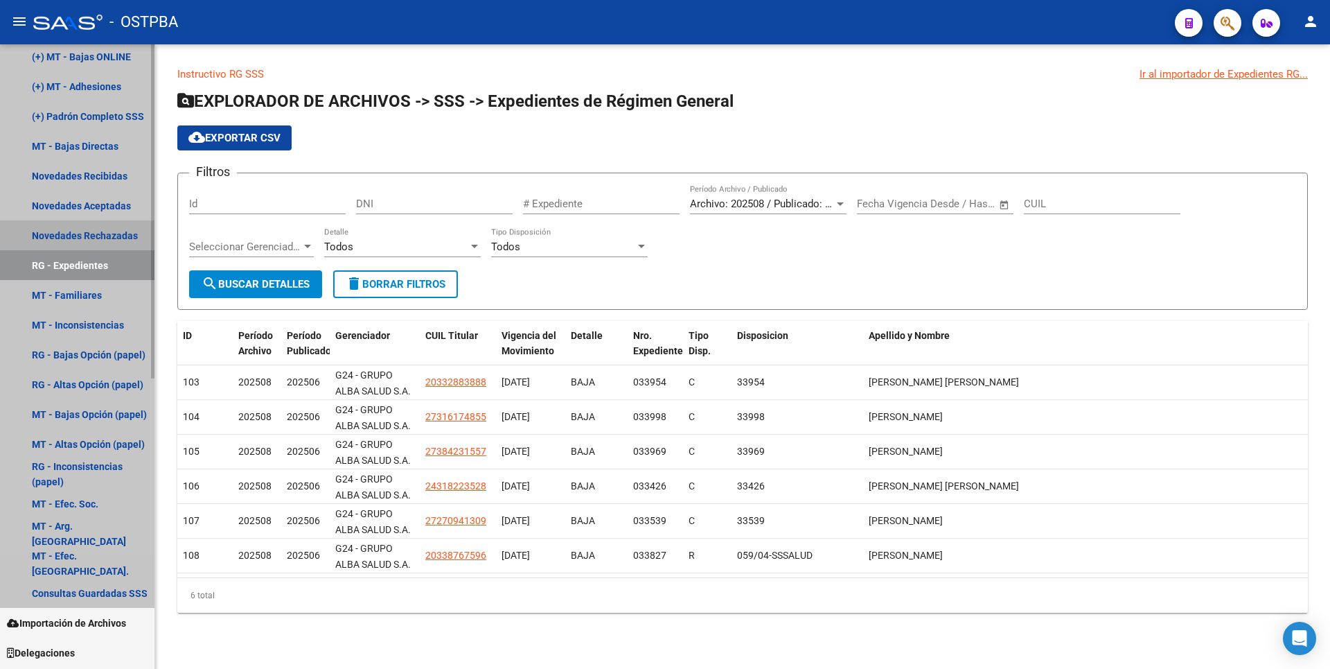
click at [94, 234] on link "Novedades Rechazadas" at bounding box center [77, 235] width 154 height 30
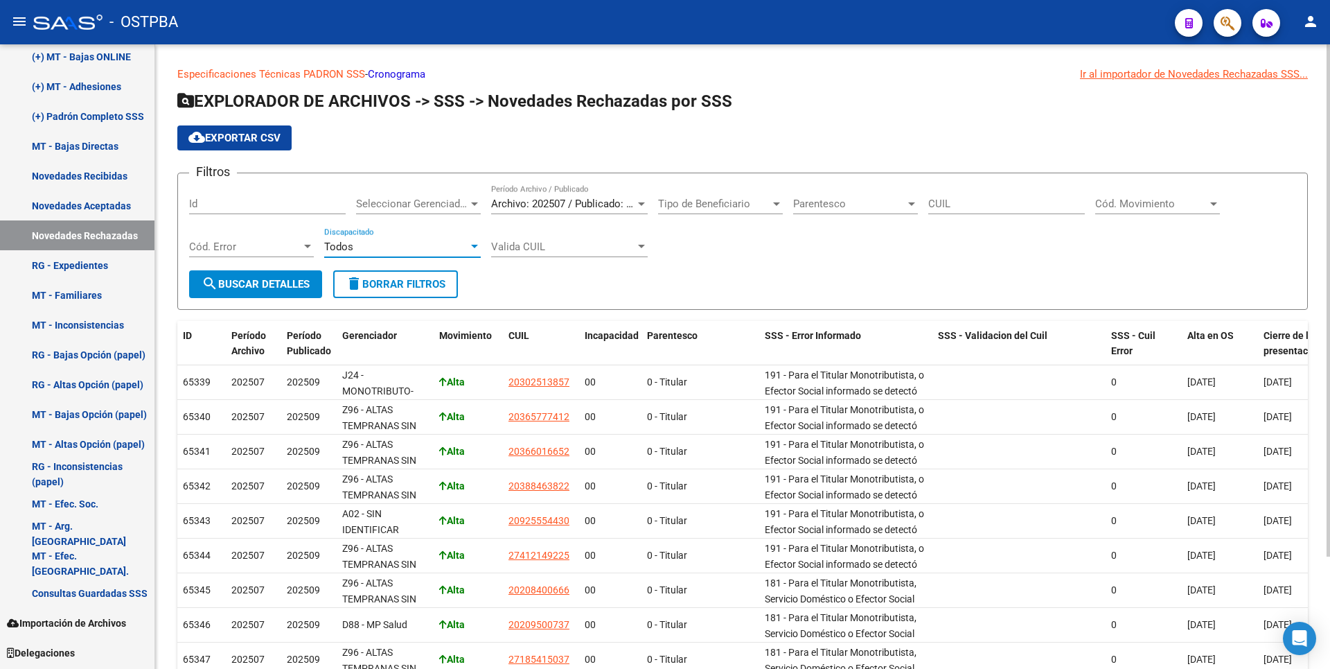
click at [481, 244] on app-bool-drop-down "Todos Discapacitado" at bounding box center [407, 246] width 167 height 12
click at [420, 222] on div "Seleccionar Gerenciador Seleccionar Gerenciador" at bounding box center [418, 205] width 125 height 43
click at [418, 237] on div "Todos Discapacitado" at bounding box center [402, 242] width 157 height 30
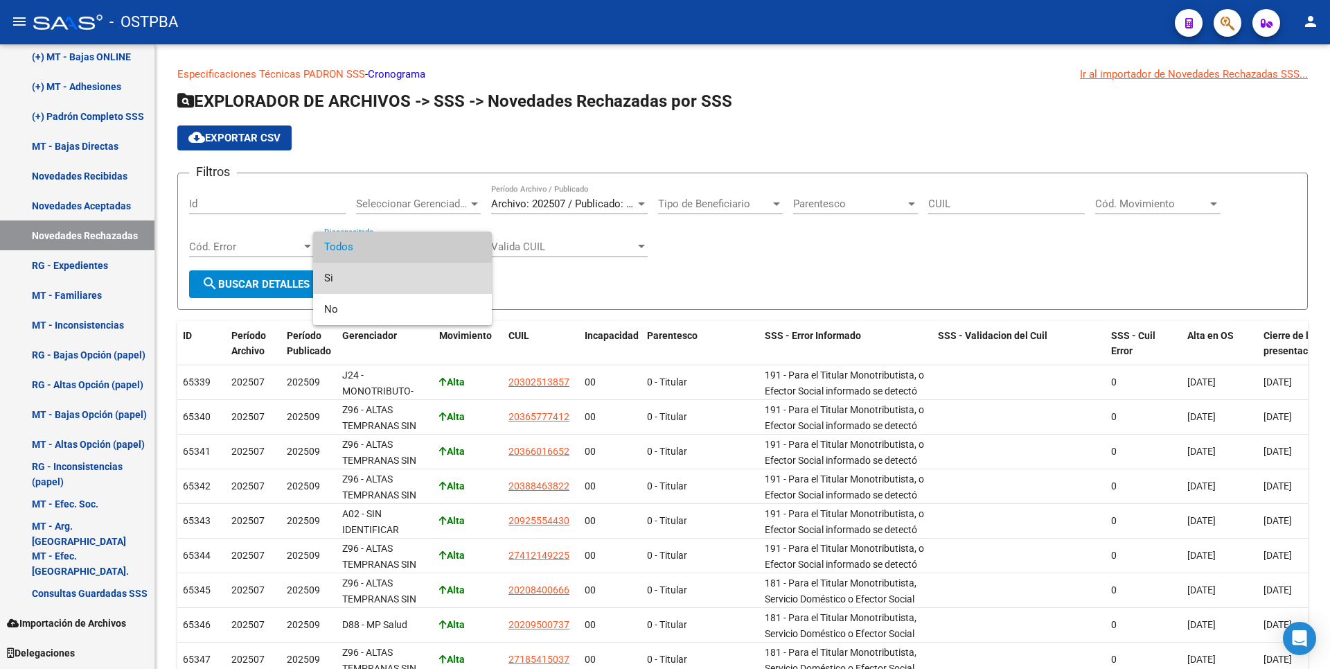
click at [353, 276] on span "Si" at bounding box center [402, 278] width 157 height 31
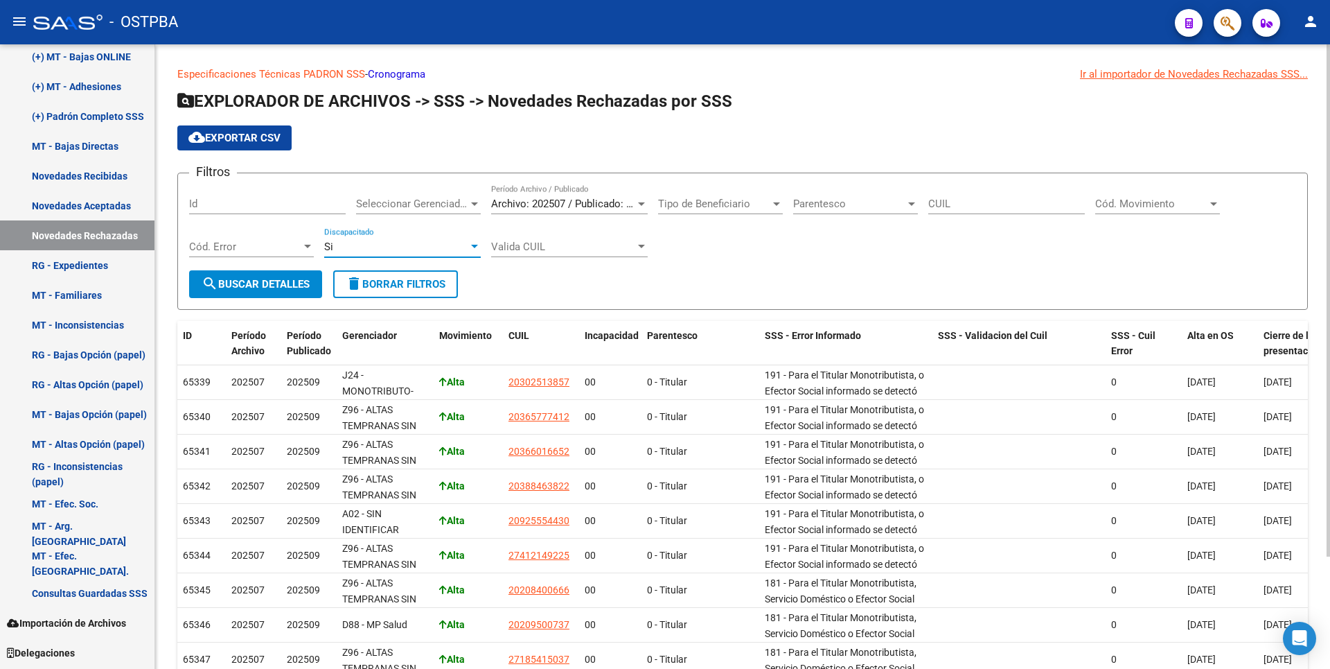
click at [241, 287] on span "search Buscar Detalles" at bounding box center [256, 284] width 108 height 12
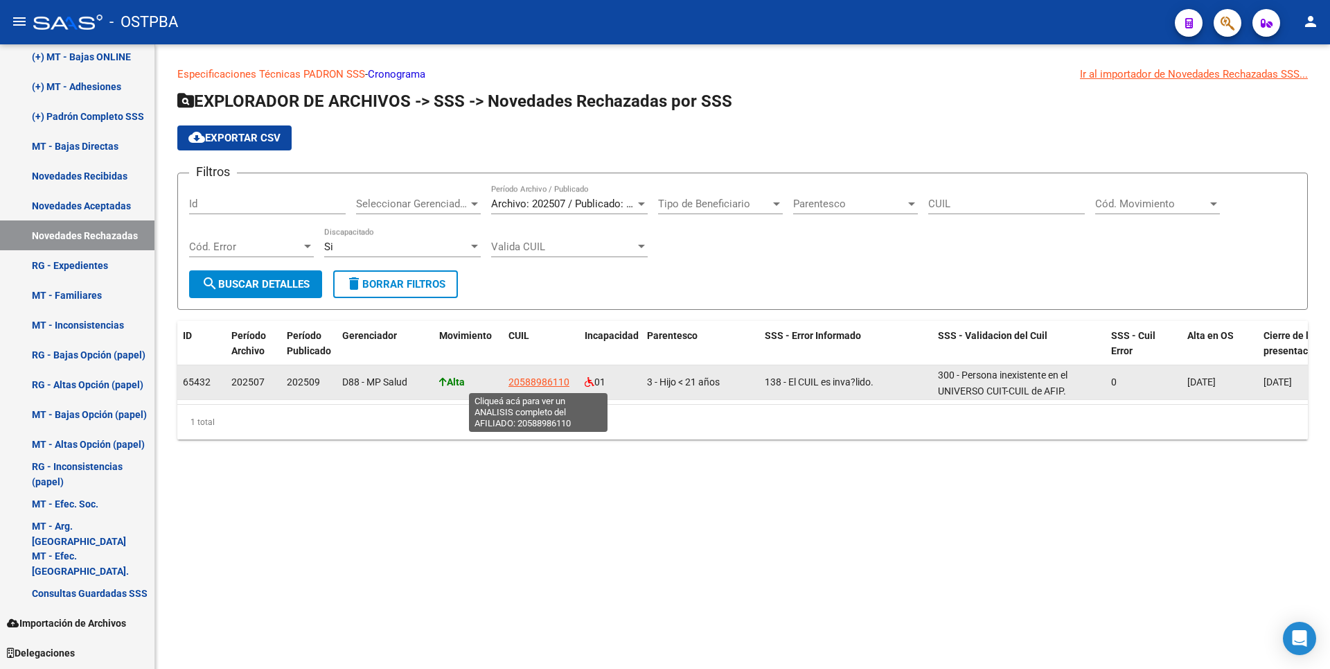
click at [551, 380] on span "20588986110" at bounding box center [538, 381] width 61 height 11
type textarea "20588986110"
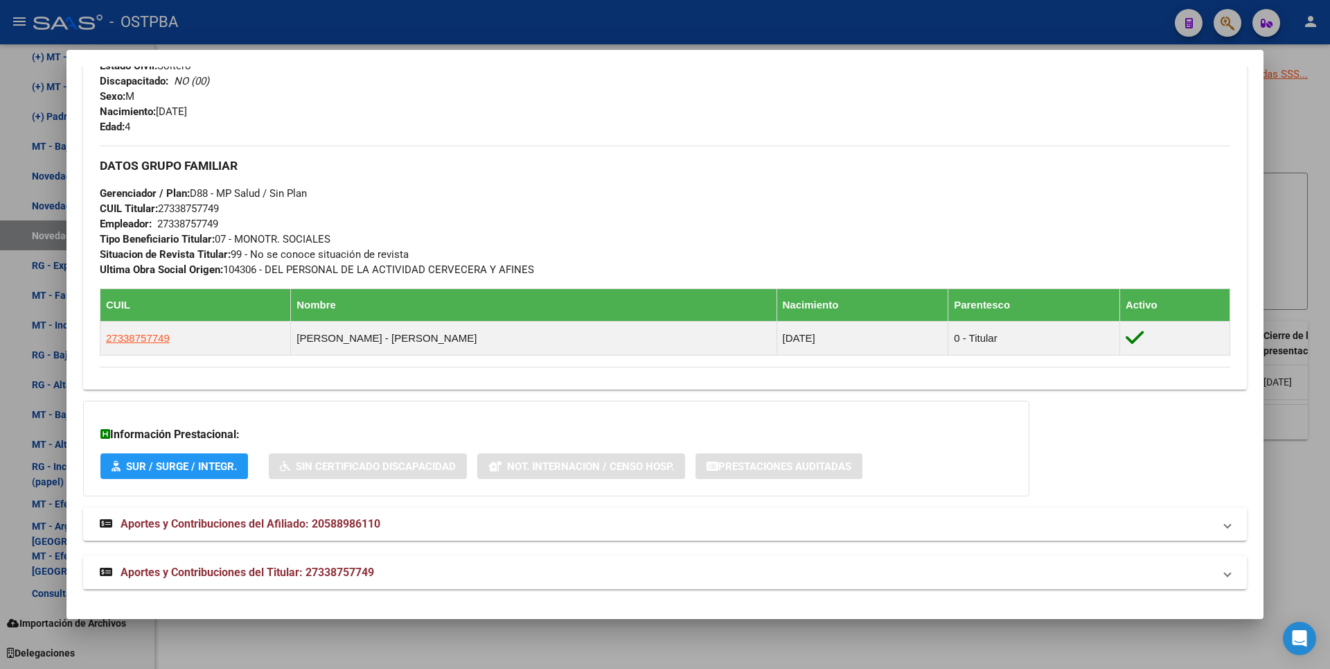
scroll to position [561, 0]
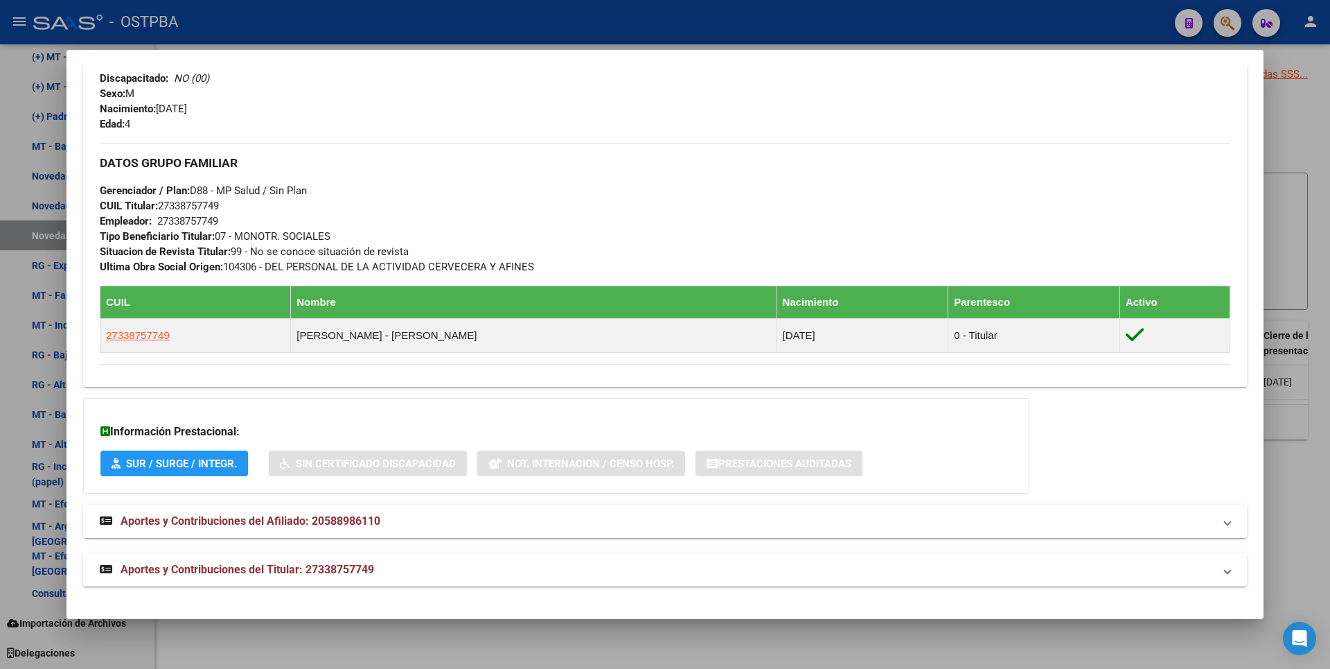
click at [310, 563] on span "Aportes y Contribuciones del Titular: 27338757749" at bounding box center [248, 569] width 254 height 13
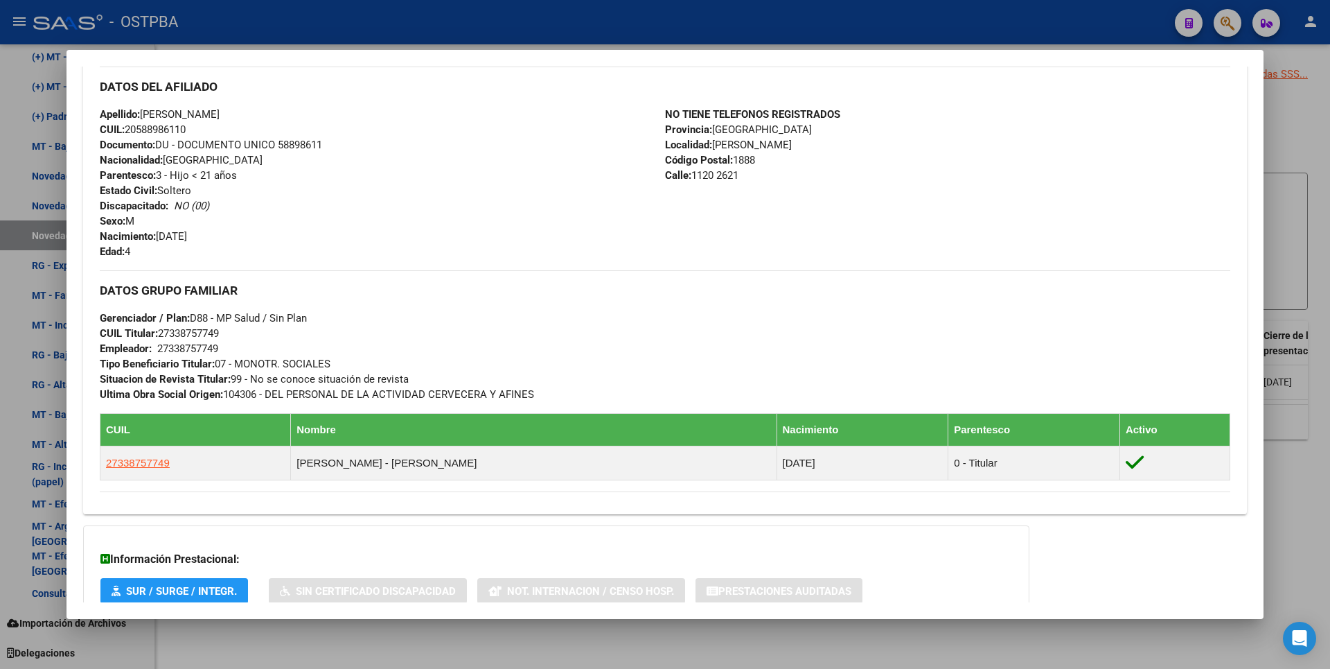
scroll to position [0, 0]
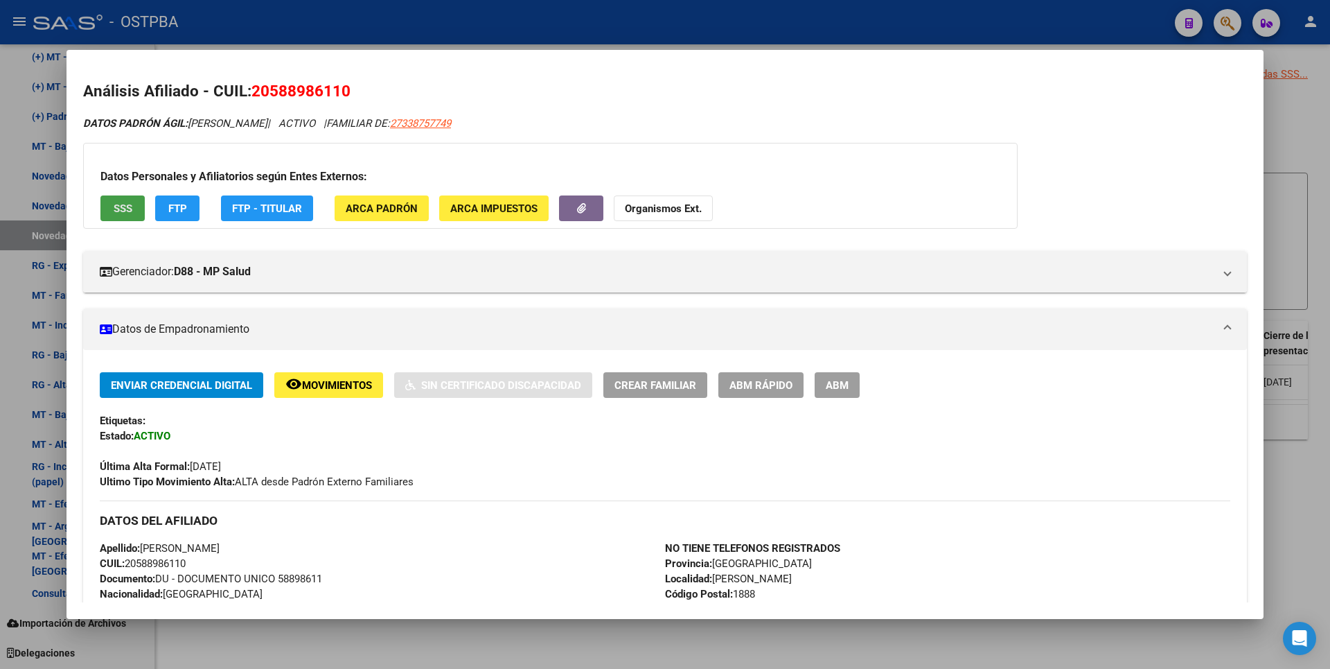
click at [127, 204] on span "SSS" at bounding box center [123, 208] width 19 height 12
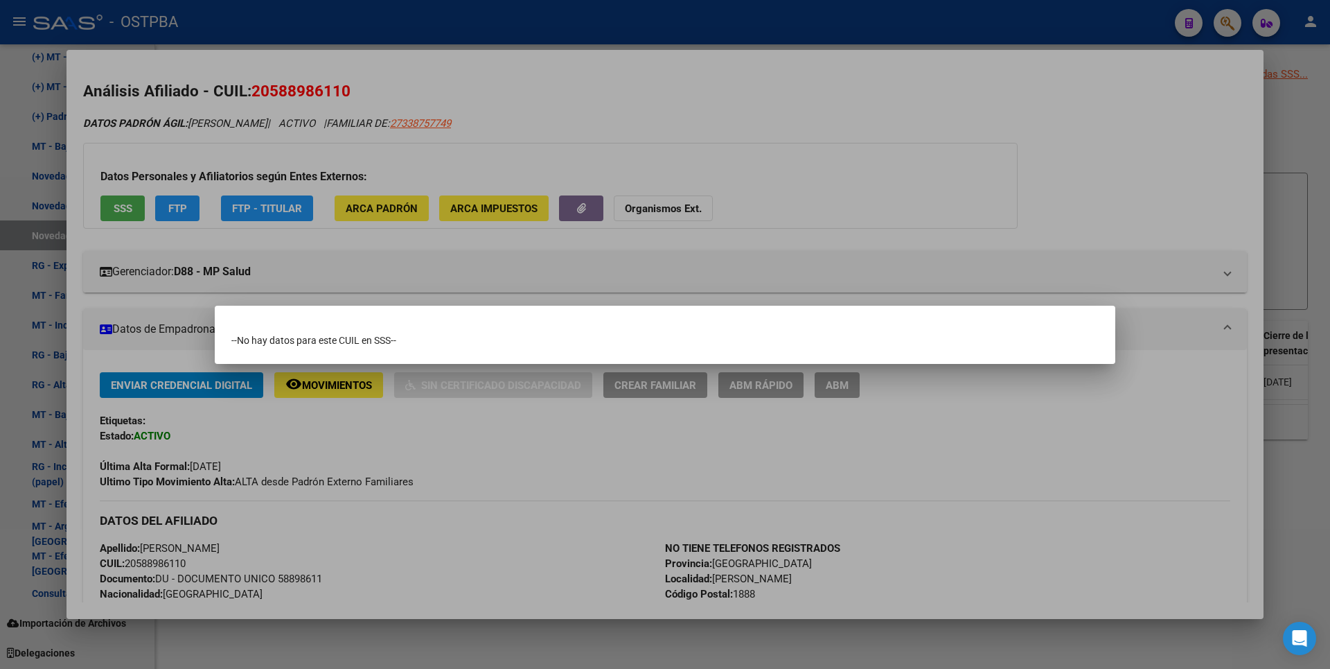
click at [1275, 134] on div at bounding box center [665, 334] width 1330 height 669
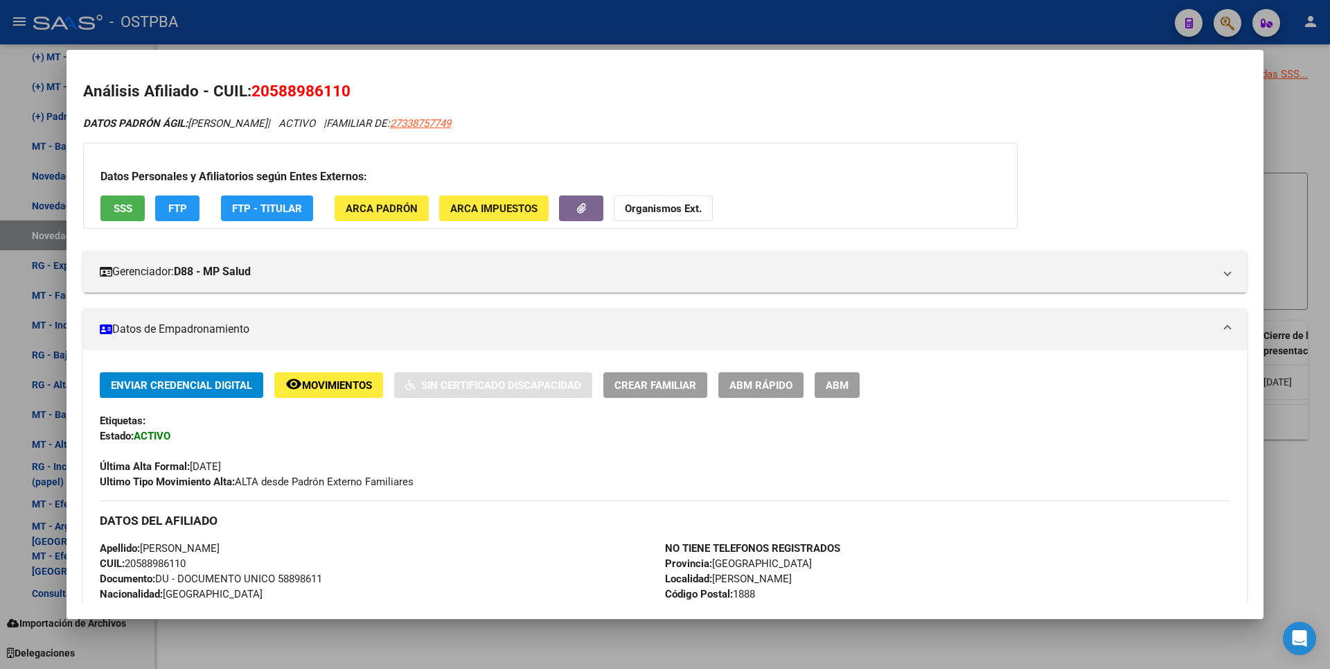
click at [1275, 134] on div at bounding box center [665, 334] width 1330 height 669
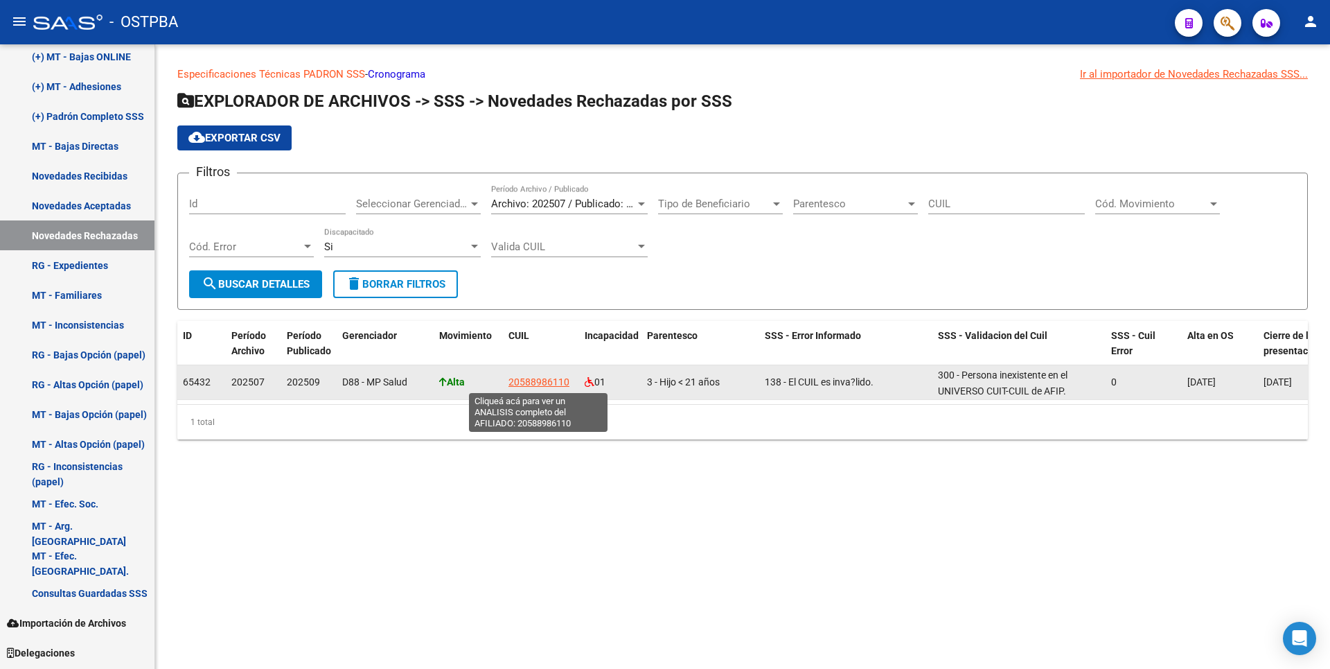
click at [539, 382] on span "20588986110" at bounding box center [538, 381] width 61 height 11
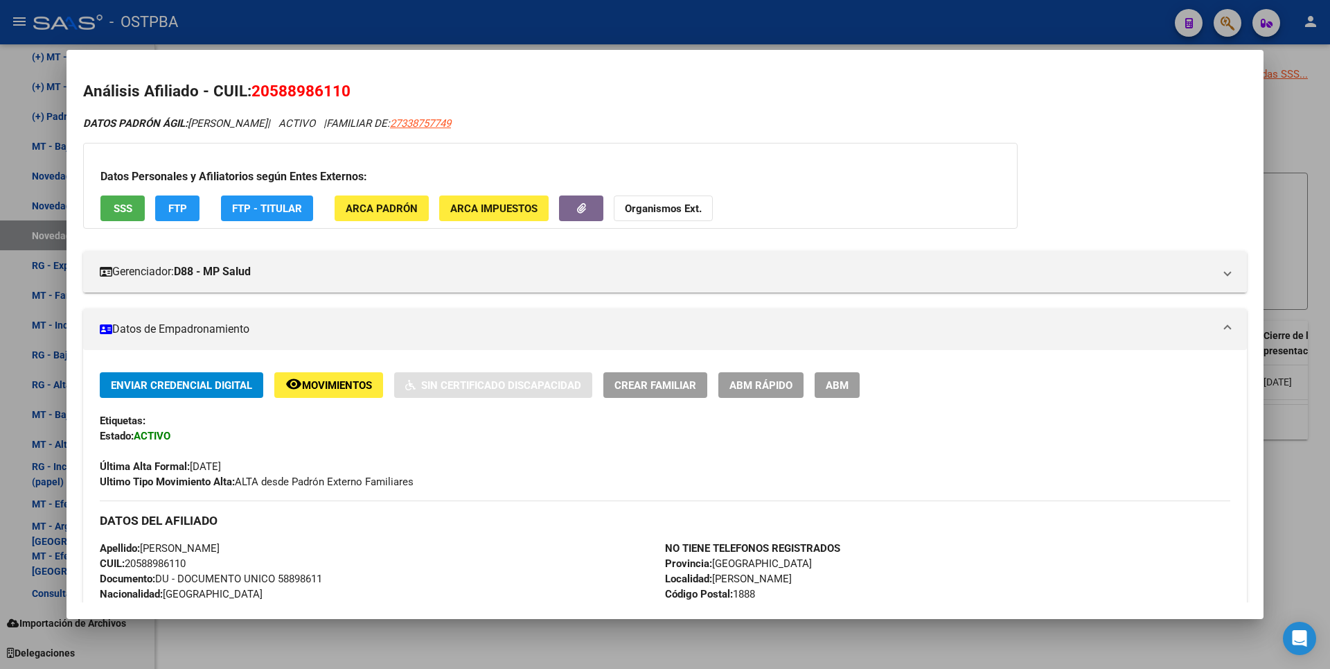
click at [367, 211] on span "ARCA Padrón" at bounding box center [382, 208] width 72 height 12
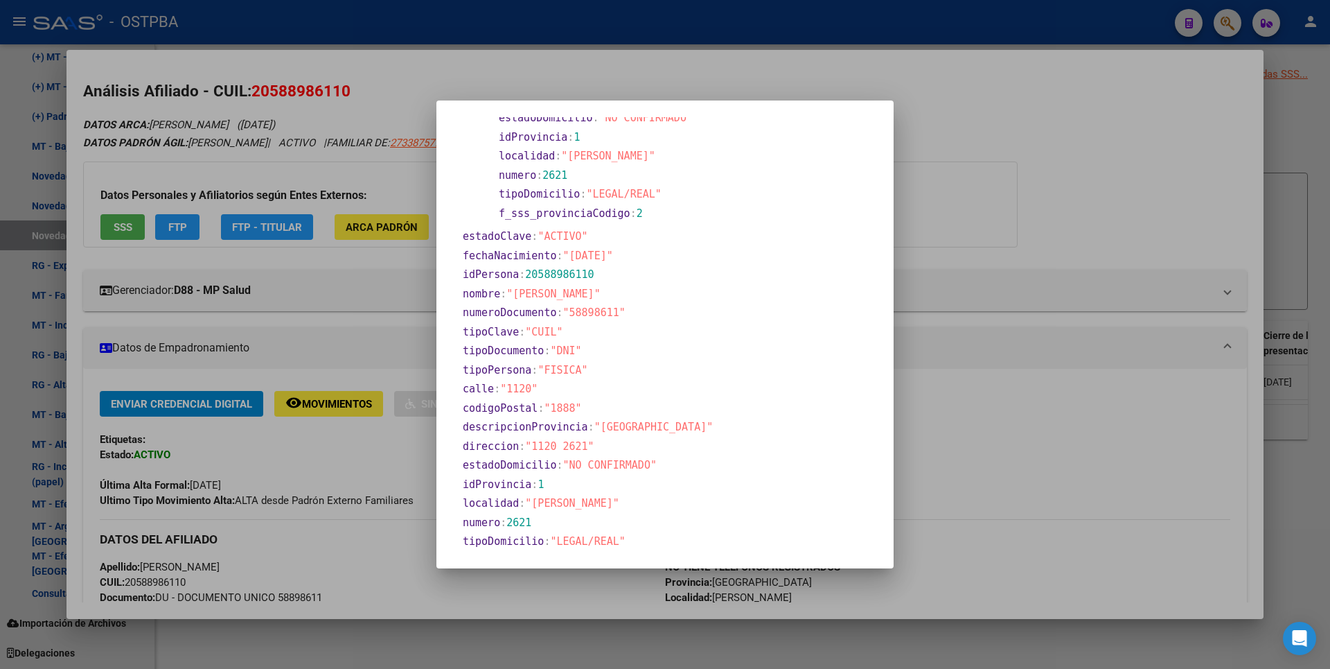
scroll to position [188, 0]
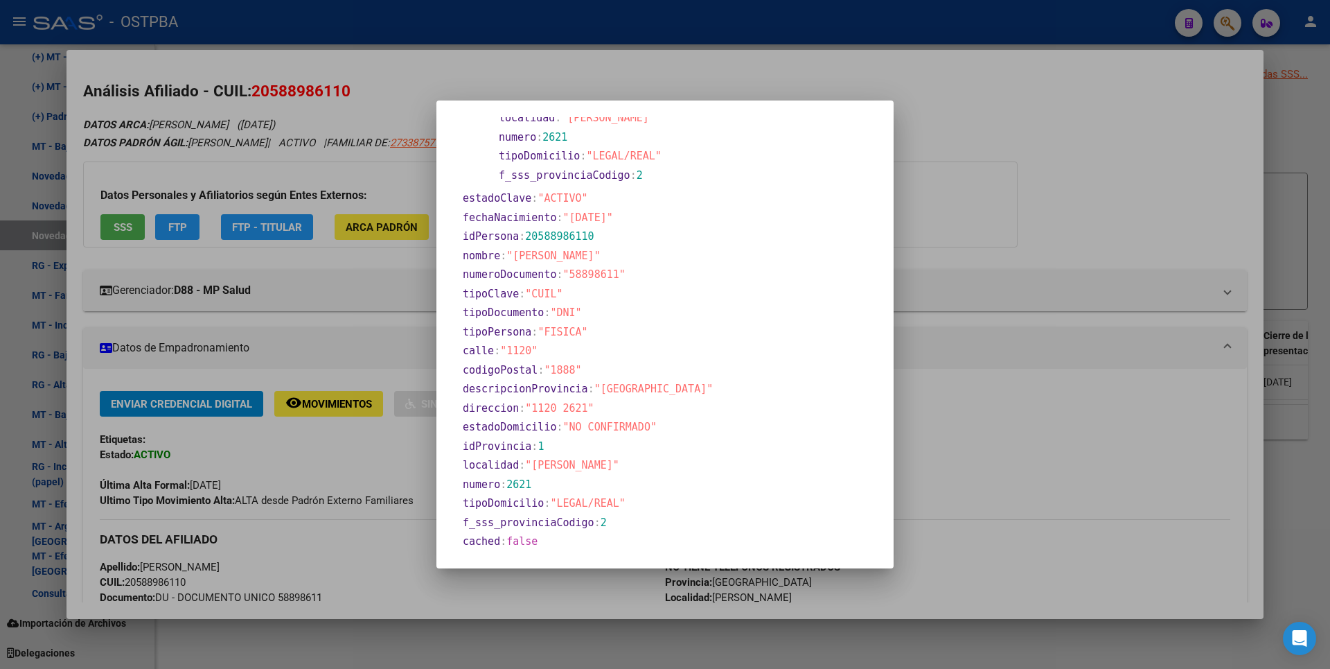
click at [989, 153] on div at bounding box center [665, 334] width 1330 height 669
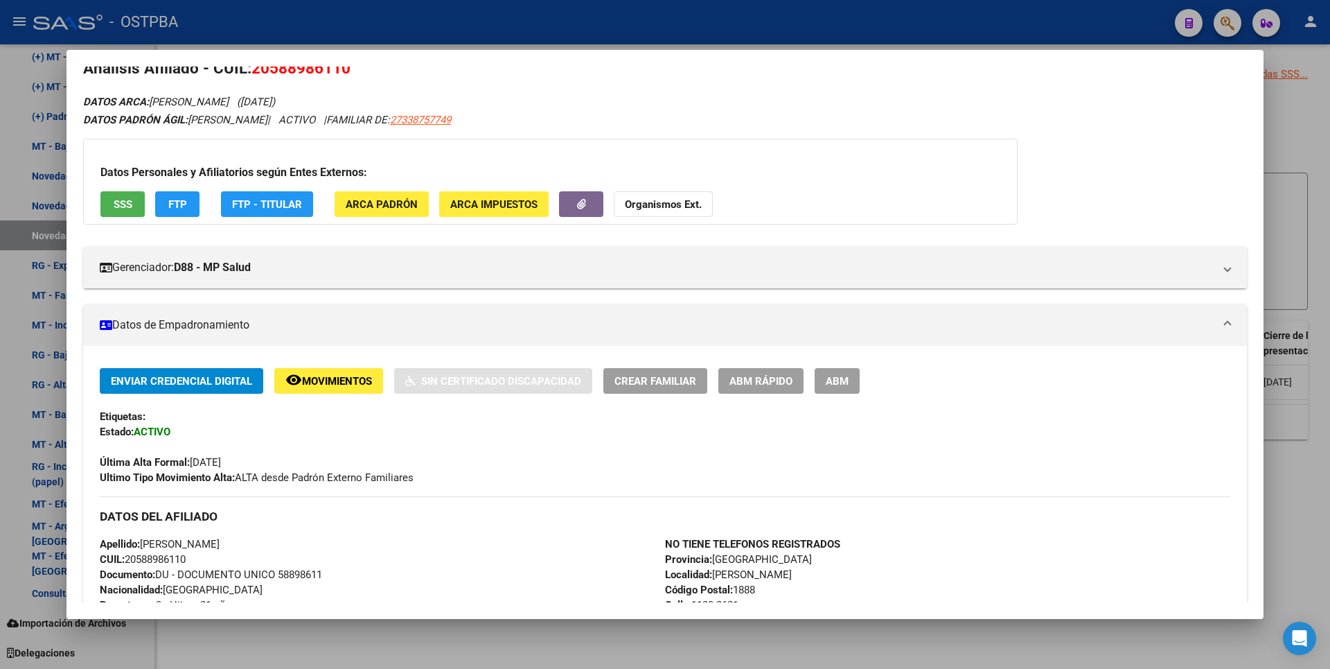
scroll to position [0, 0]
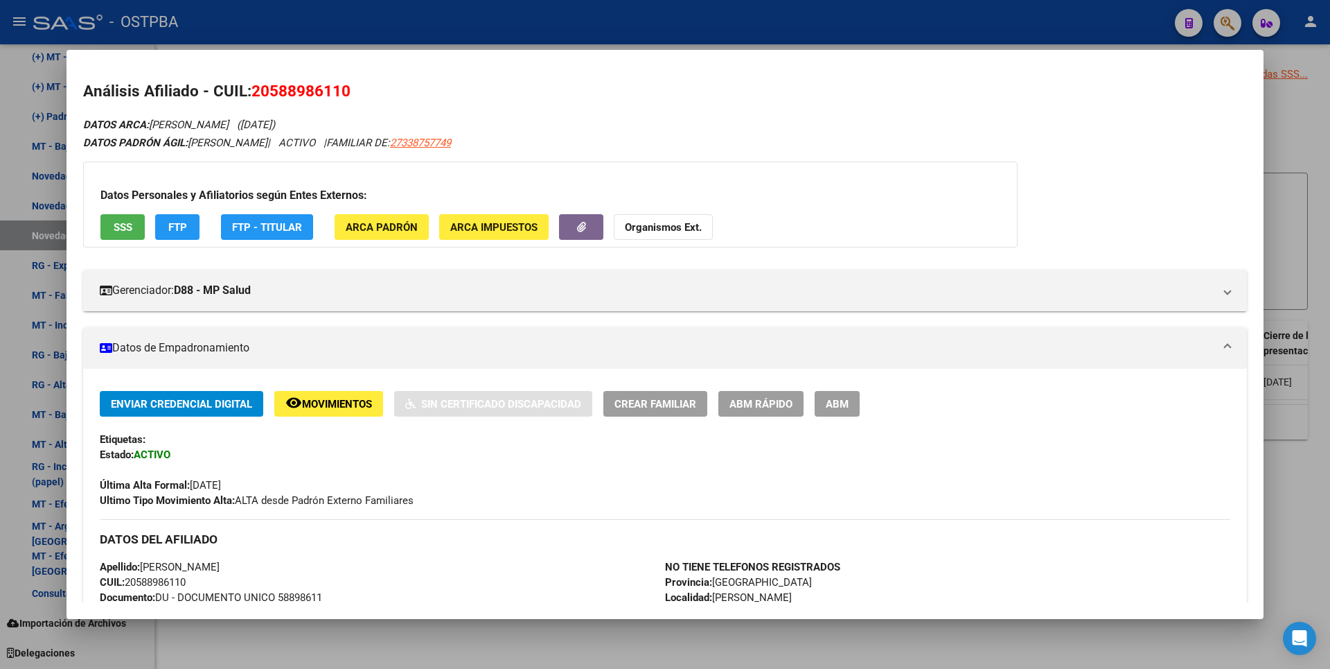
click at [125, 221] on span "SSS" at bounding box center [123, 227] width 19 height 12
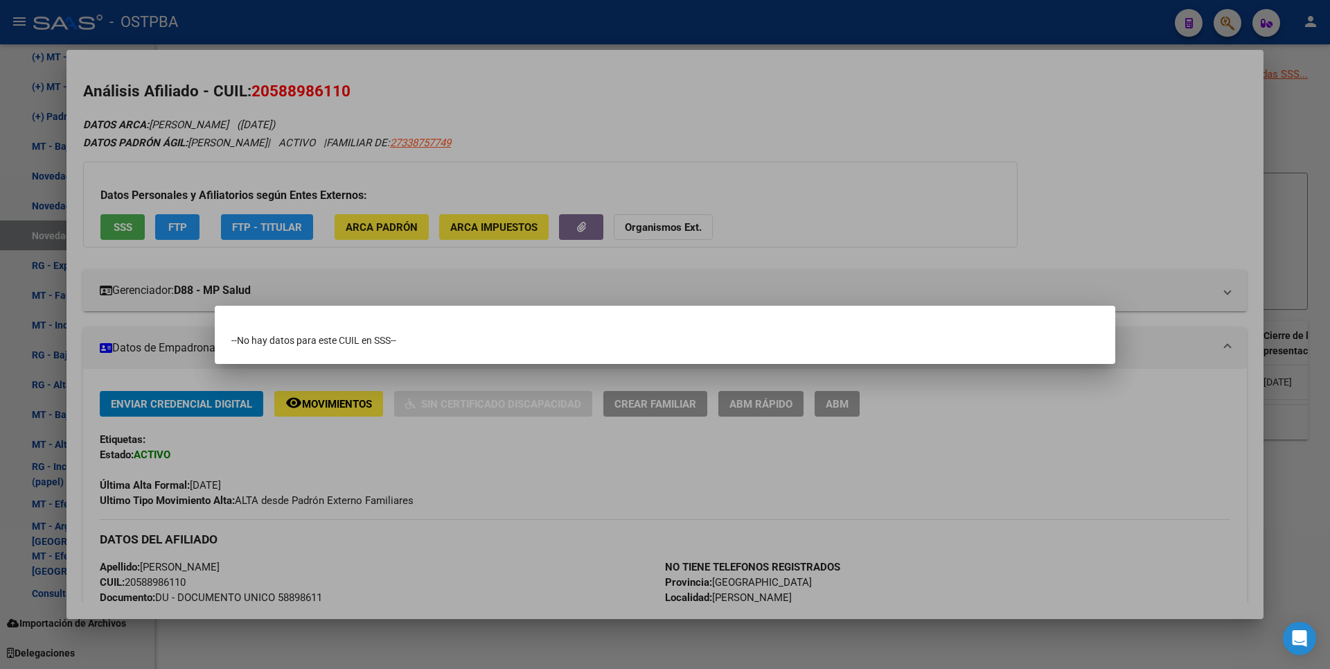
click at [778, 62] on div at bounding box center [665, 334] width 1330 height 669
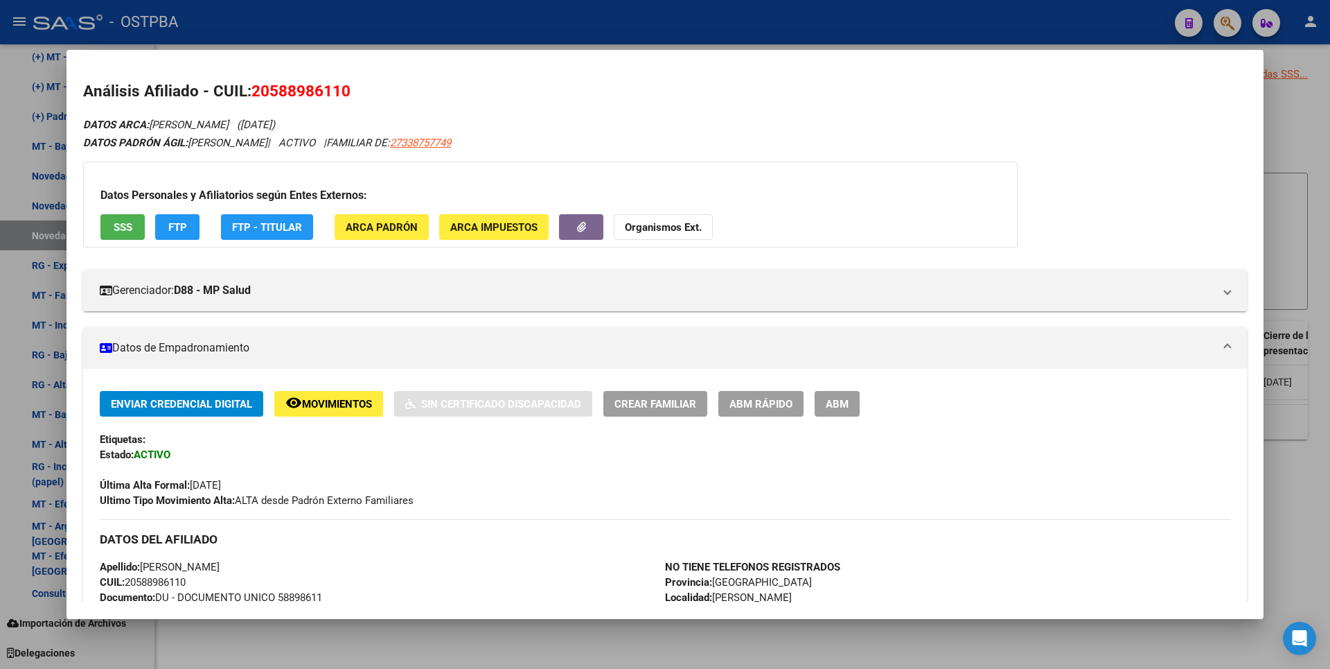
click at [499, 226] on span "ARCA Impuestos" at bounding box center [493, 227] width 87 height 12
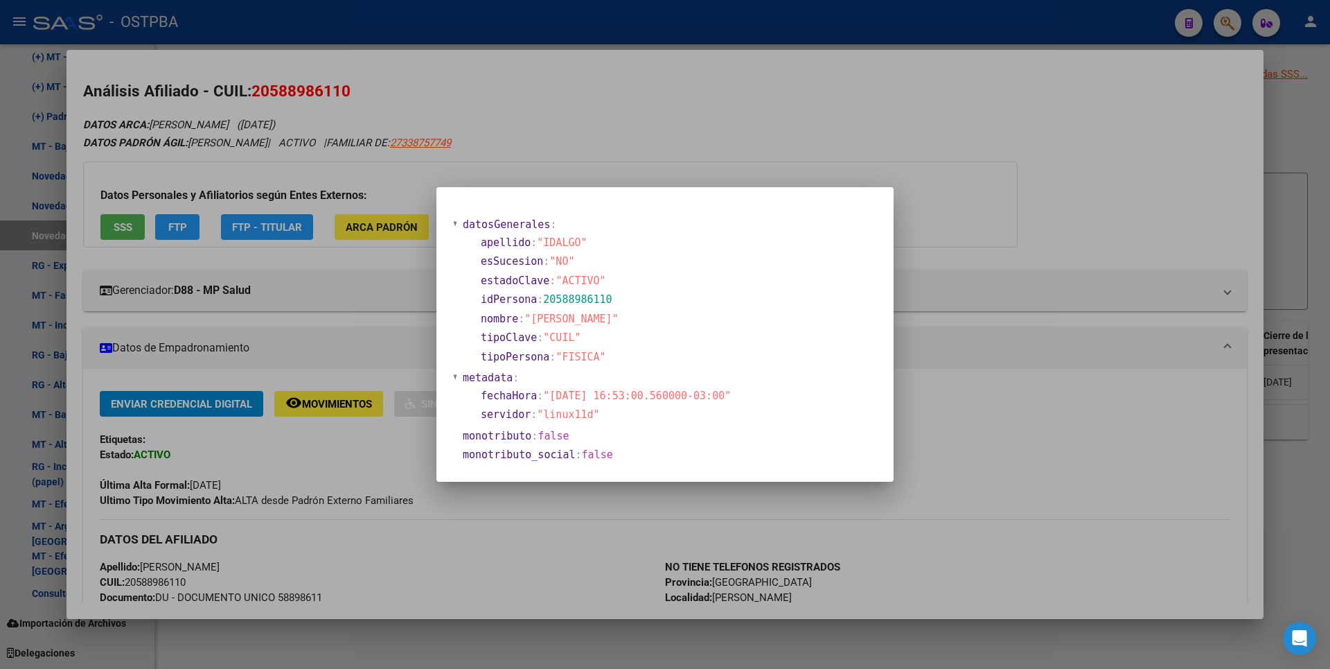
click at [726, 118] on div at bounding box center [665, 334] width 1330 height 669
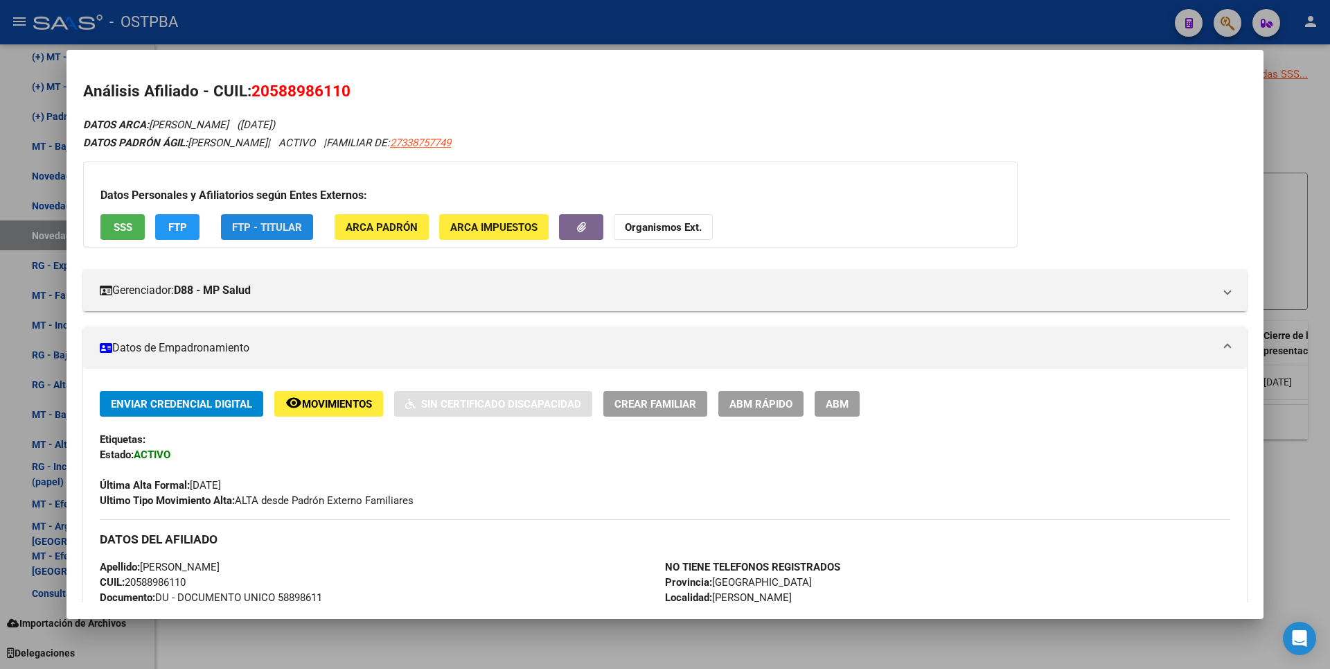
click at [254, 228] on span "FTP - Titular" at bounding box center [267, 227] width 70 height 12
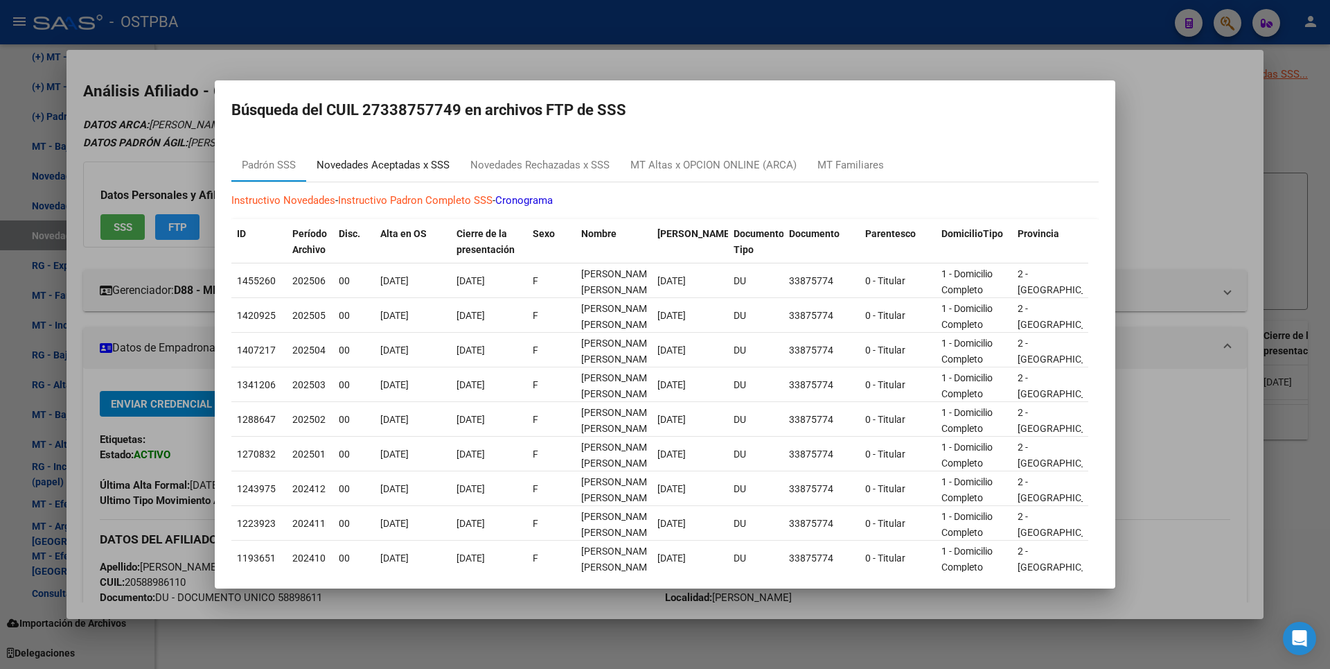
click at [426, 157] on div "Novedades Aceptadas x SSS" at bounding box center [383, 165] width 133 height 16
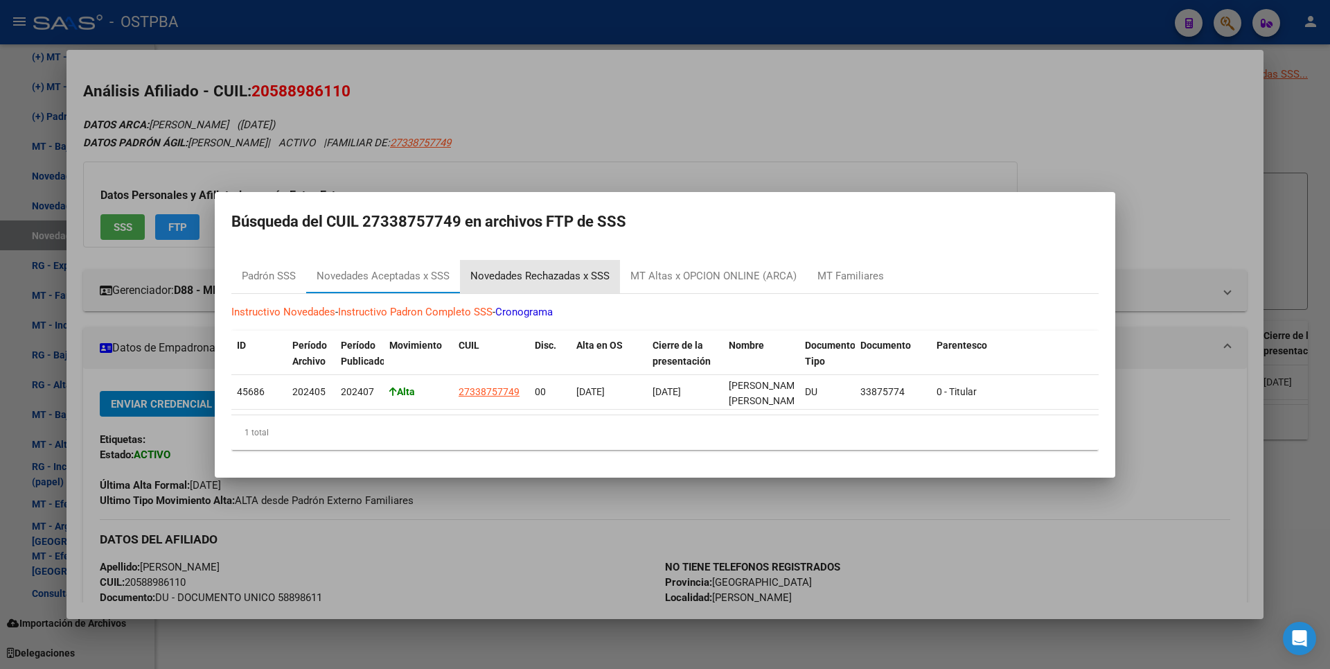
click at [572, 261] on div "Novedades Rechazadas x SSS" at bounding box center [540, 276] width 160 height 33
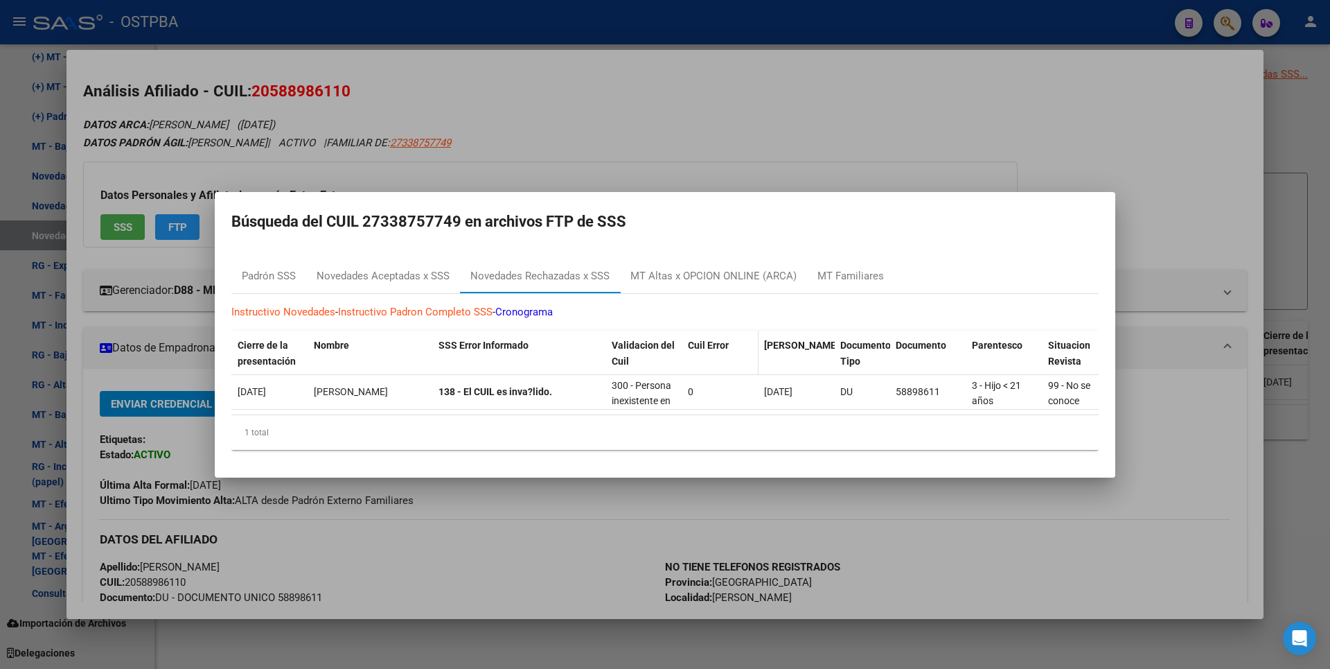
scroll to position [0, 421]
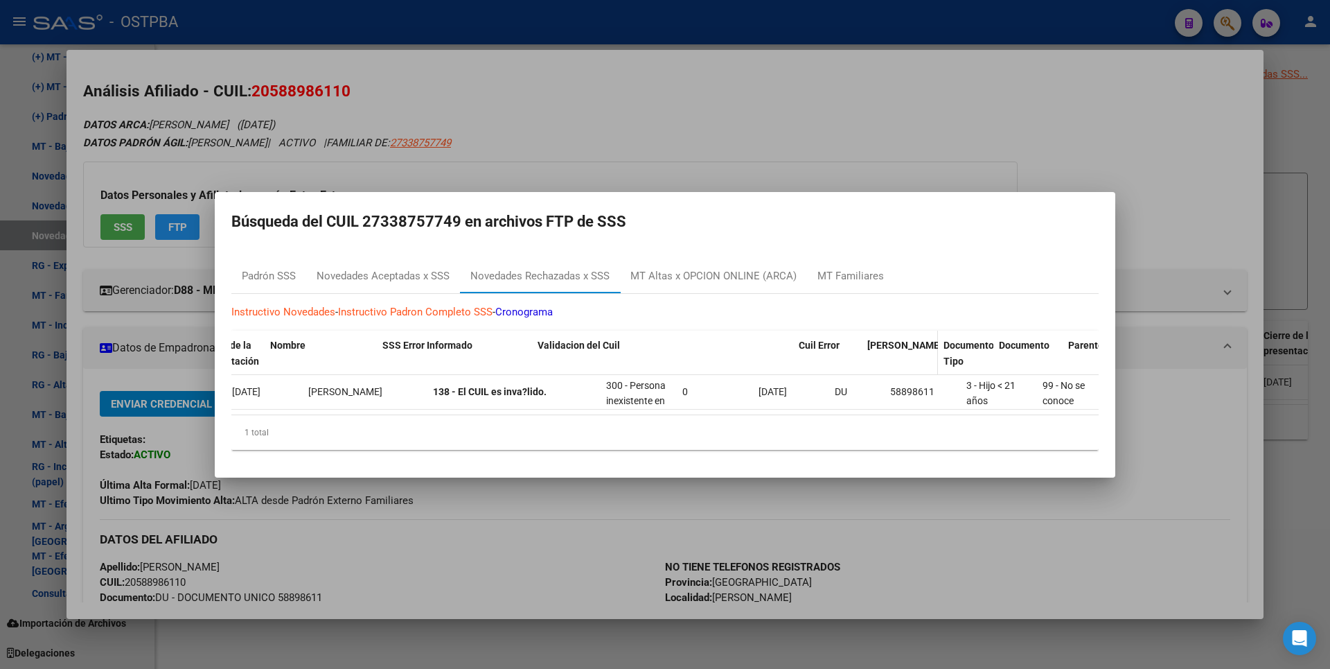
drag, startPoint x: 673, startPoint y: 346, endPoint x: 890, endPoint y: 353, distance: 216.9
click at [890, 353] on div "ID Período Archivo Período Publicado Movimiento CUIL Disc. Alta en OS Cierre de…" at bounding box center [968, 353] width 2314 height 46
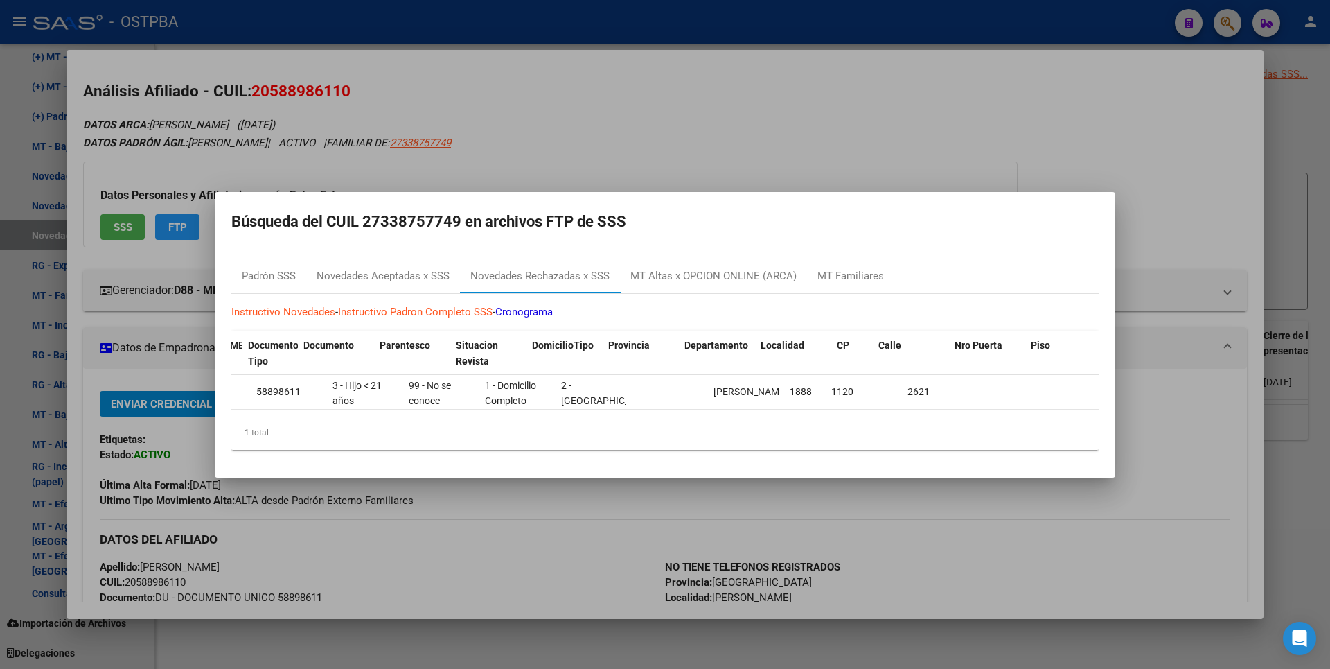
scroll to position [0, 1334]
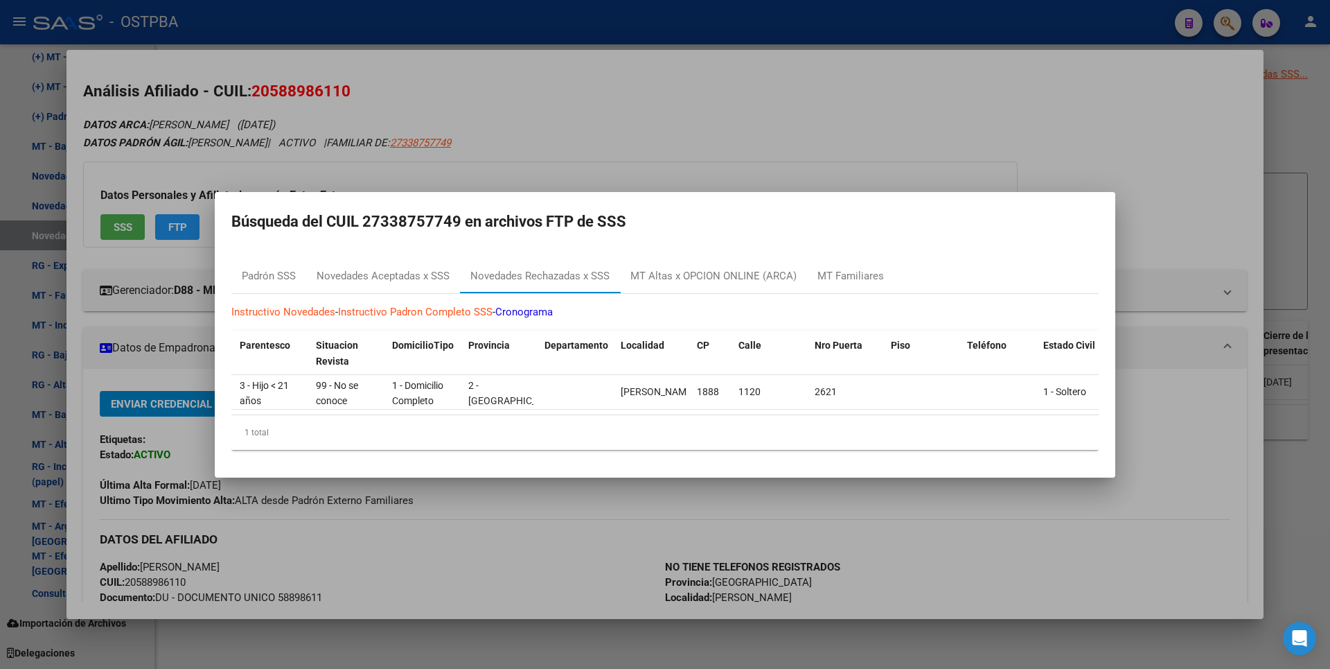
click at [1149, 204] on div at bounding box center [665, 334] width 1330 height 669
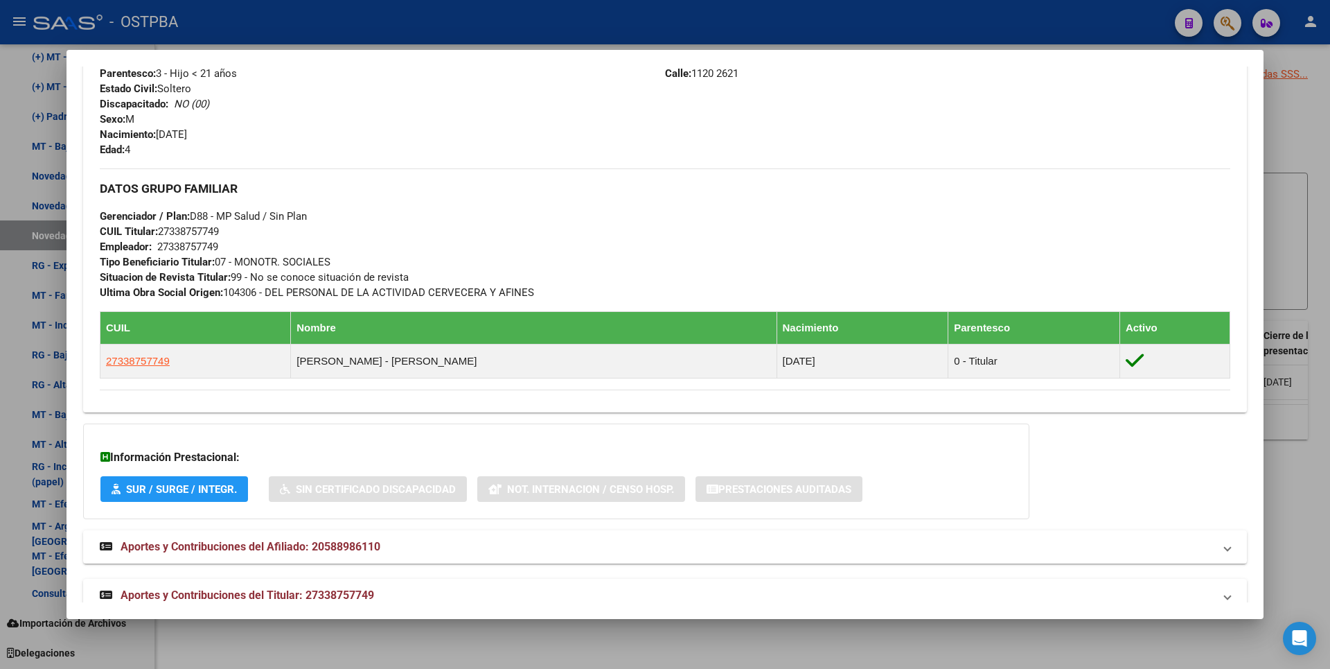
scroll to position [580, 0]
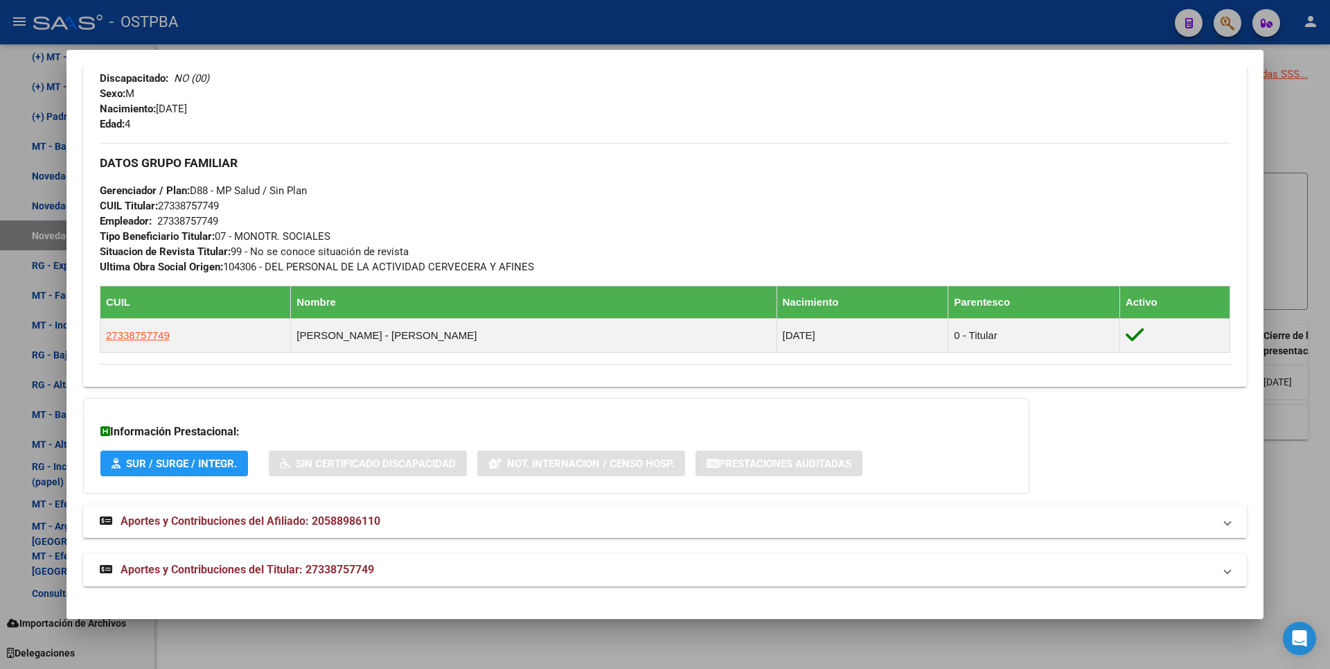
click at [328, 571] on span "Aportes y Contribuciones del Titular: 27338757749" at bounding box center [248, 569] width 254 height 13
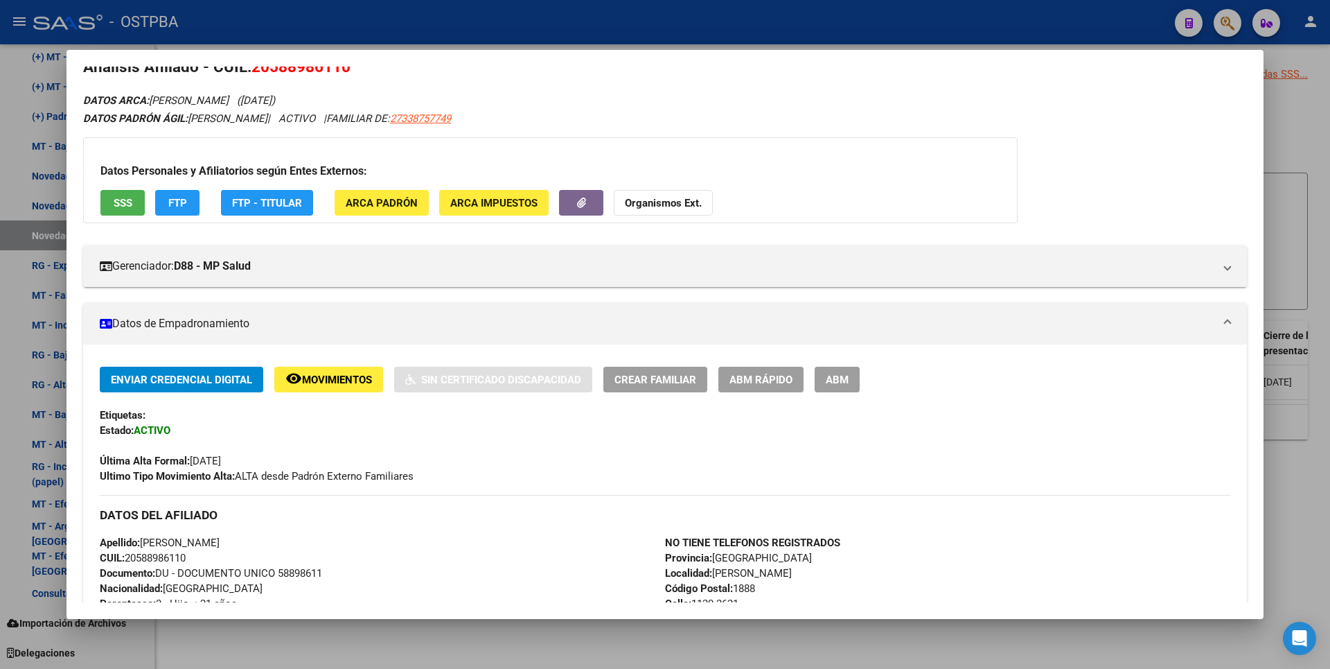
scroll to position [0, 0]
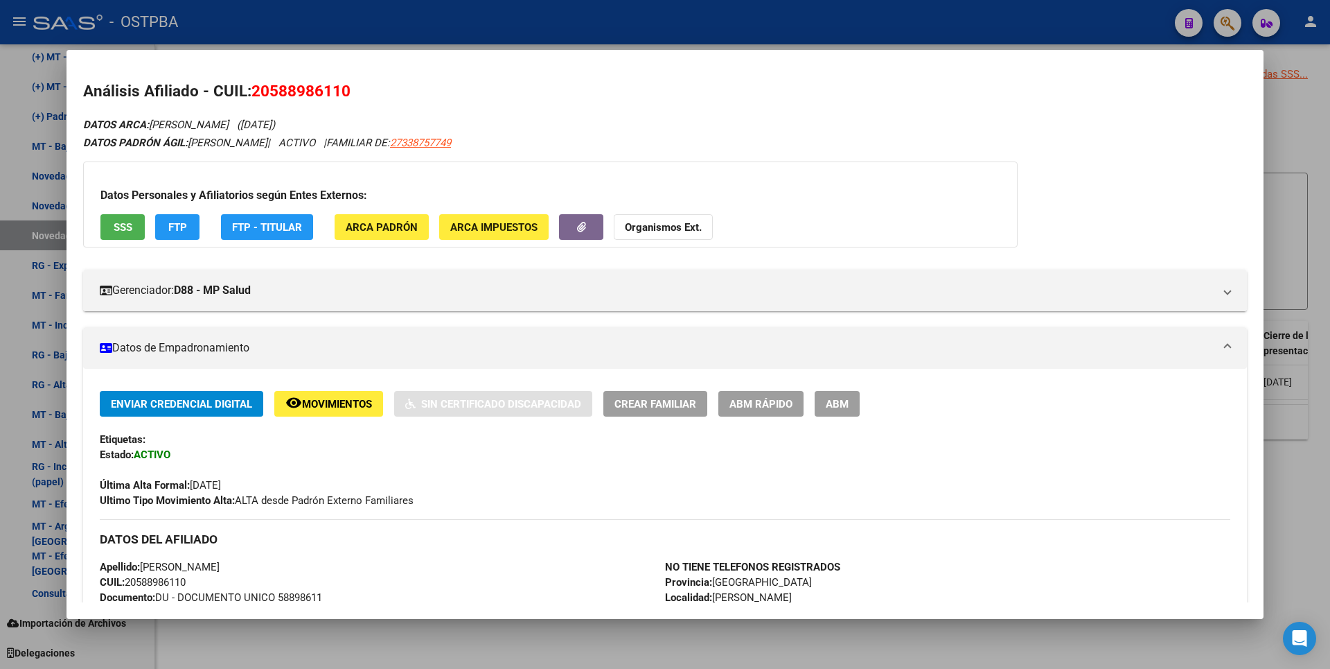
click at [662, 229] on strong "Organismos Ext." at bounding box center [663, 227] width 77 height 12
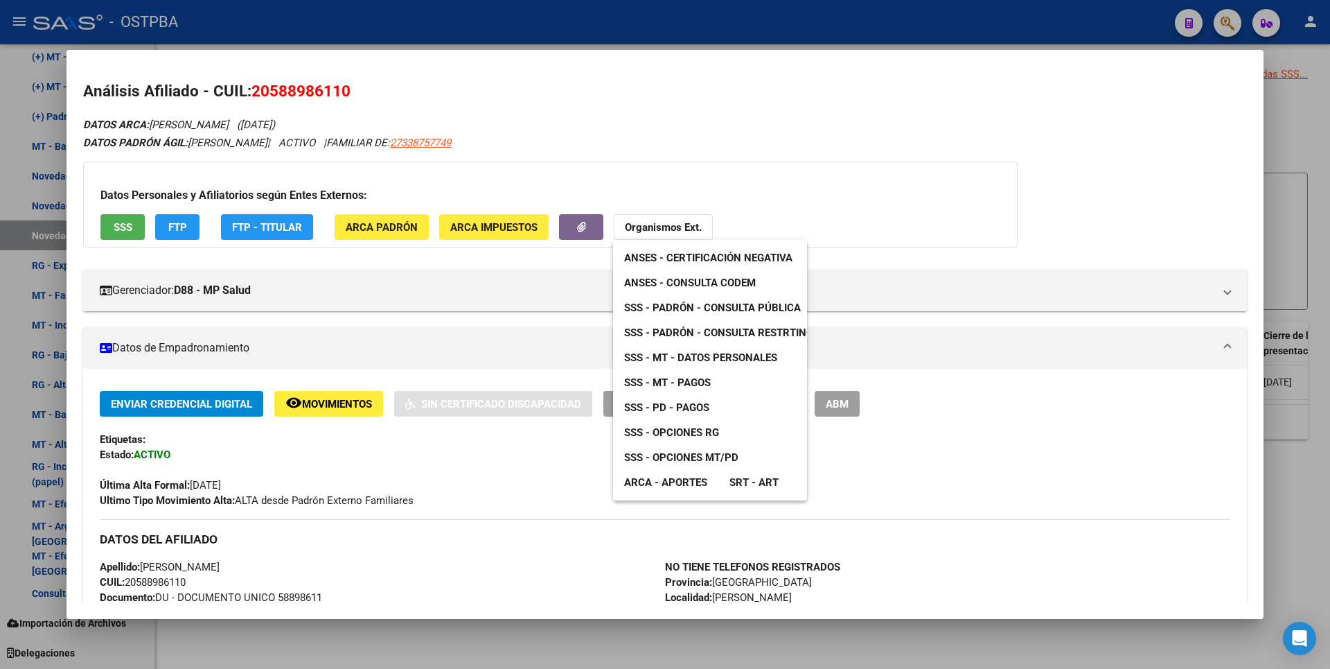
click at [276, 90] on div at bounding box center [665, 334] width 1330 height 669
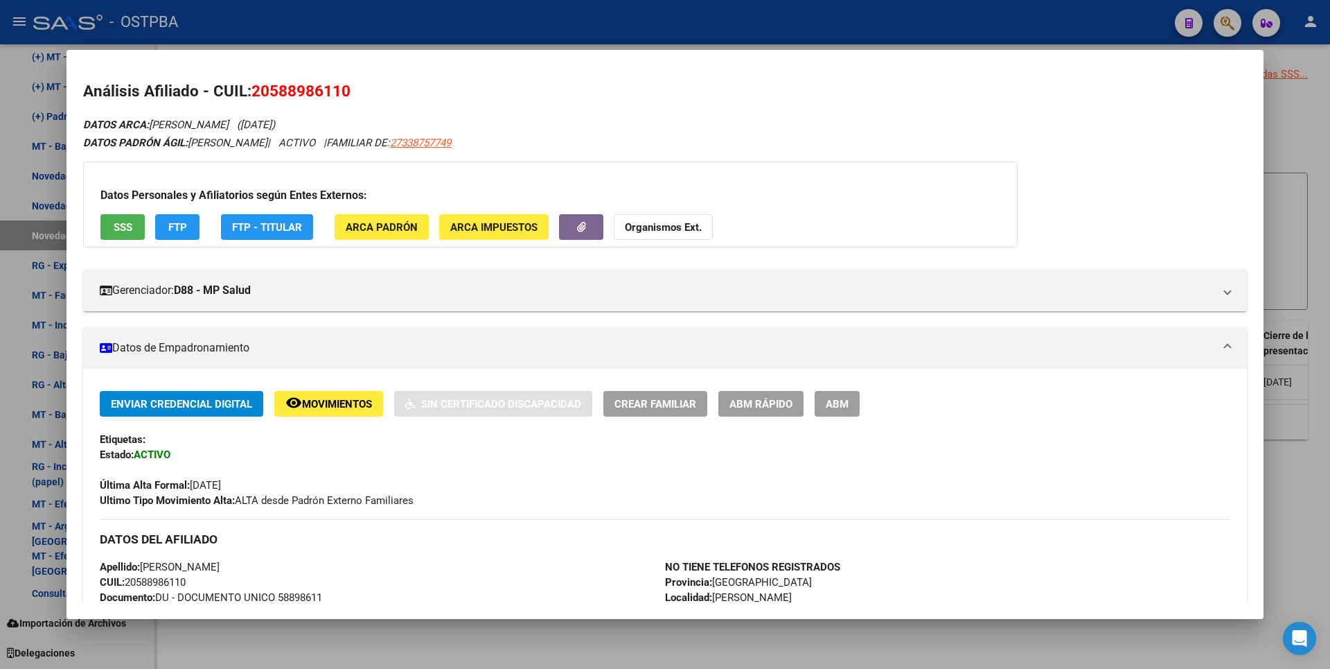
drag, startPoint x: 273, startPoint y: 88, endPoint x: 339, endPoint y: 87, distance: 65.8
click at [339, 87] on span "20588986110" at bounding box center [300, 91] width 99 height 18
click at [269, 229] on span "FTP - Titular" at bounding box center [267, 227] width 70 height 12
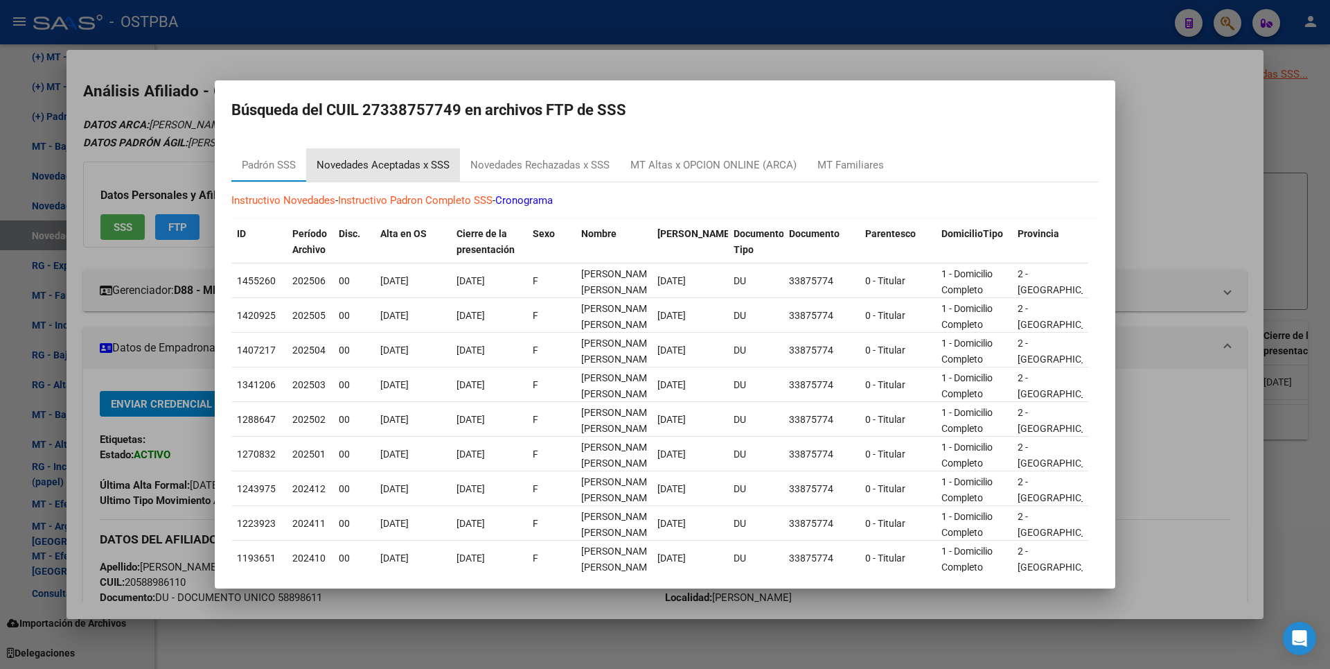
click at [413, 165] on div "Novedades Aceptadas x SSS" at bounding box center [383, 165] width 133 height 16
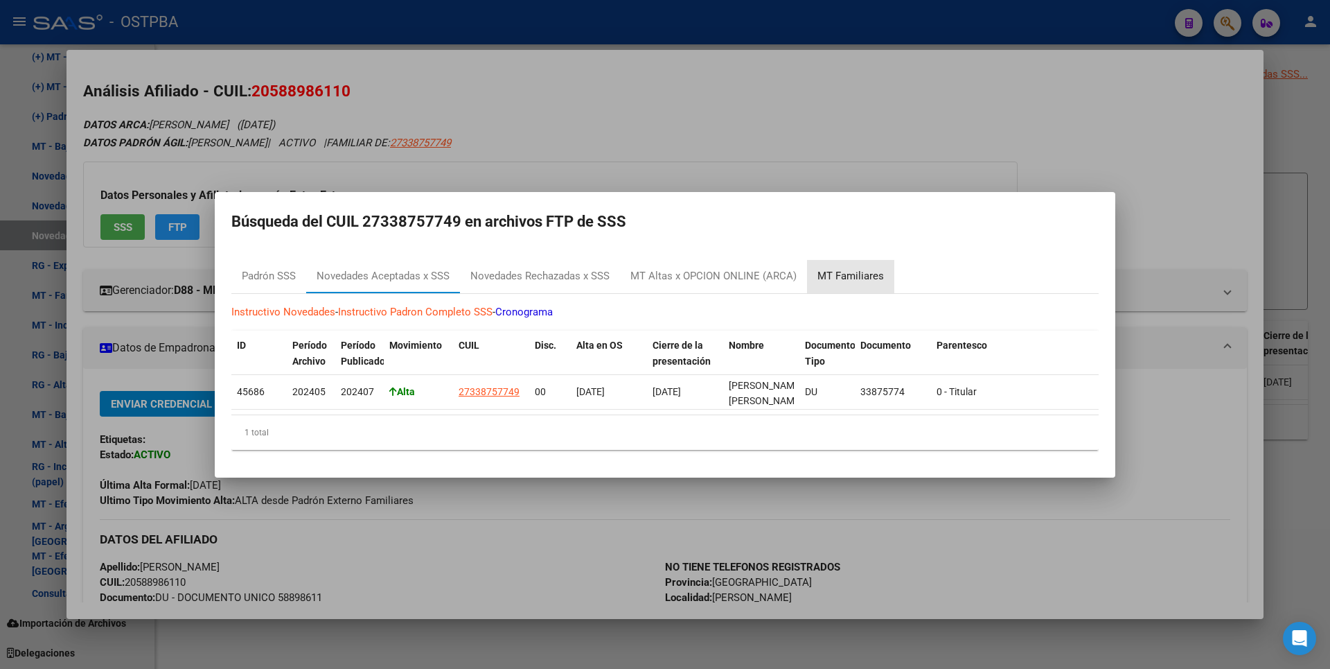
click at [858, 283] on div "MT Familiares" at bounding box center [850, 276] width 87 height 33
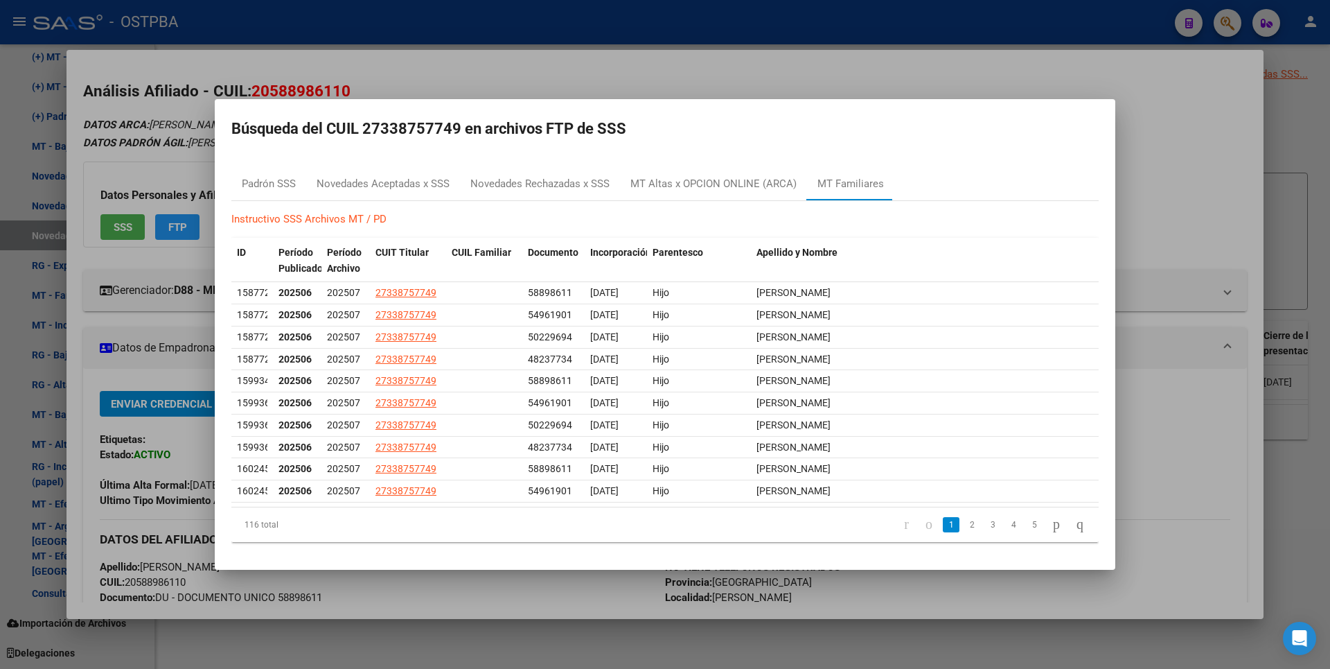
click at [418, 79] on div at bounding box center [665, 334] width 1330 height 669
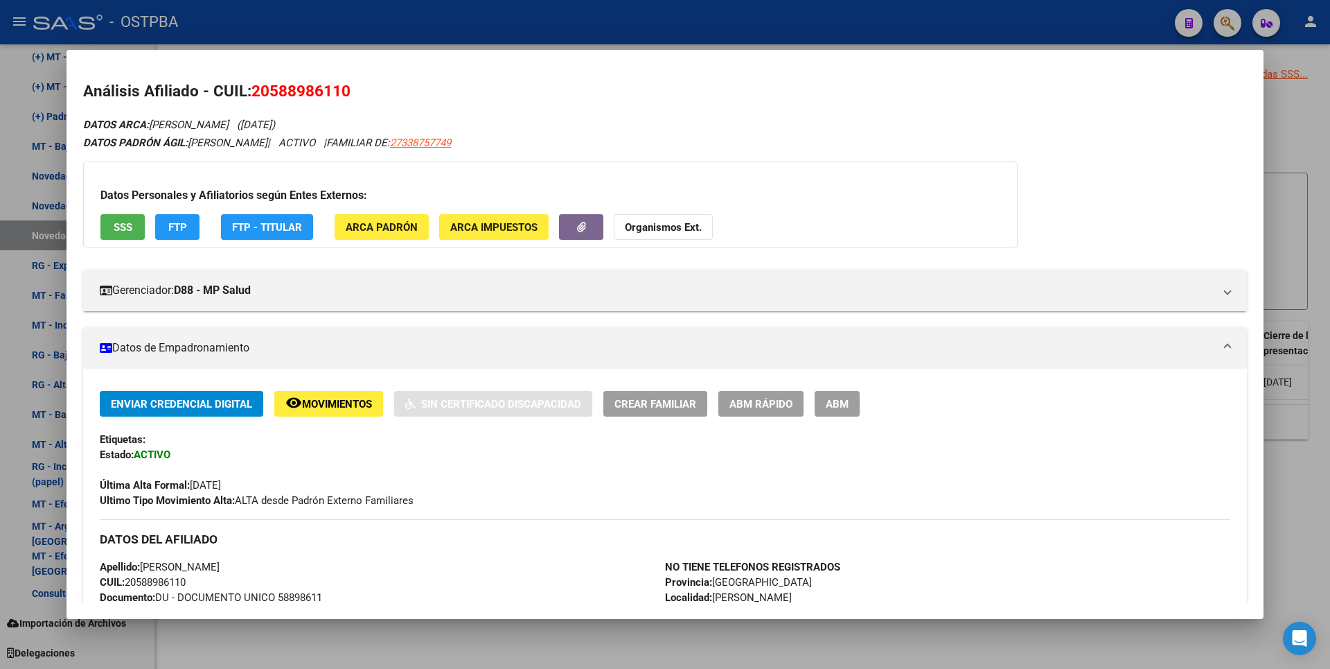
drag, startPoint x: 272, startPoint y: 91, endPoint x: 331, endPoint y: 91, distance: 59.6
click at [331, 91] on span "20588986110" at bounding box center [300, 91] width 99 height 18
copy span "5889861"
click at [1299, 139] on div at bounding box center [665, 334] width 1330 height 669
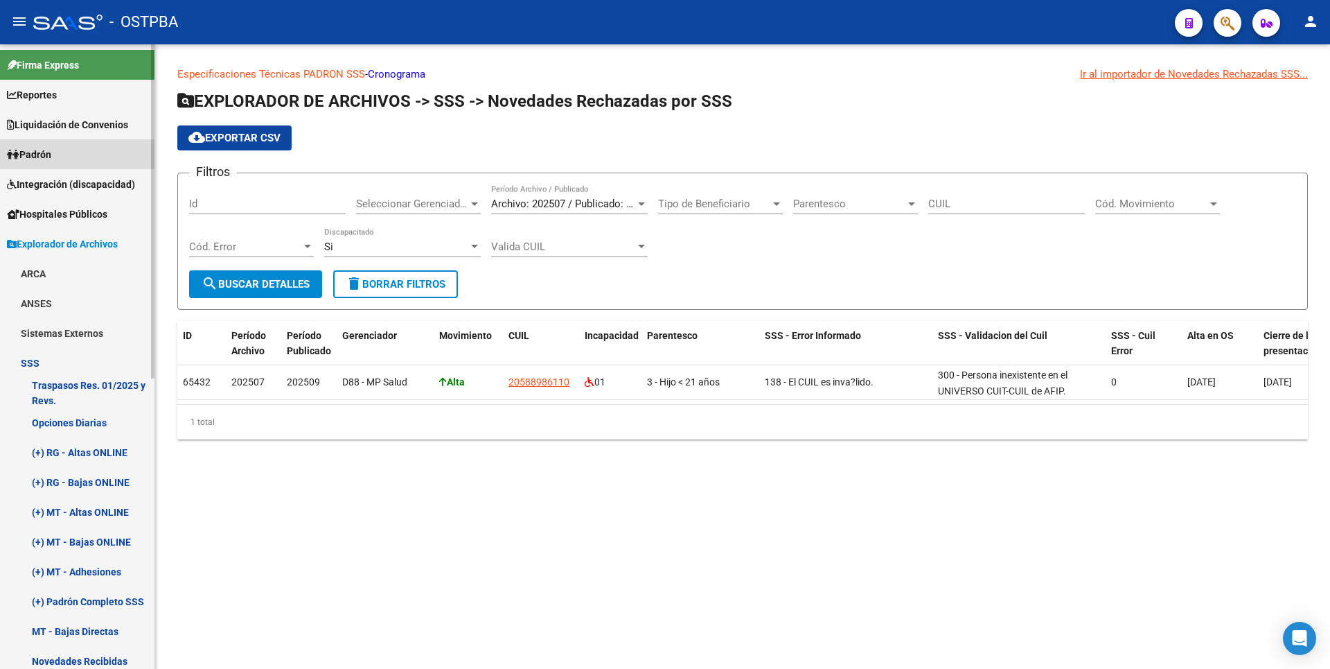
click at [71, 154] on link "Padrón" at bounding box center [77, 154] width 154 height 30
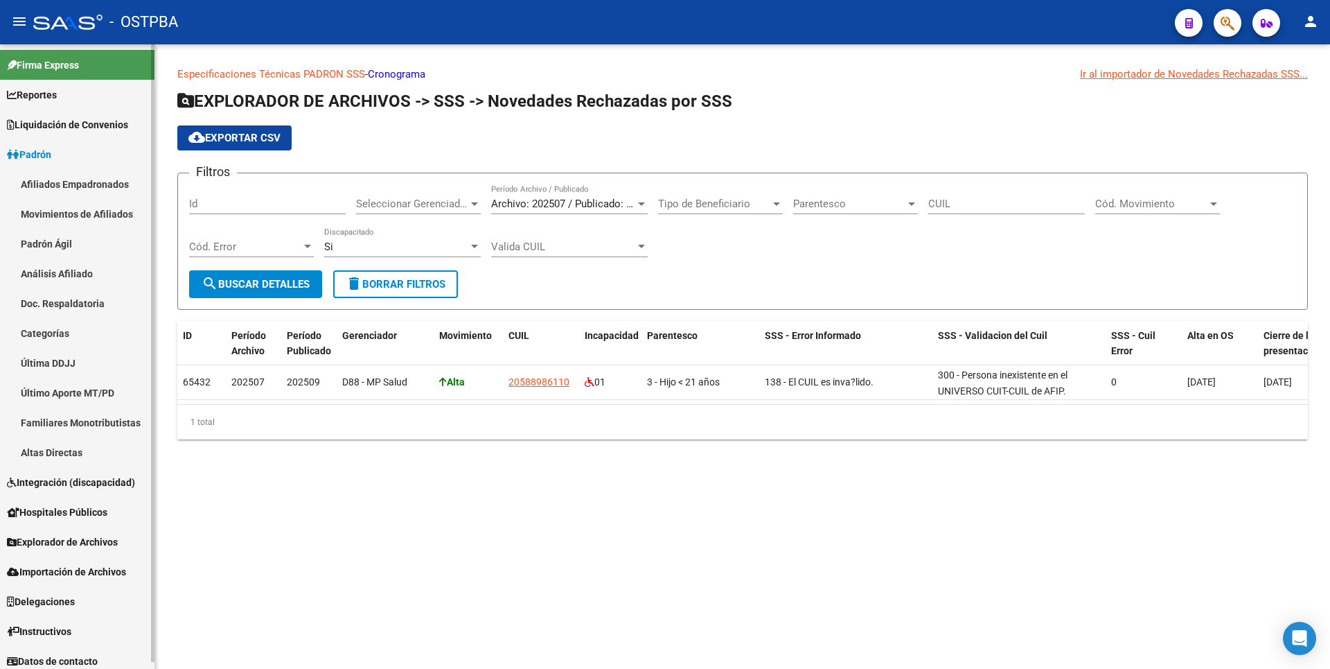
click at [79, 257] on link "Padrón Ágil" at bounding box center [77, 244] width 154 height 30
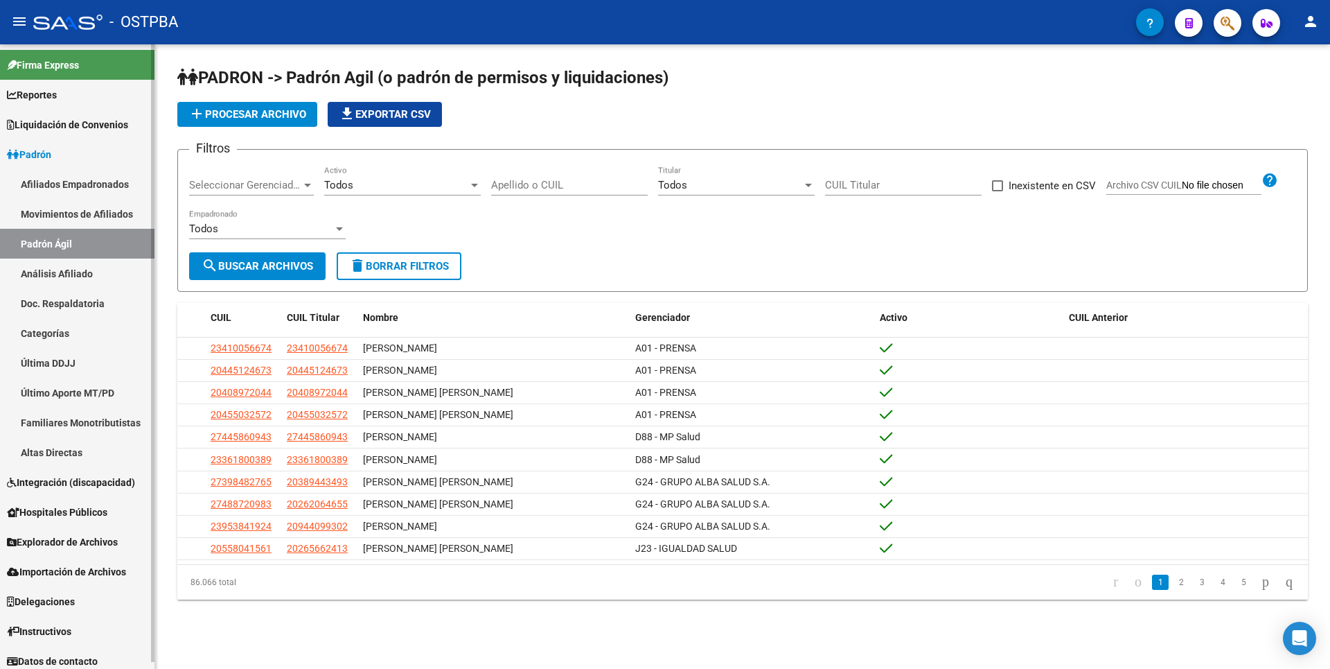
click at [116, 270] on link "Análisis Afiliado" at bounding box center [77, 273] width 154 height 30
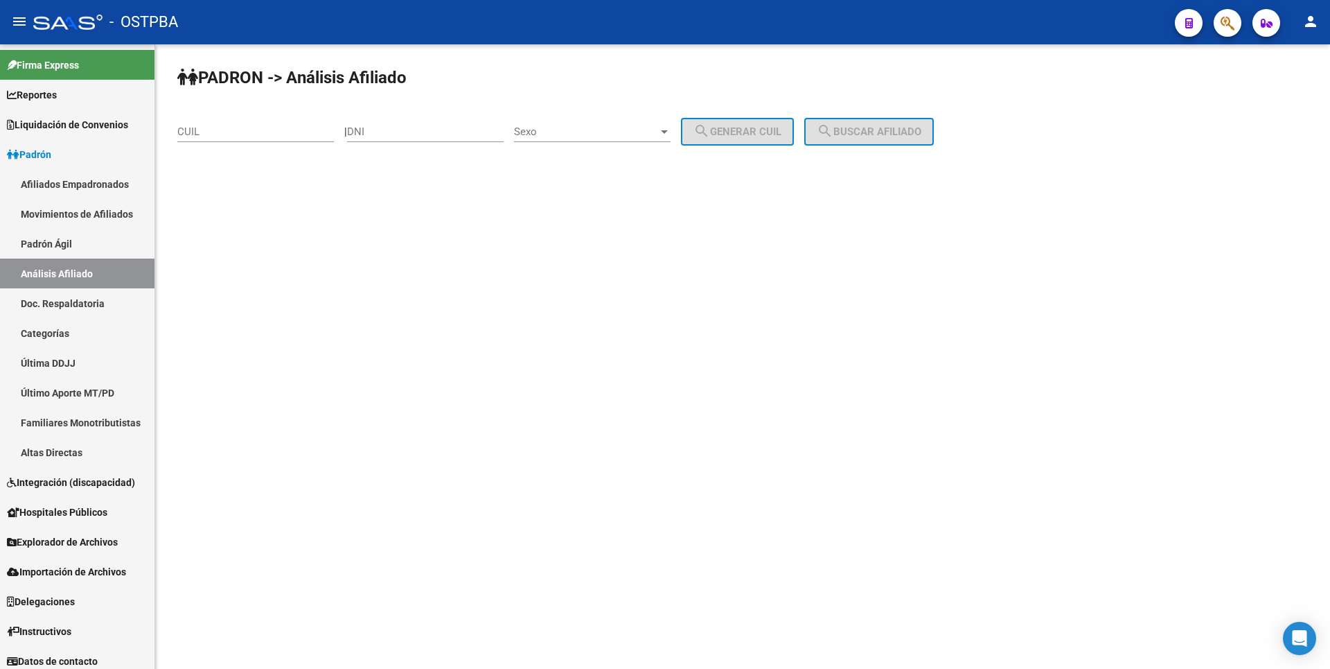
click at [391, 130] on input "DNI" at bounding box center [425, 131] width 157 height 12
paste input "5889861"
type input "5889861"
click at [658, 133] on span "Sexo" at bounding box center [586, 131] width 144 height 12
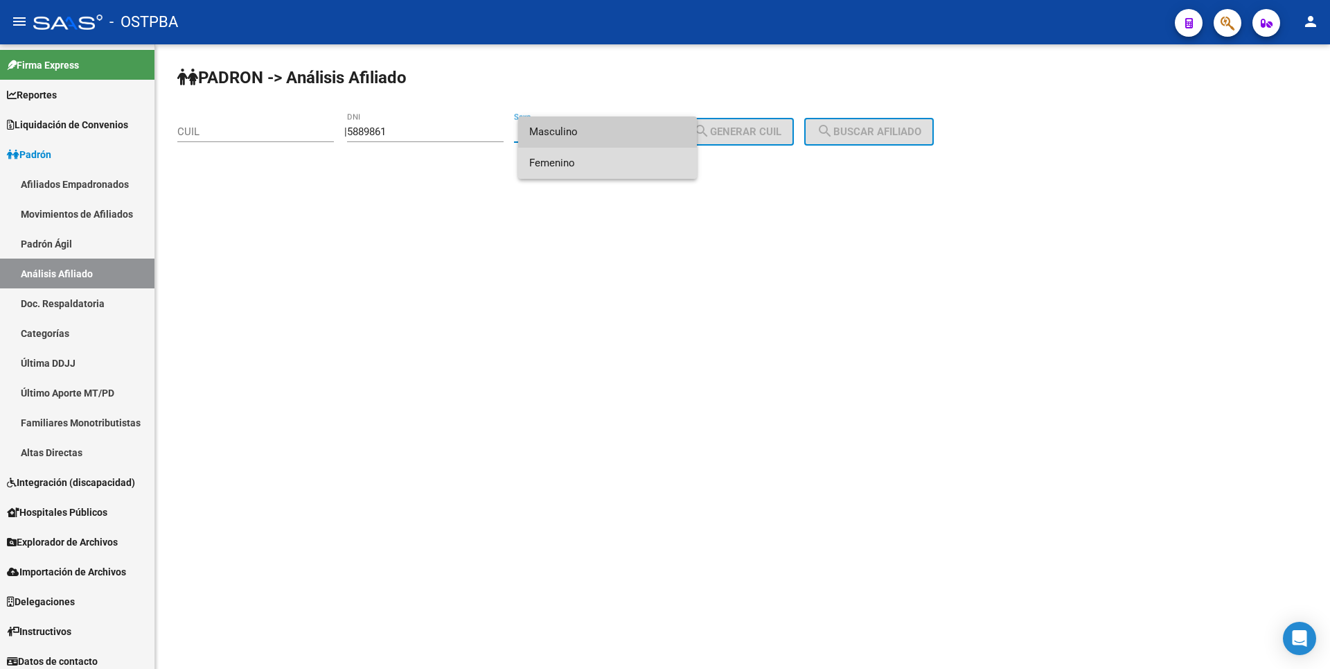
drag, startPoint x: 589, startPoint y: 163, endPoint x: 717, endPoint y: 147, distance: 129.2
click at [592, 162] on span "Femenino" at bounding box center [607, 163] width 157 height 31
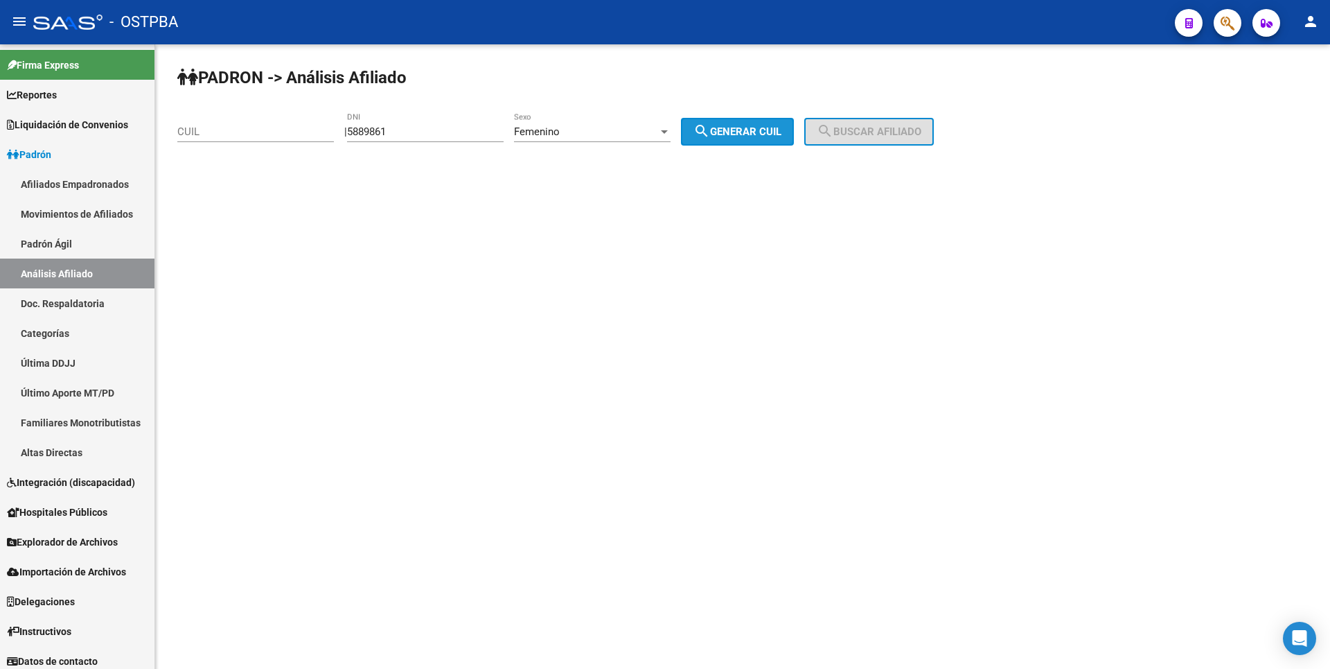
click at [741, 132] on span "search Generar CUIL" at bounding box center [737, 131] width 88 height 12
type input "27-05889861-4"
click at [851, 127] on span "search Buscar afiliado" at bounding box center [869, 131] width 105 height 12
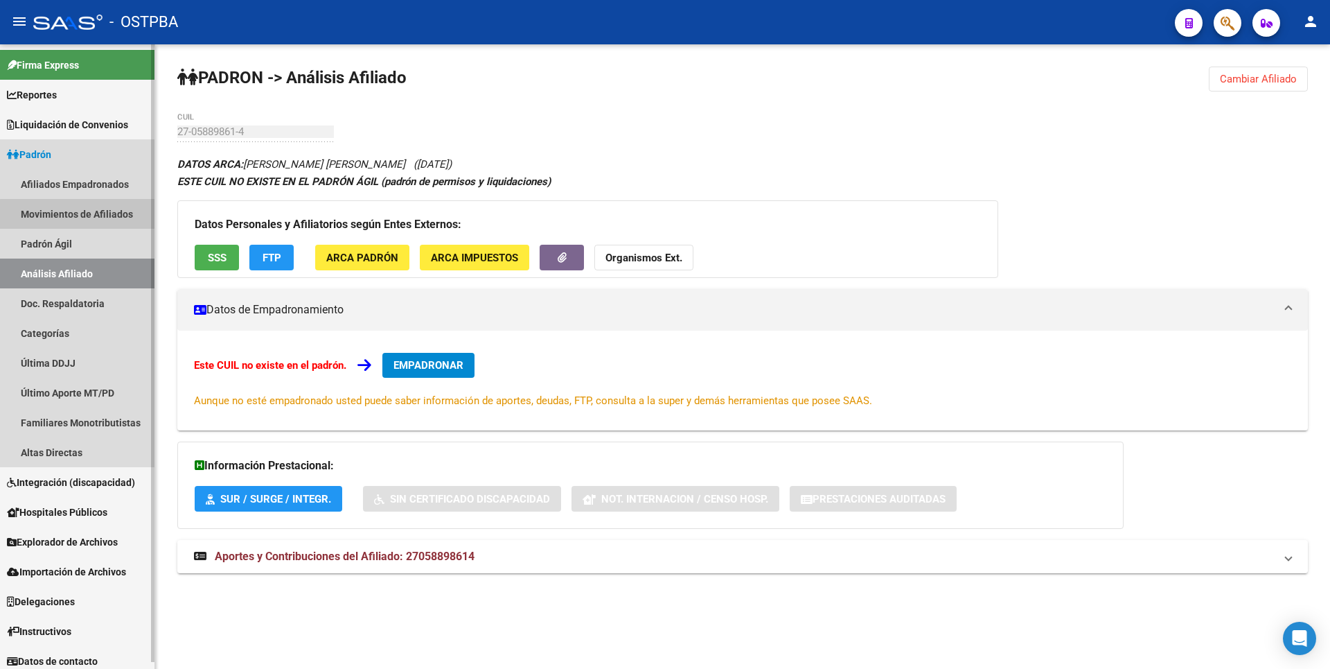
click at [78, 214] on link "Movimientos de Afiliados" at bounding box center [77, 214] width 154 height 30
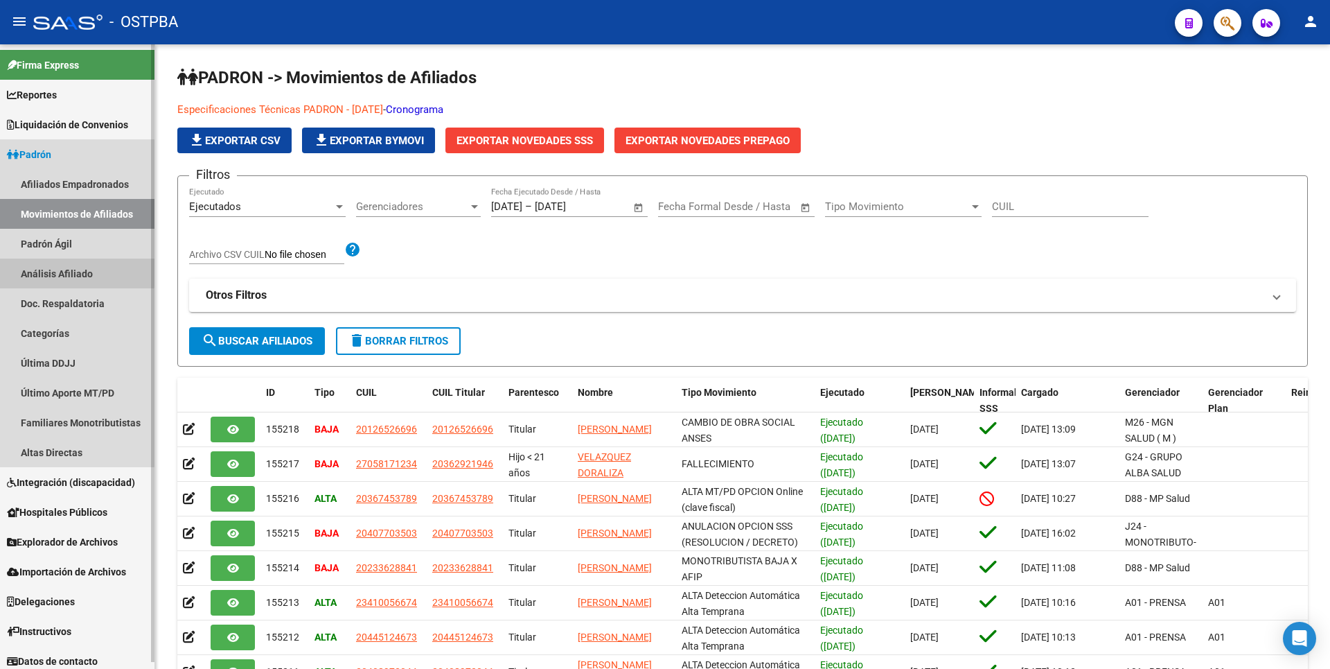
click at [48, 269] on link "Análisis Afiliado" at bounding box center [77, 273] width 154 height 30
